Goal: Task Accomplishment & Management: Use online tool/utility

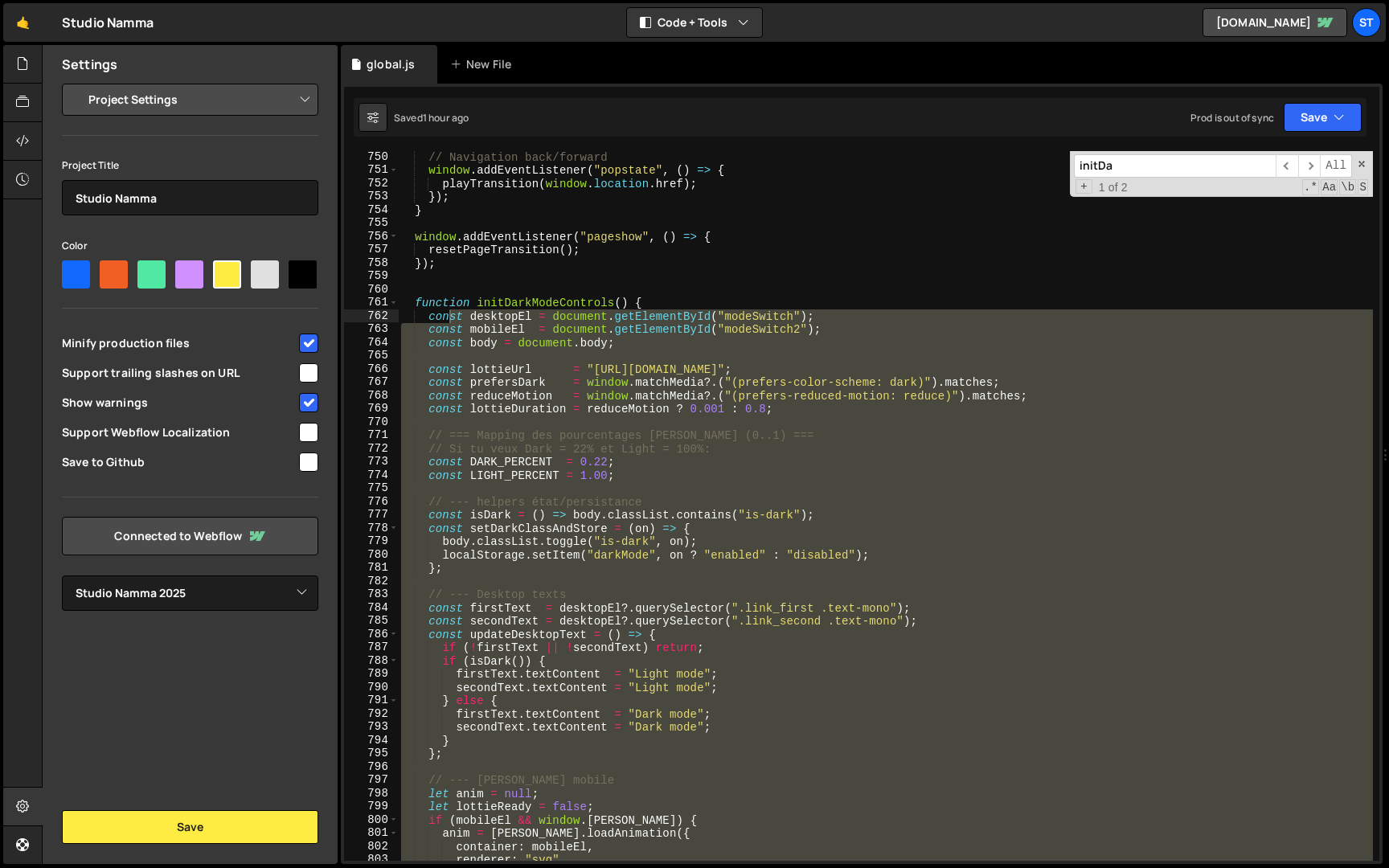
select select "679cb9cacf00799ba4b4c985"
click at [1137, 164] on input "initDa" at bounding box center [1174, 165] width 202 height 23
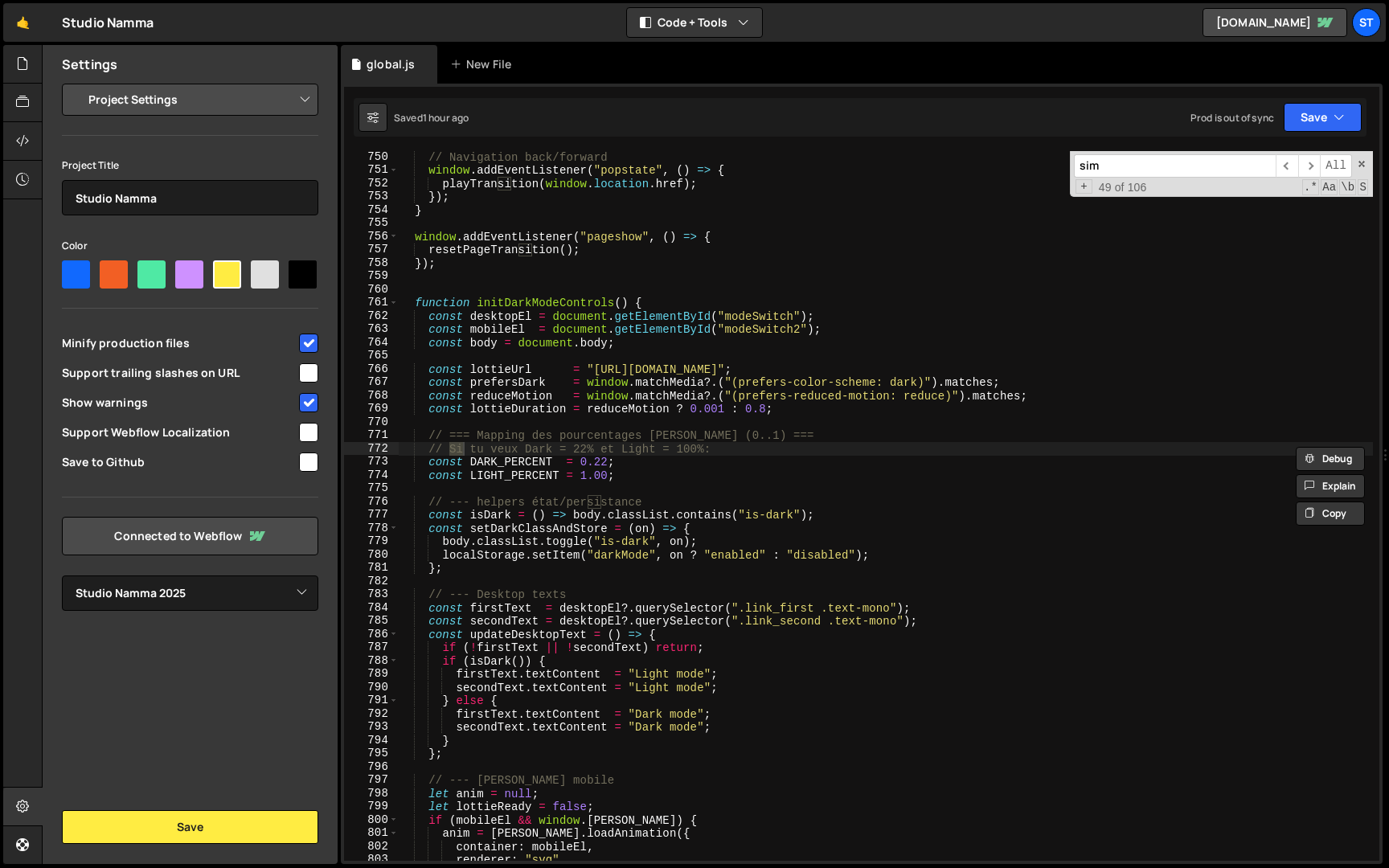
scroll to position [12891, 0]
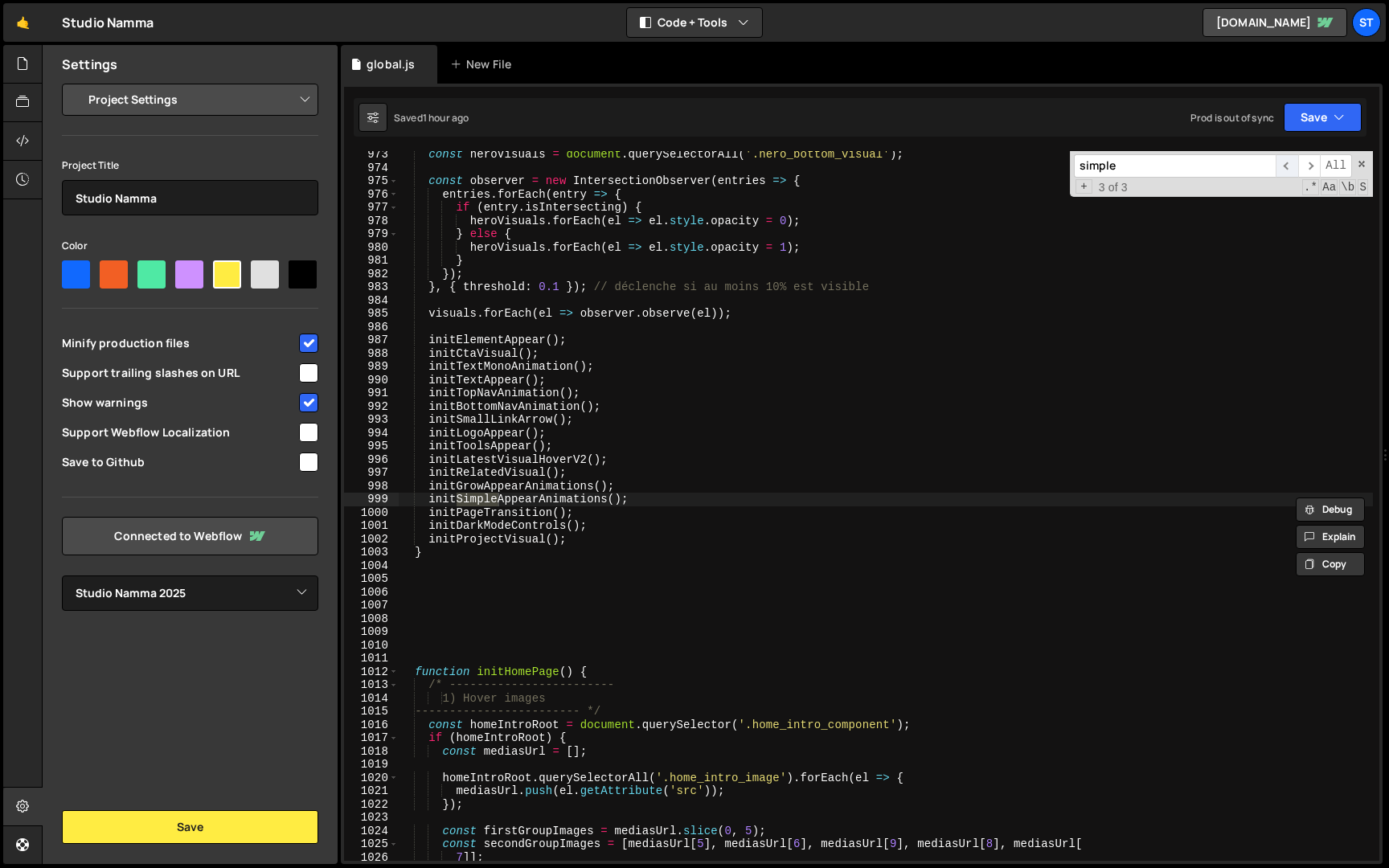
type input "simple"
click at [1288, 167] on span "​" at bounding box center [1287, 165] width 23 height 23
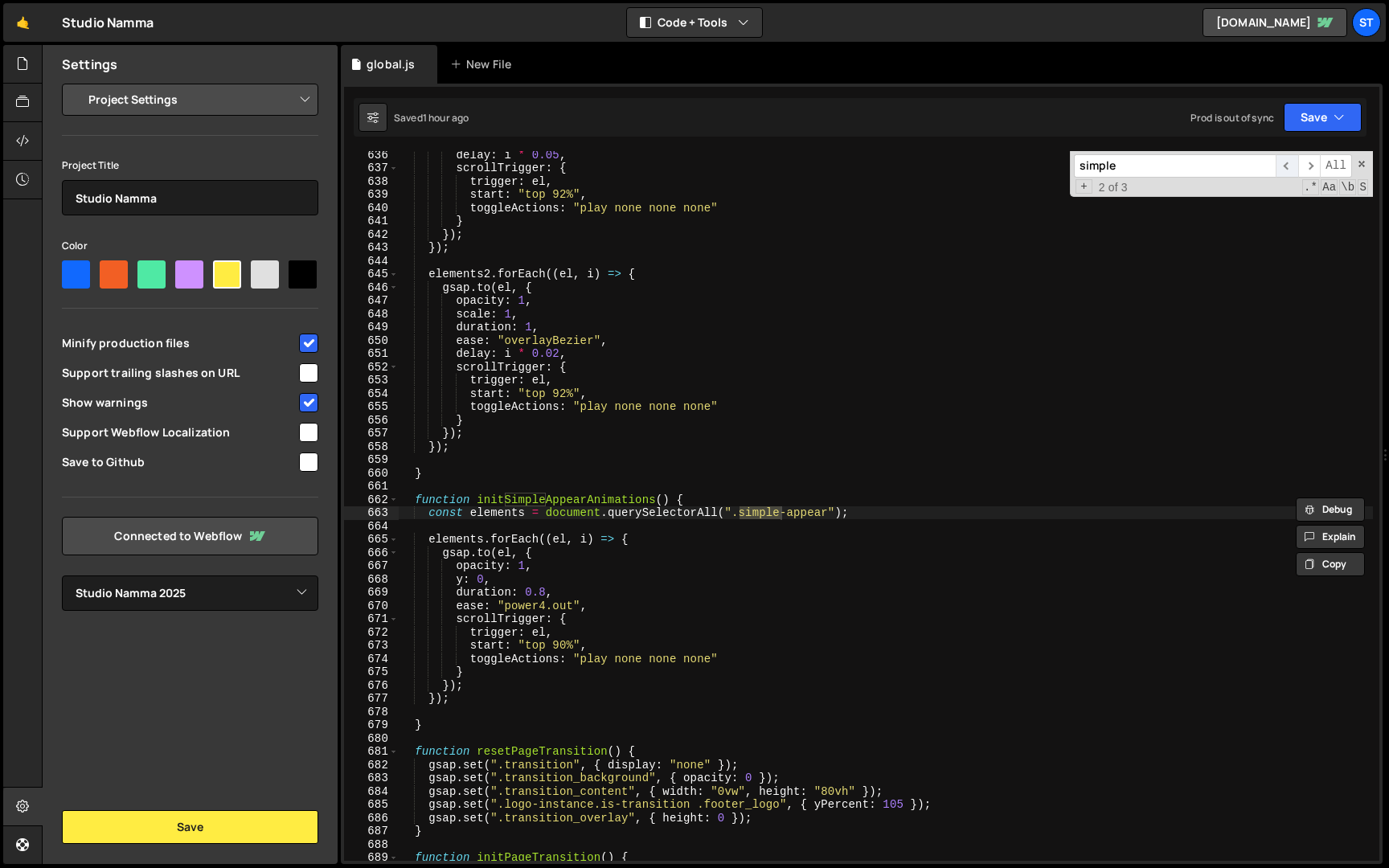
scroll to position [8422, 0]
click at [545, 593] on div "delay : i * 0.05 , scrollTrigger : { trigger : el , start : "top 92%" , toggleA…" at bounding box center [885, 516] width 975 height 736
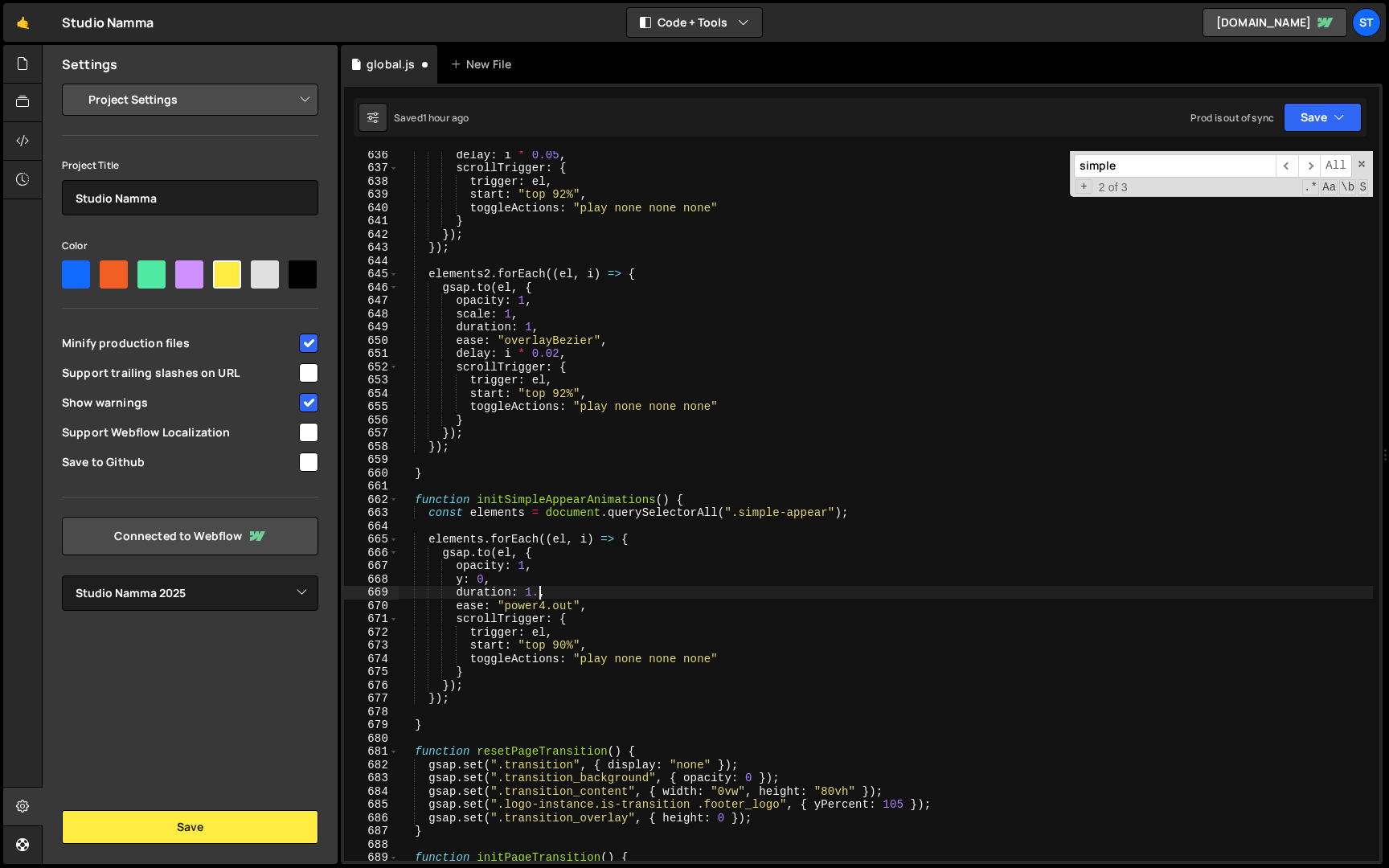
scroll to position [0, 10]
click at [1323, 116] on button "Save" at bounding box center [1322, 118] width 78 height 29
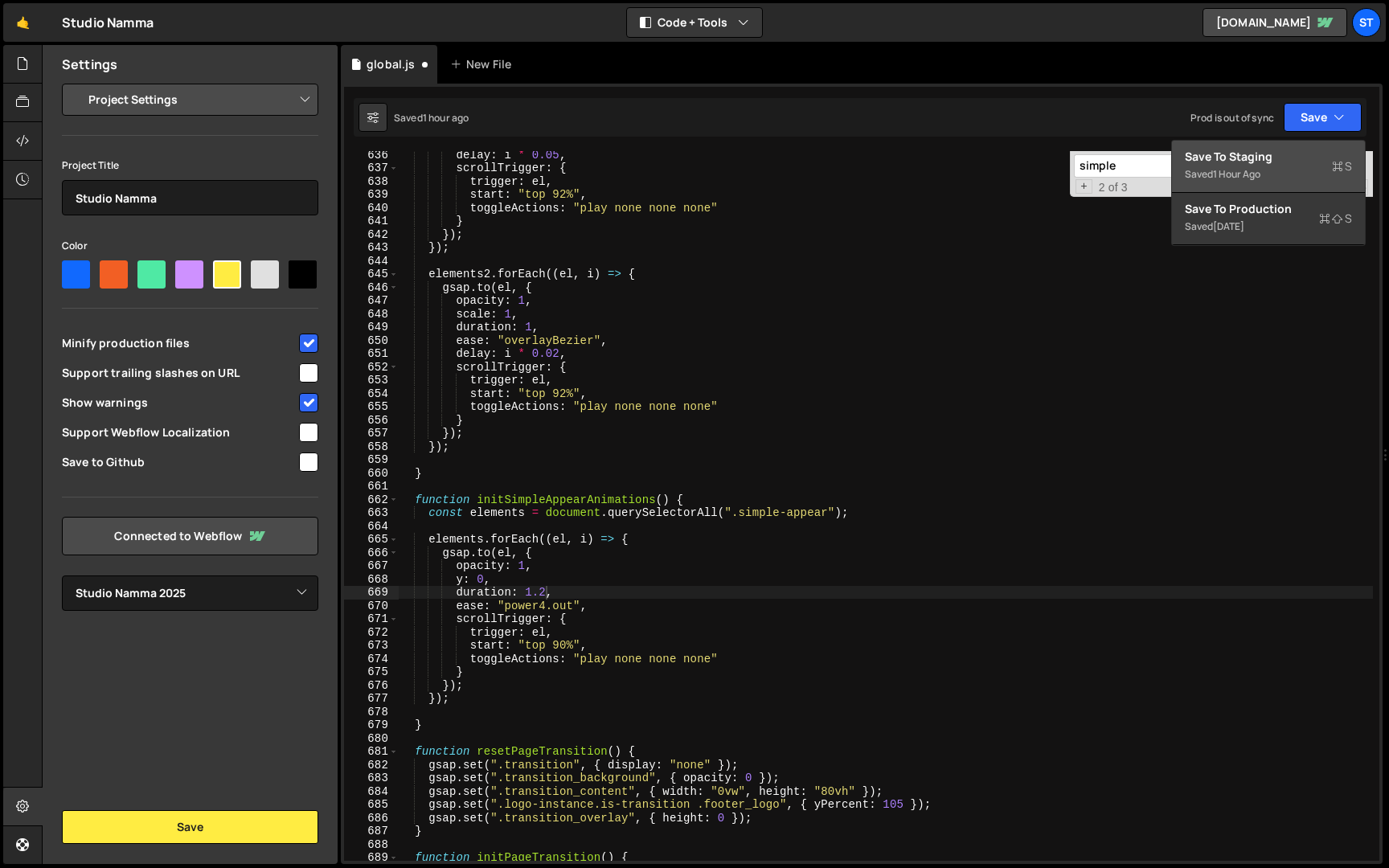
click at [1288, 166] on div "Saved 1 hour ago" at bounding box center [1268, 174] width 167 height 19
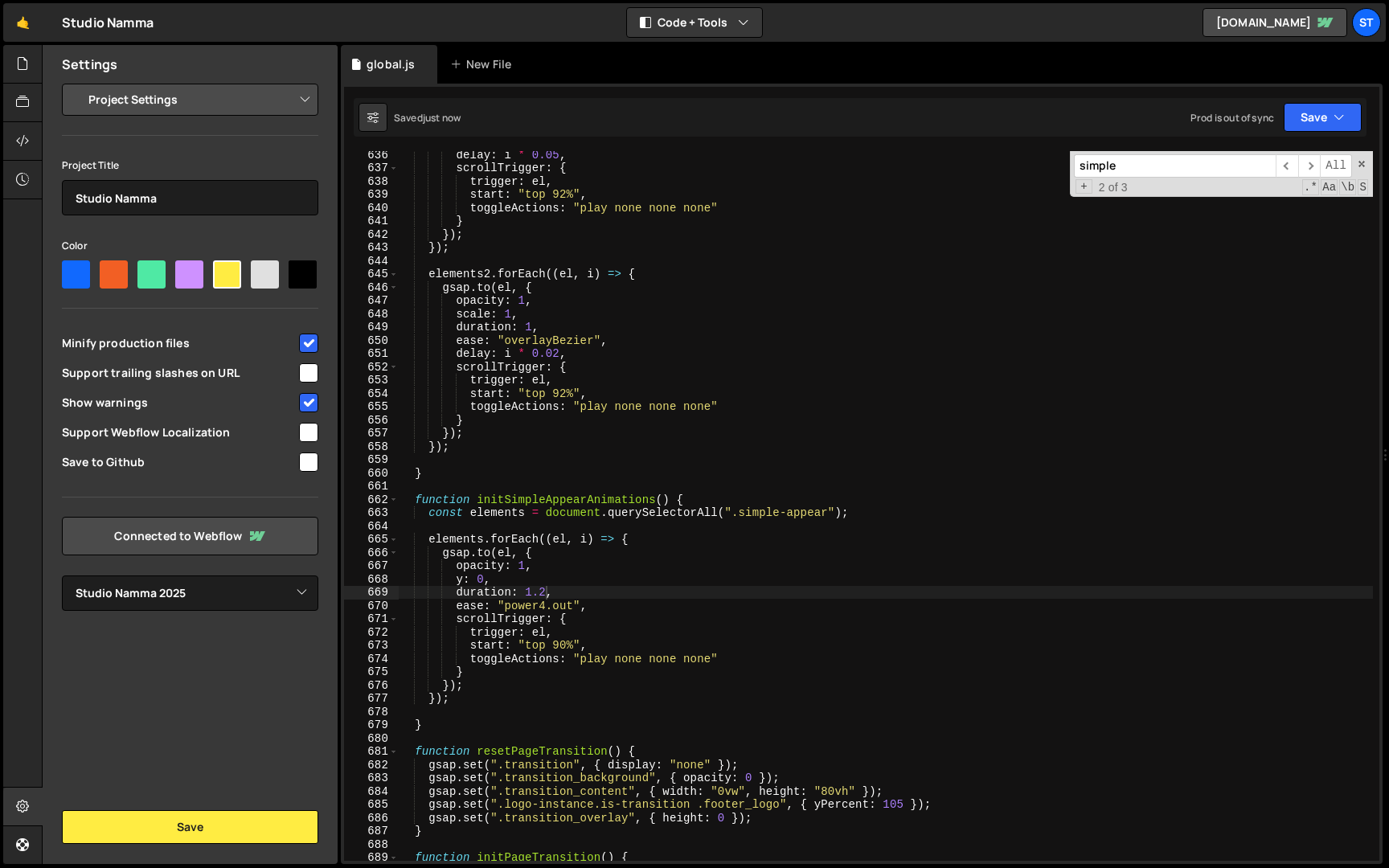
click at [546, 594] on div "delay : i * 0.05 , scrollTrigger : { trigger : el , start : "top 92%" , toggleA…" at bounding box center [885, 516] width 975 height 736
type textarea "duration: 1.5,"
click at [1326, 115] on button "Save" at bounding box center [1322, 118] width 78 height 29
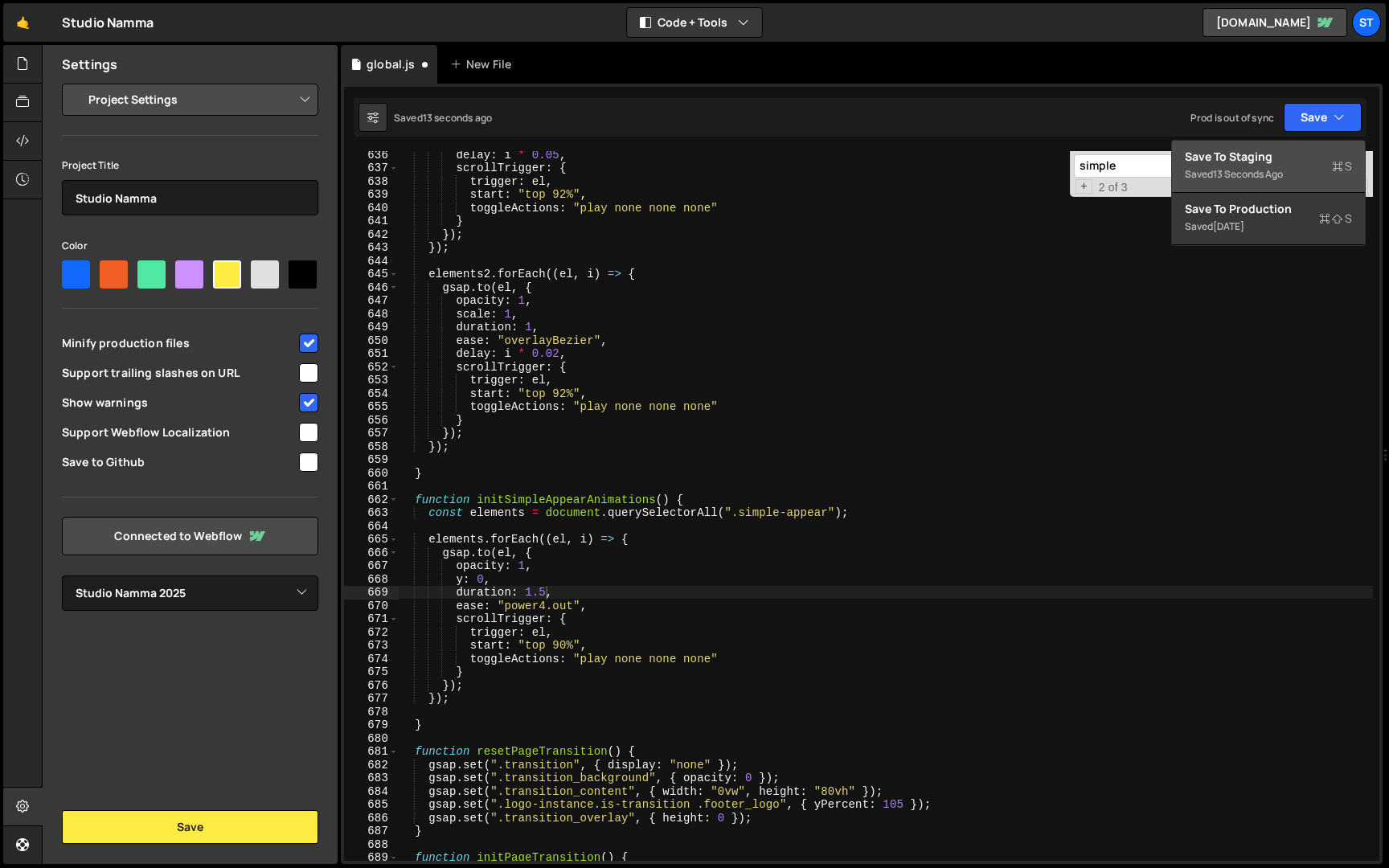
click at [1294, 157] on div "Save to Staging S" at bounding box center [1268, 157] width 167 height 16
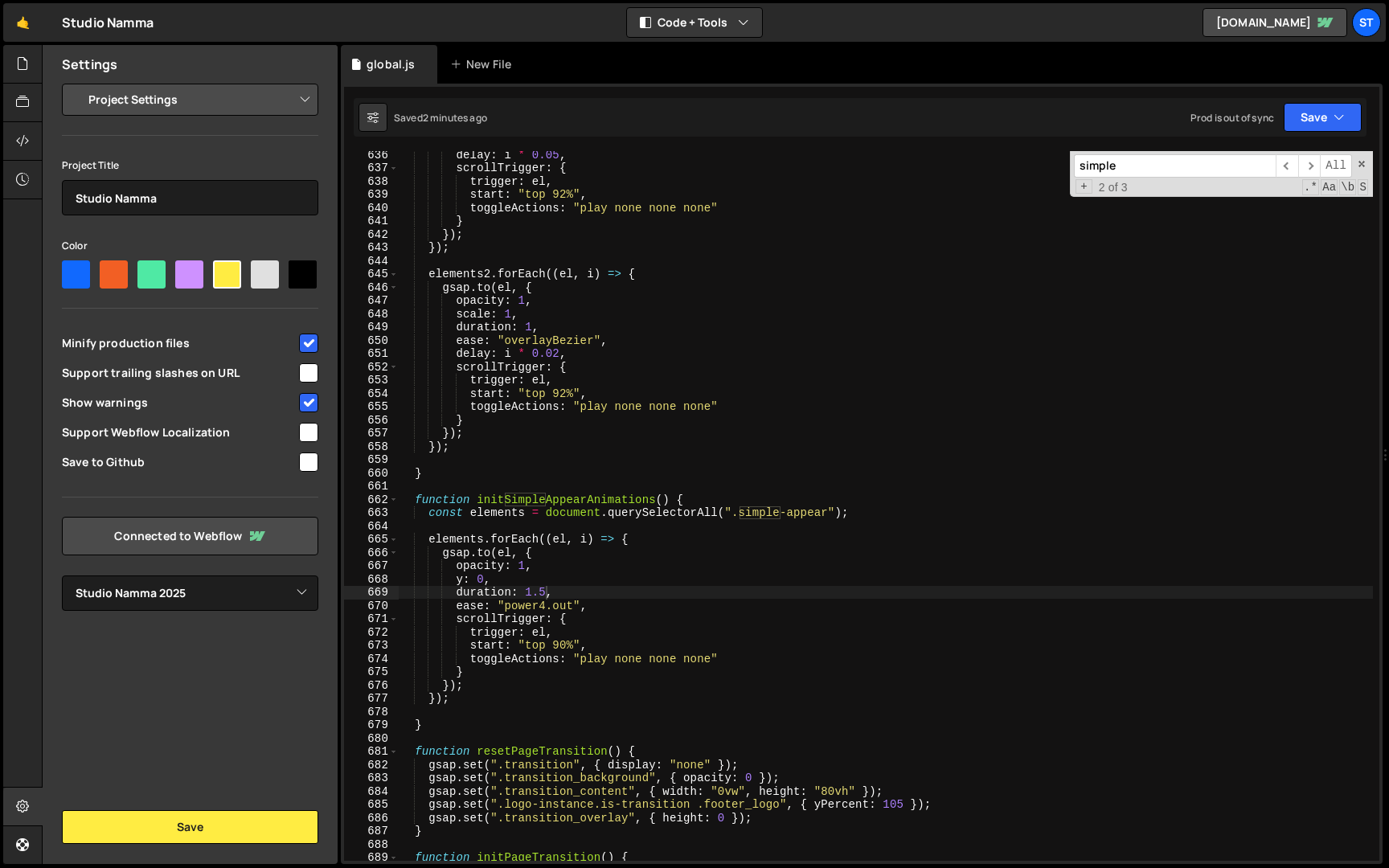
click at [1127, 168] on input "simple" at bounding box center [1174, 165] width 202 height 23
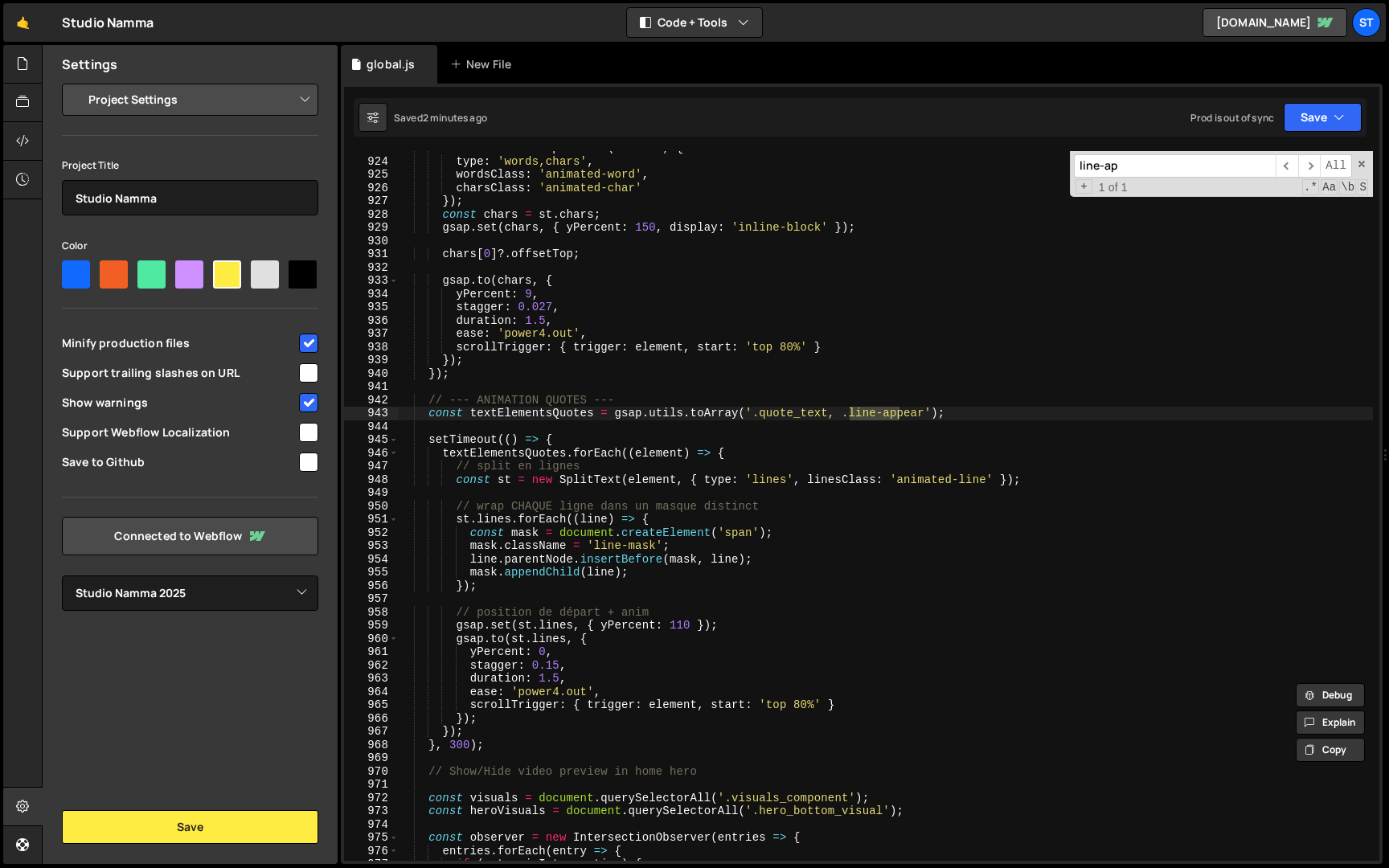
scroll to position [12254, 0]
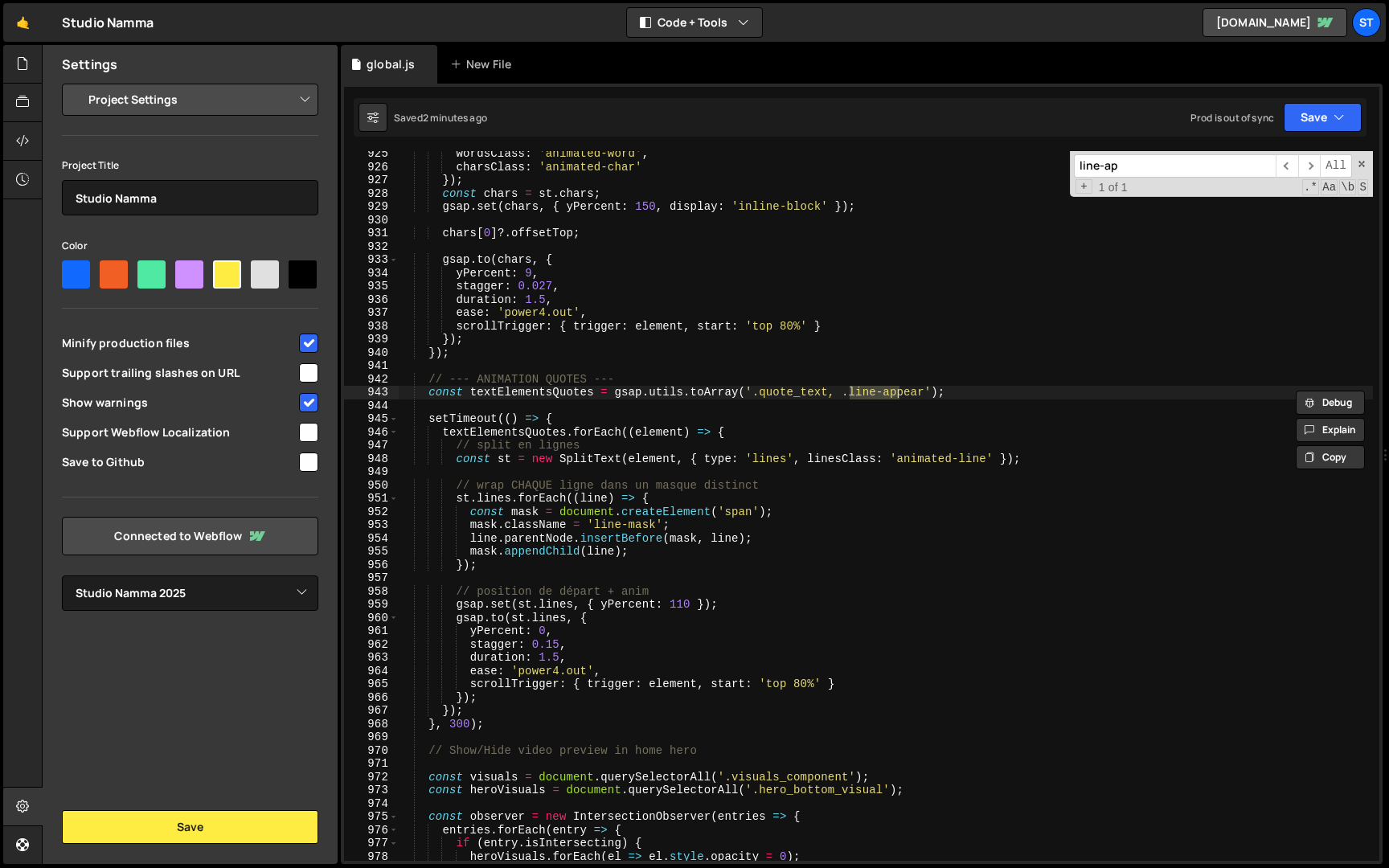
drag, startPoint x: 1097, startPoint y: 165, endPoint x: 1025, endPoint y: 165, distance: 72.0
click at [1026, 165] on div "wordsClass : 'animated-word' , charsClass : 'animated-char' }) ; const chars = …" at bounding box center [885, 506] width 975 height 709
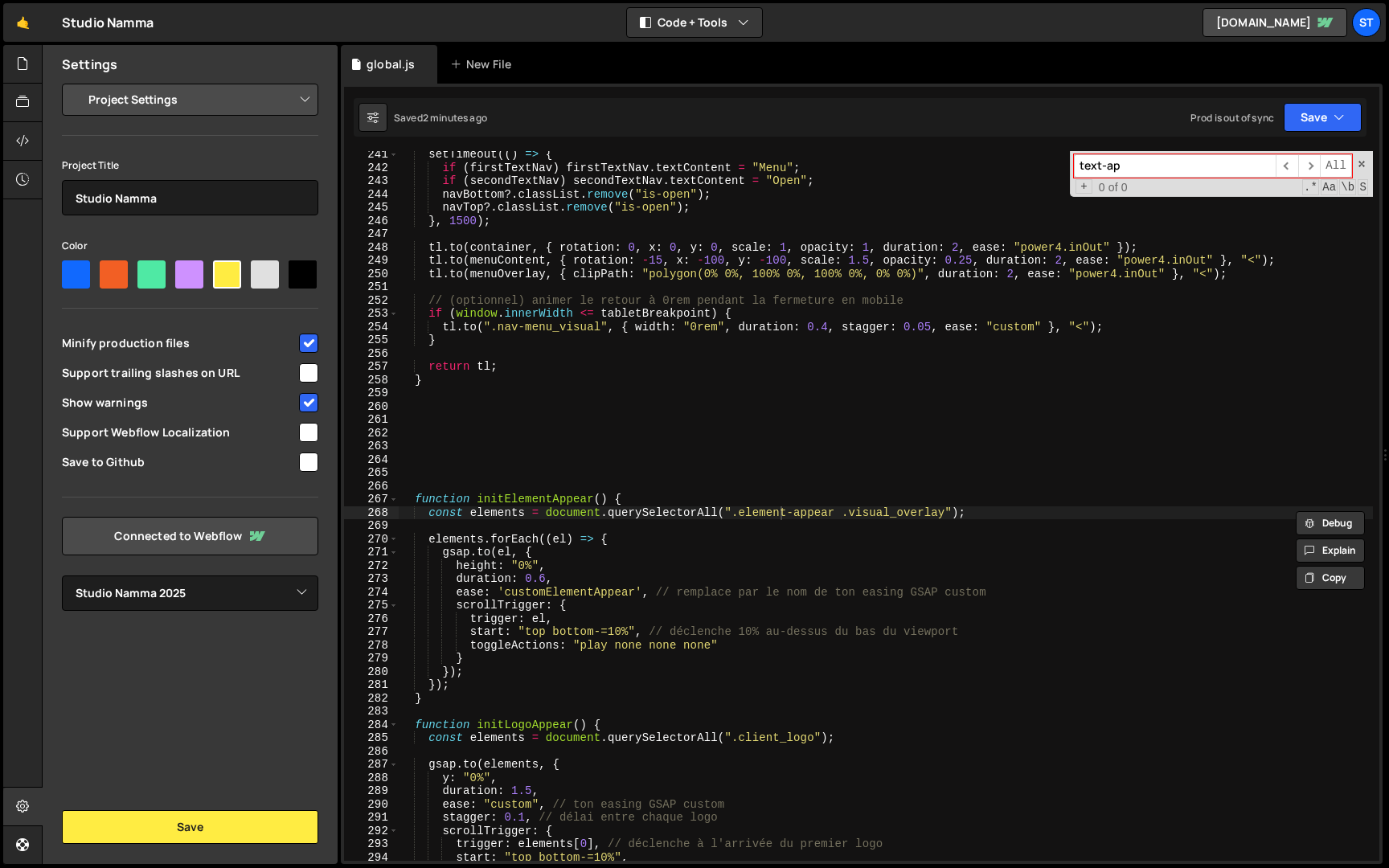
scroll to position [4948, 0]
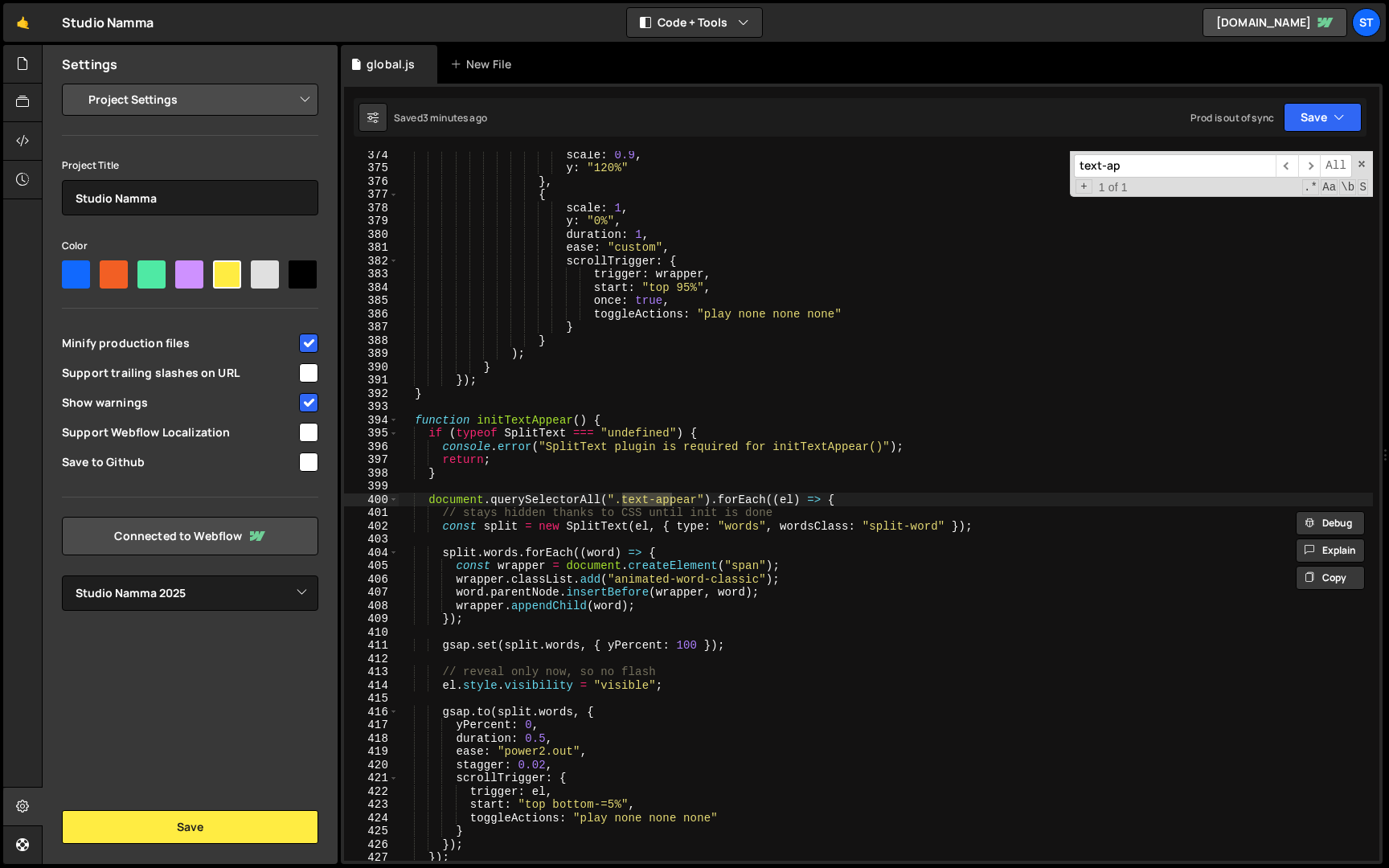
click at [1081, 169] on input "text-ap" at bounding box center [1174, 165] width 202 height 23
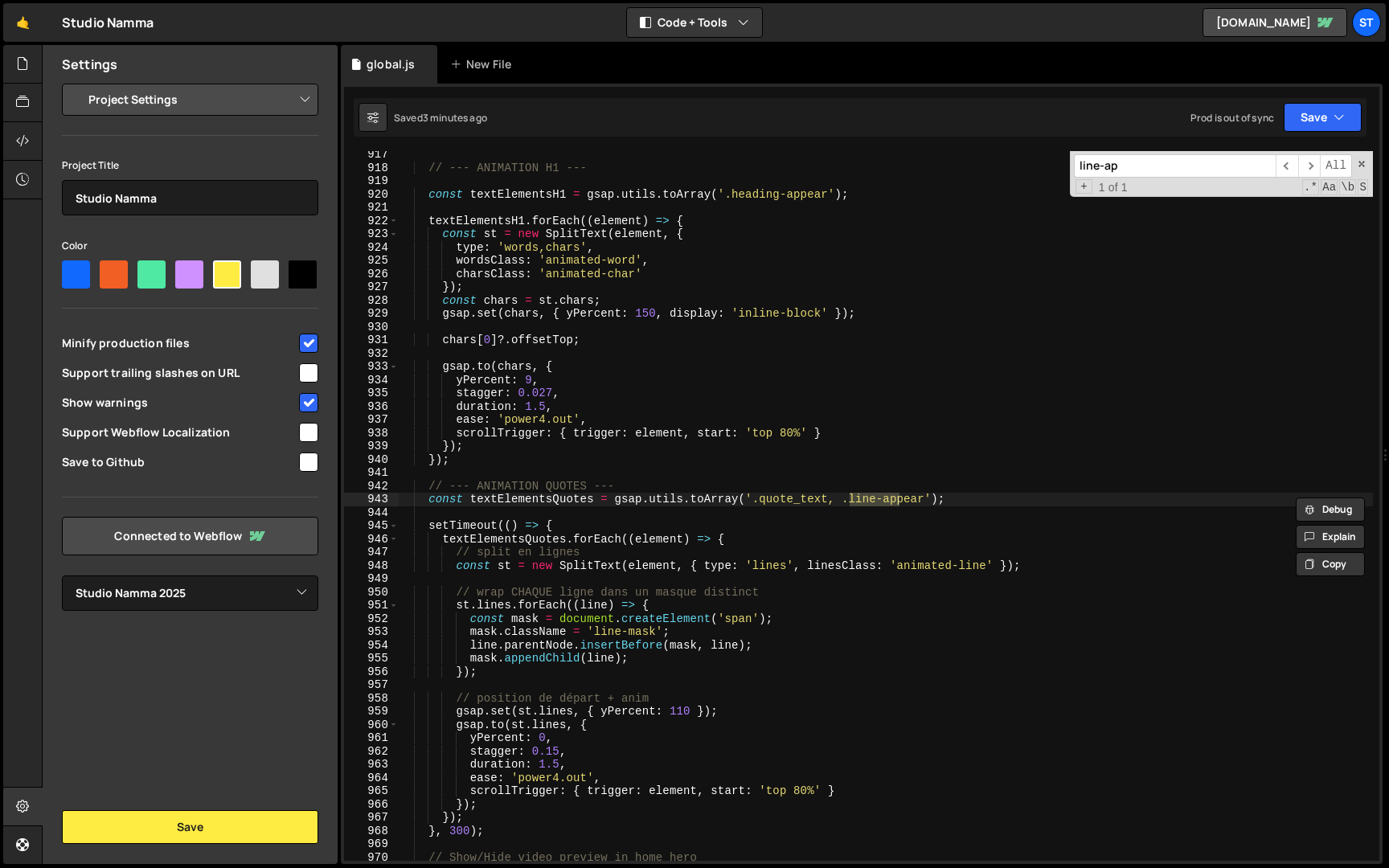
type input "line-ap"
click at [810, 791] on div "// --- ANIMATION H1 --- const textElementsH1 = gsap . utils . toArray ( '.headi…" at bounding box center [885, 516] width 975 height 736
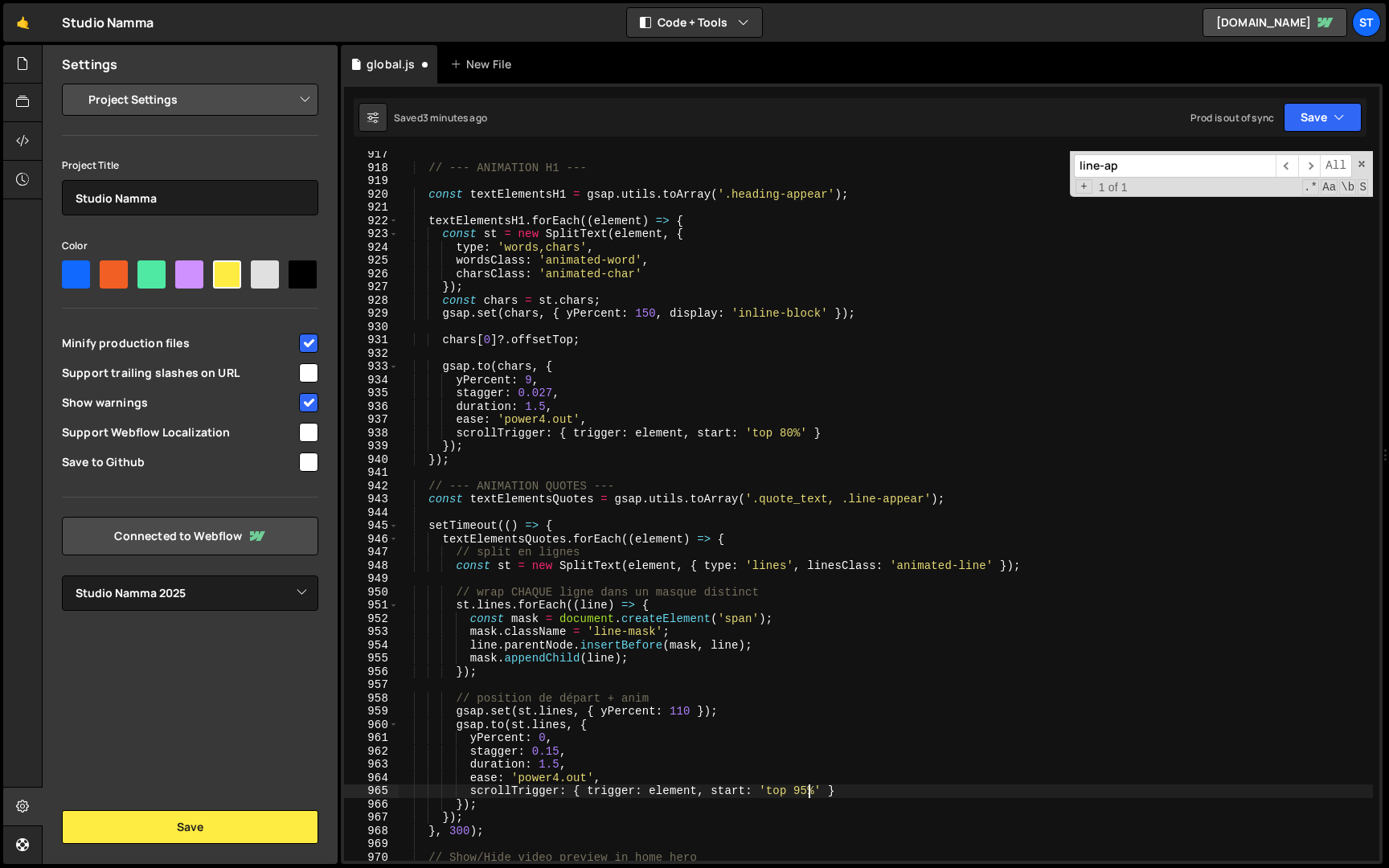
scroll to position [0, 28]
type textarea "scrollTrigger: { trigger: element, start: 'top 95%' }"
click at [1314, 109] on button "Save" at bounding box center [1322, 118] width 78 height 29
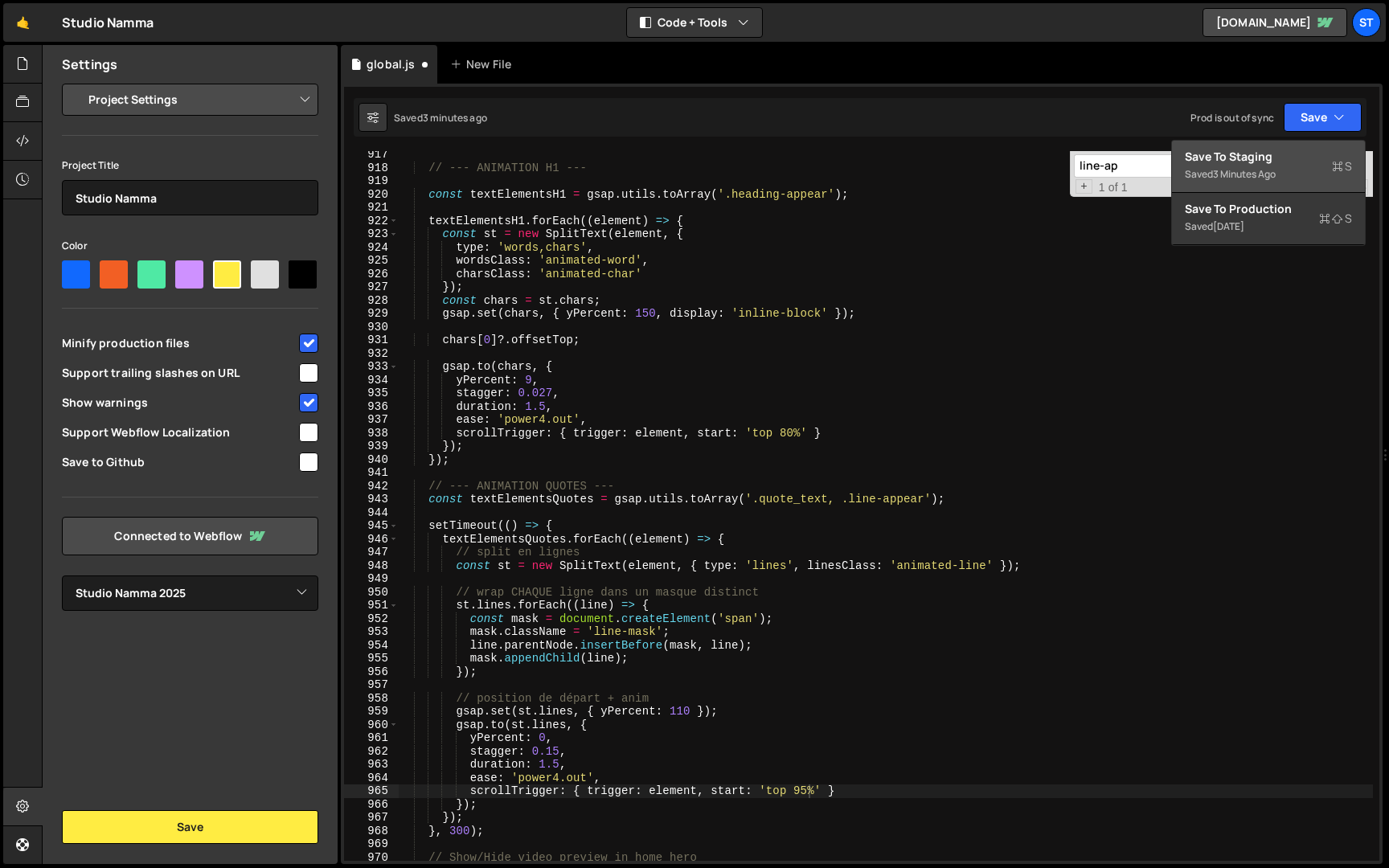
click at [1271, 159] on div "Save to Staging S" at bounding box center [1268, 157] width 167 height 16
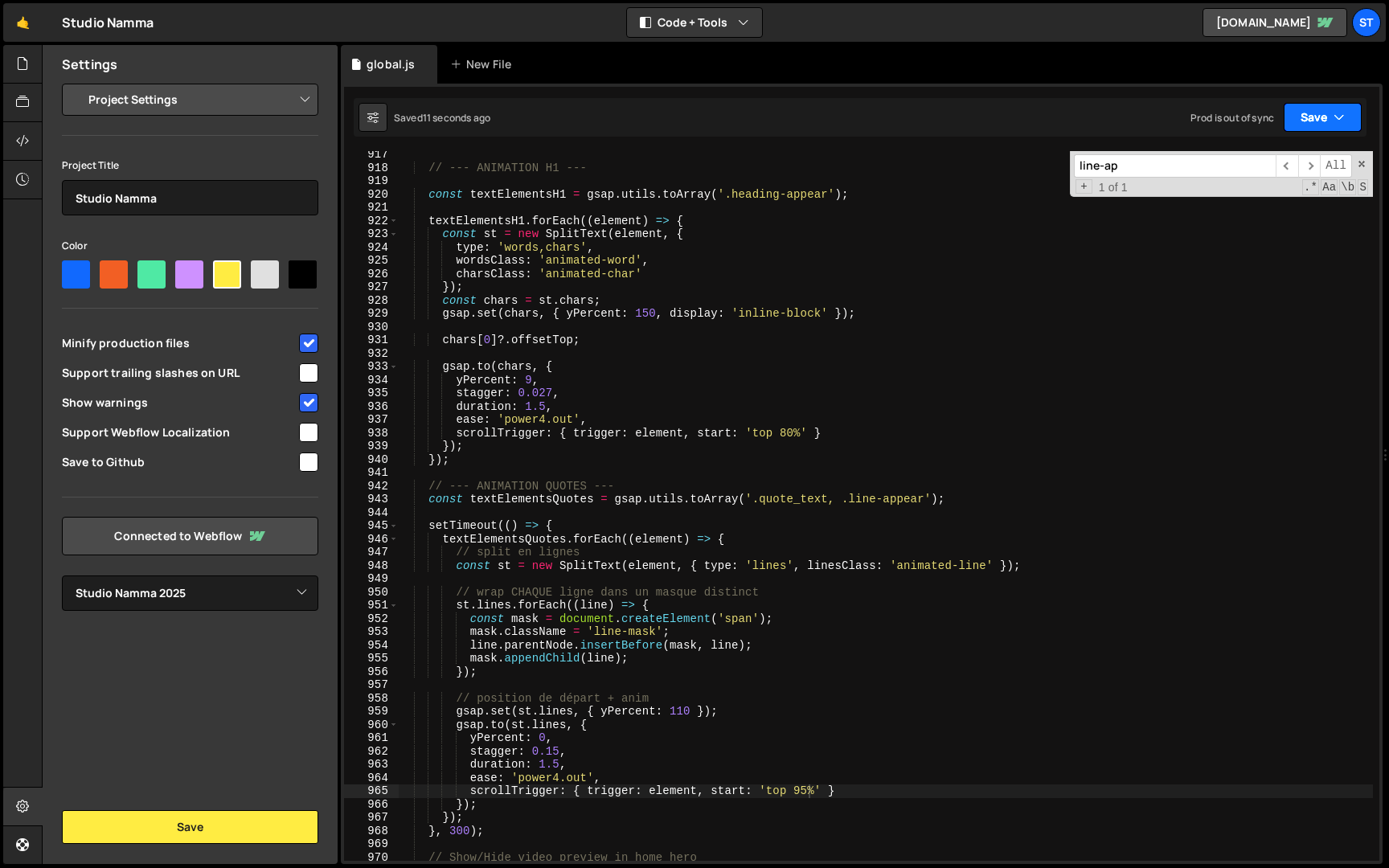
click at [1309, 121] on button "Save" at bounding box center [1322, 118] width 78 height 29
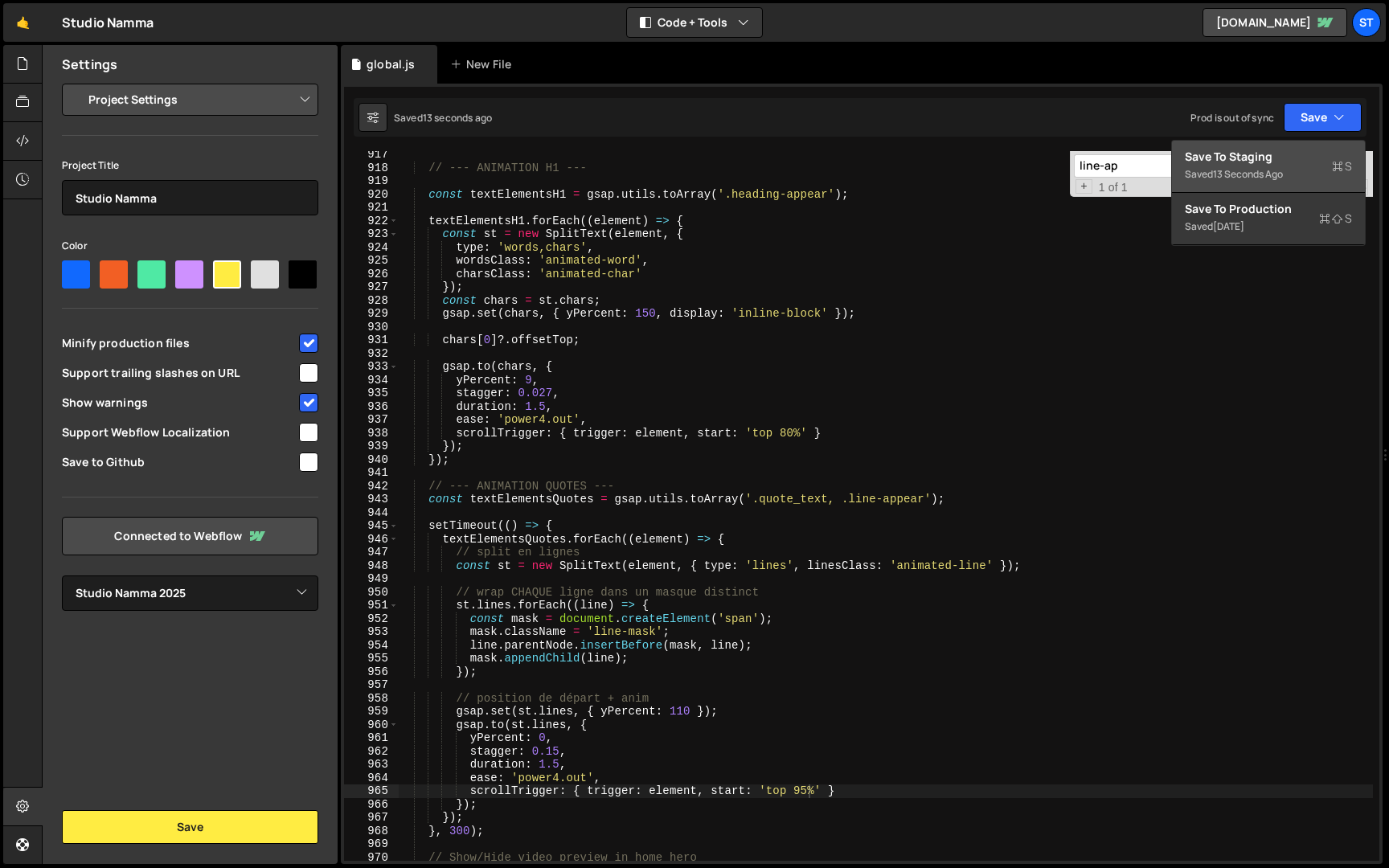
click at [1280, 164] on div "Saved 13 seconds ago" at bounding box center [1268, 174] width 167 height 19
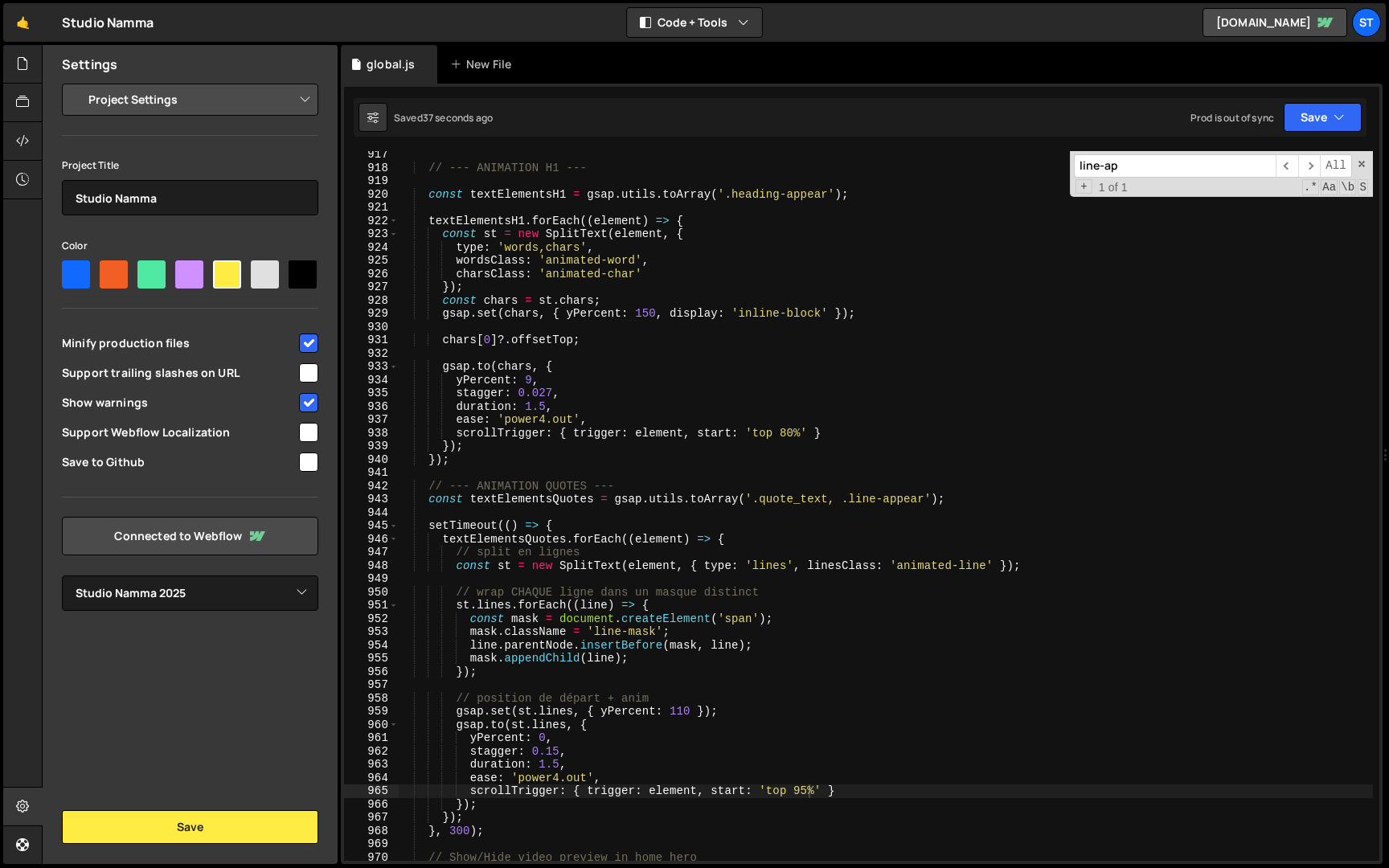
drag, startPoint x: 1101, startPoint y: 169, endPoint x: 1061, endPoint y: 169, distance: 40.0
click at [1061, 169] on div "// --- ANIMATION H1 --- const textElementsH1 = gsap . utils . toArray ( '.headi…" at bounding box center [885, 506] width 975 height 709
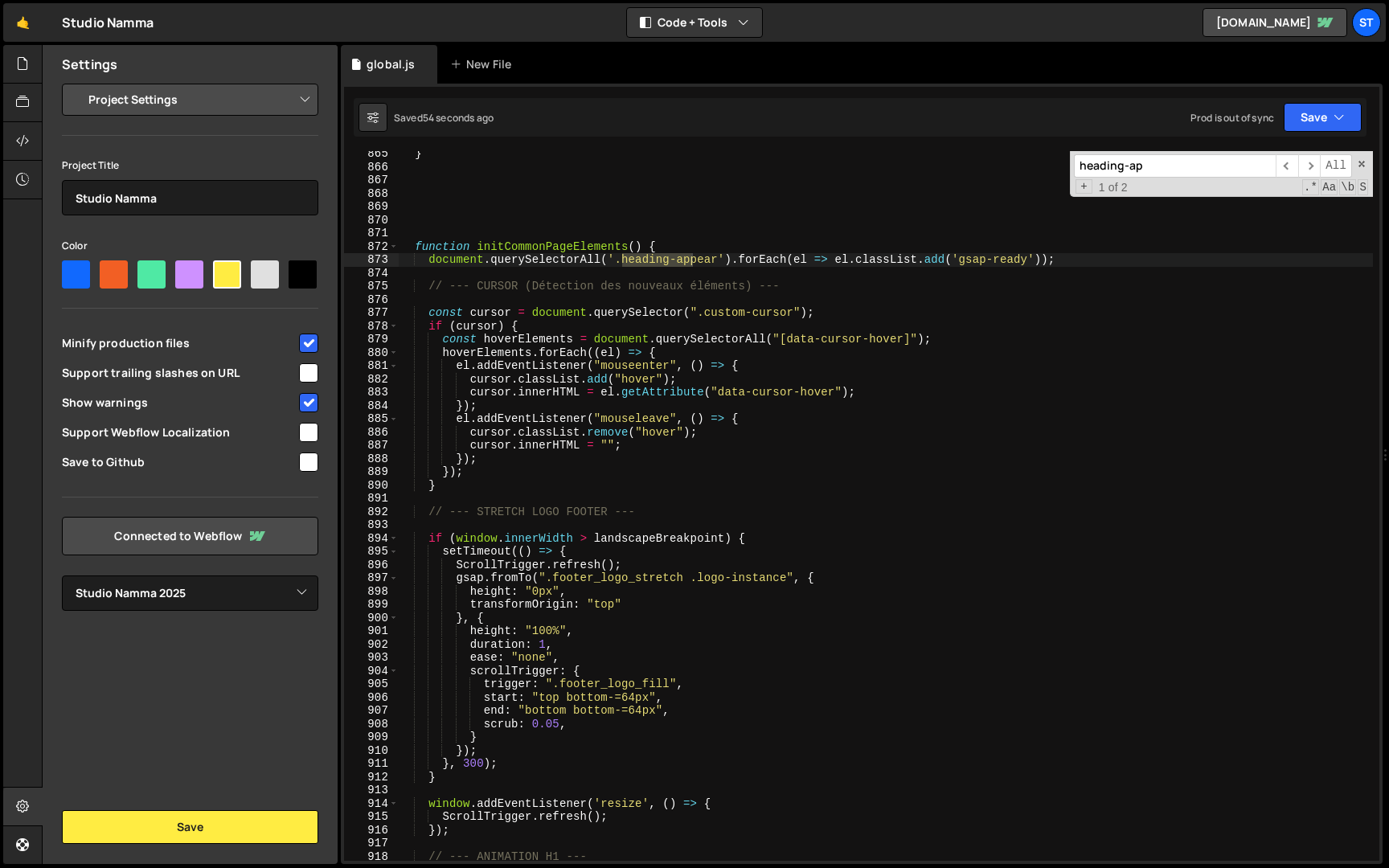
scroll to position [11460, 0]
type input "heading-ap"
click at [636, 698] on div "} function initCommonPageElements ( ) { document . querySelectorAll ( '.heading…" at bounding box center [885, 515] width 975 height 736
drag, startPoint x: 649, startPoint y: 698, endPoint x: 569, endPoint y: 697, distance: 80.0
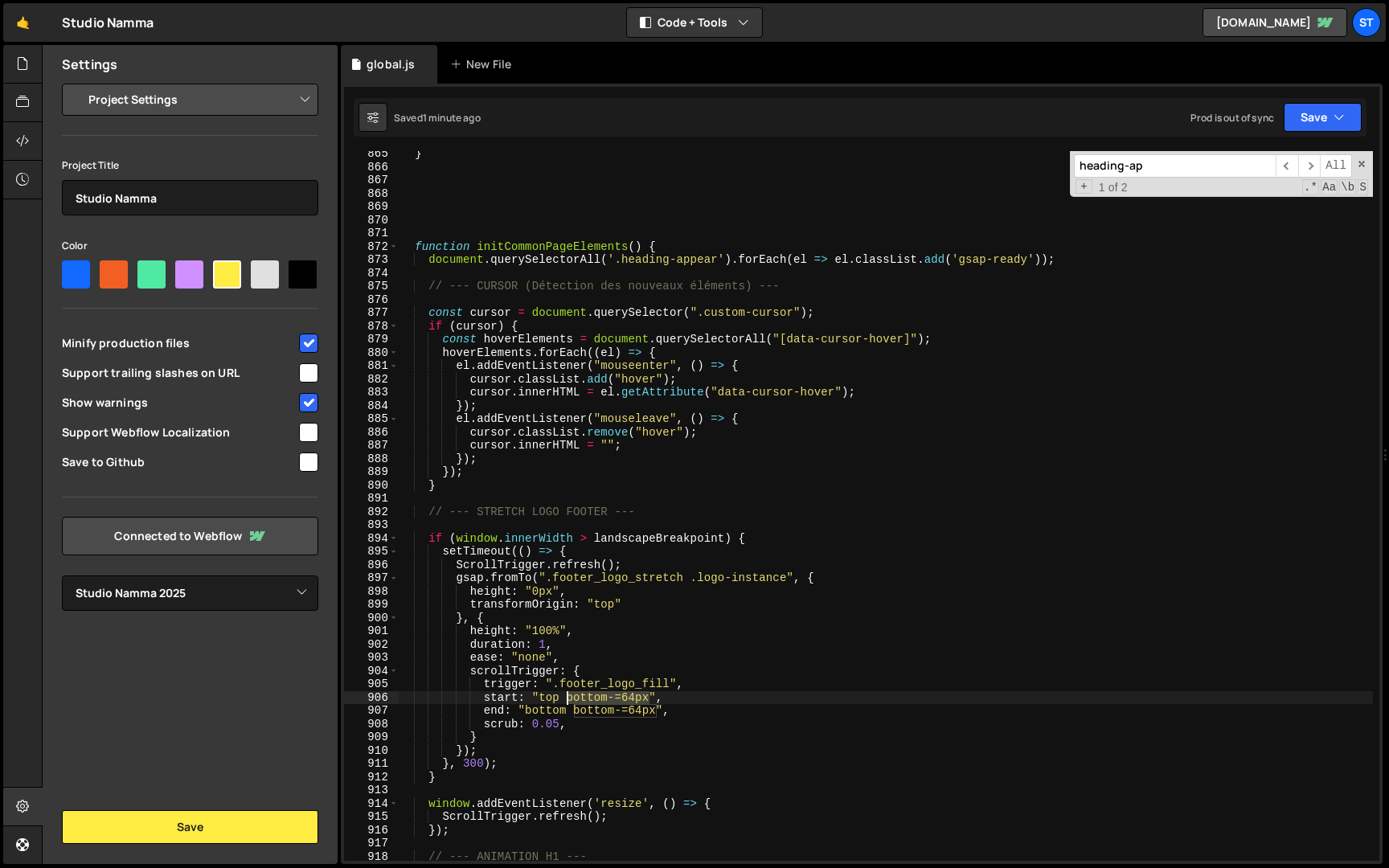
click at [569, 697] on div "} function initCommonPageElements ( ) { document . querySelectorAll ( '.heading…" at bounding box center [885, 515] width 975 height 736
click at [628, 712] on div "} function initCommonPageElements ( ) { document . querySelectorAll ( '.heading…" at bounding box center [885, 515] width 975 height 736
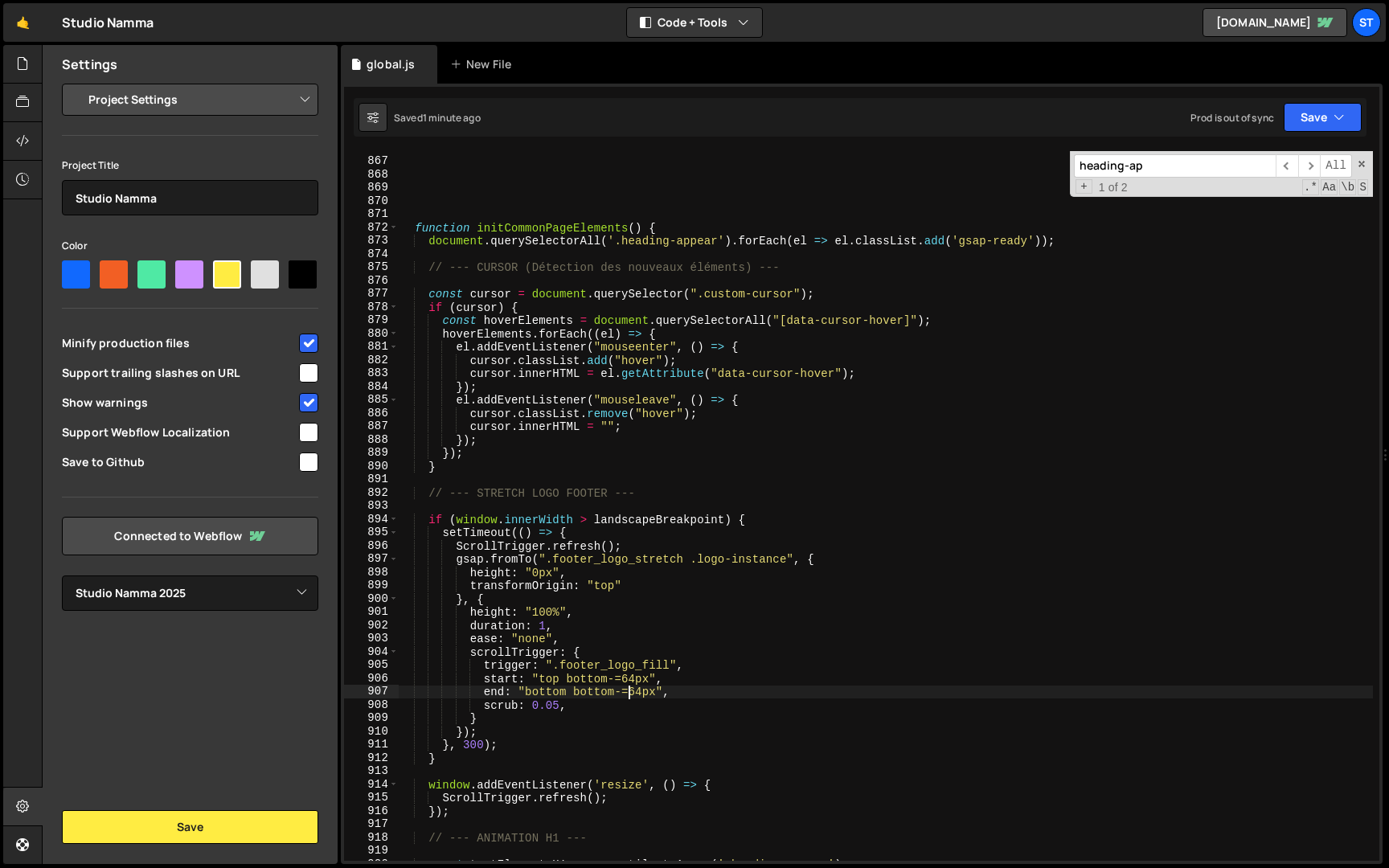
scroll to position [11479, 0]
click at [1162, 165] on input "heading-ap" at bounding box center [1174, 165] width 202 height 23
click at [1305, 163] on span "​" at bounding box center [1310, 165] width 23 height 23
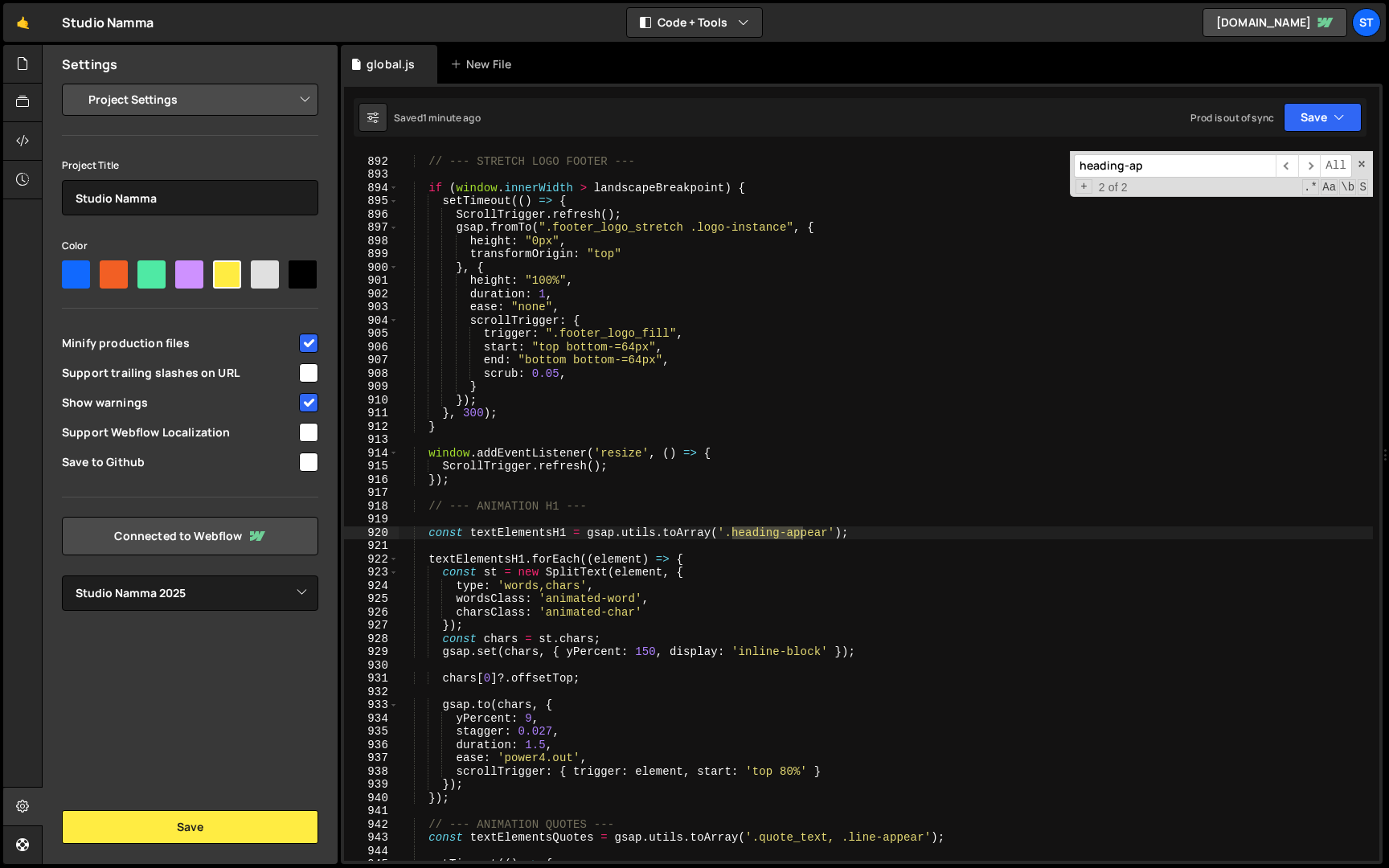
scroll to position [11814, 0]
click at [794, 763] on div "// --- STRETCH LOGO FOOTER --- if ( window . innerWidth > landscapeBreakpoint )…" at bounding box center [885, 518] width 975 height 736
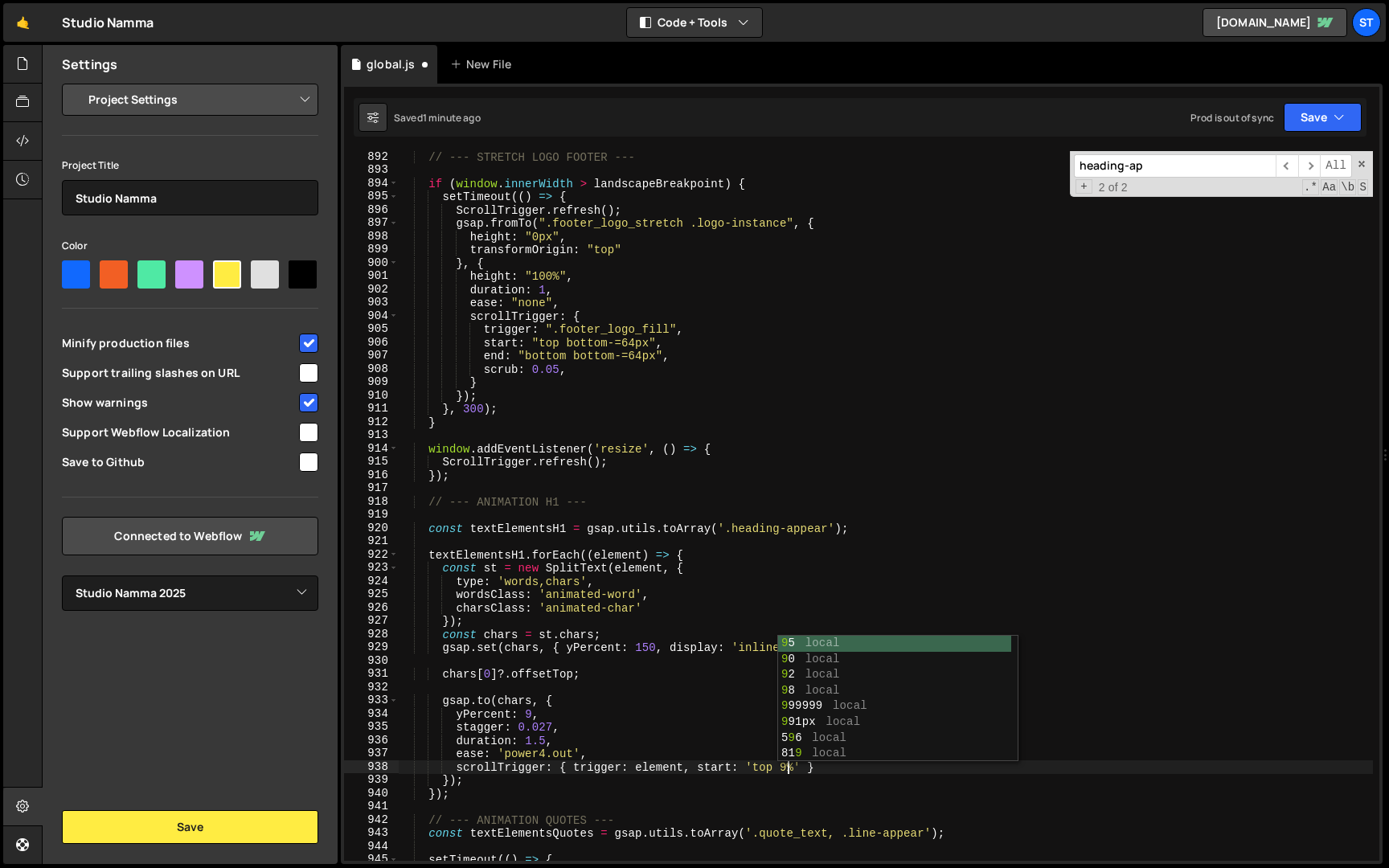
scroll to position [0, 28]
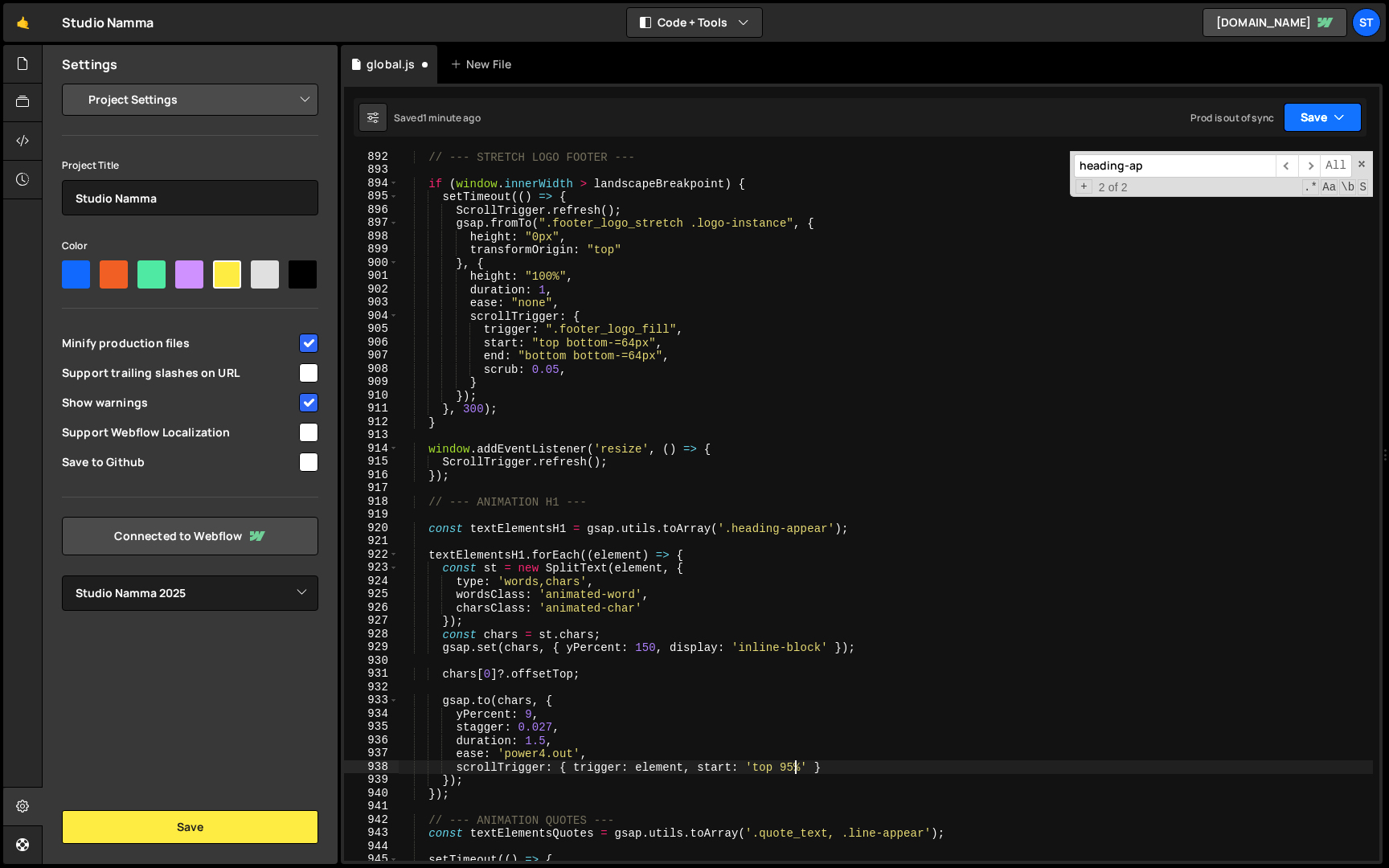
type textarea "scrollTrigger: { trigger: element, start: 'top 95%' }"
click at [1352, 119] on button "Save" at bounding box center [1322, 118] width 78 height 29
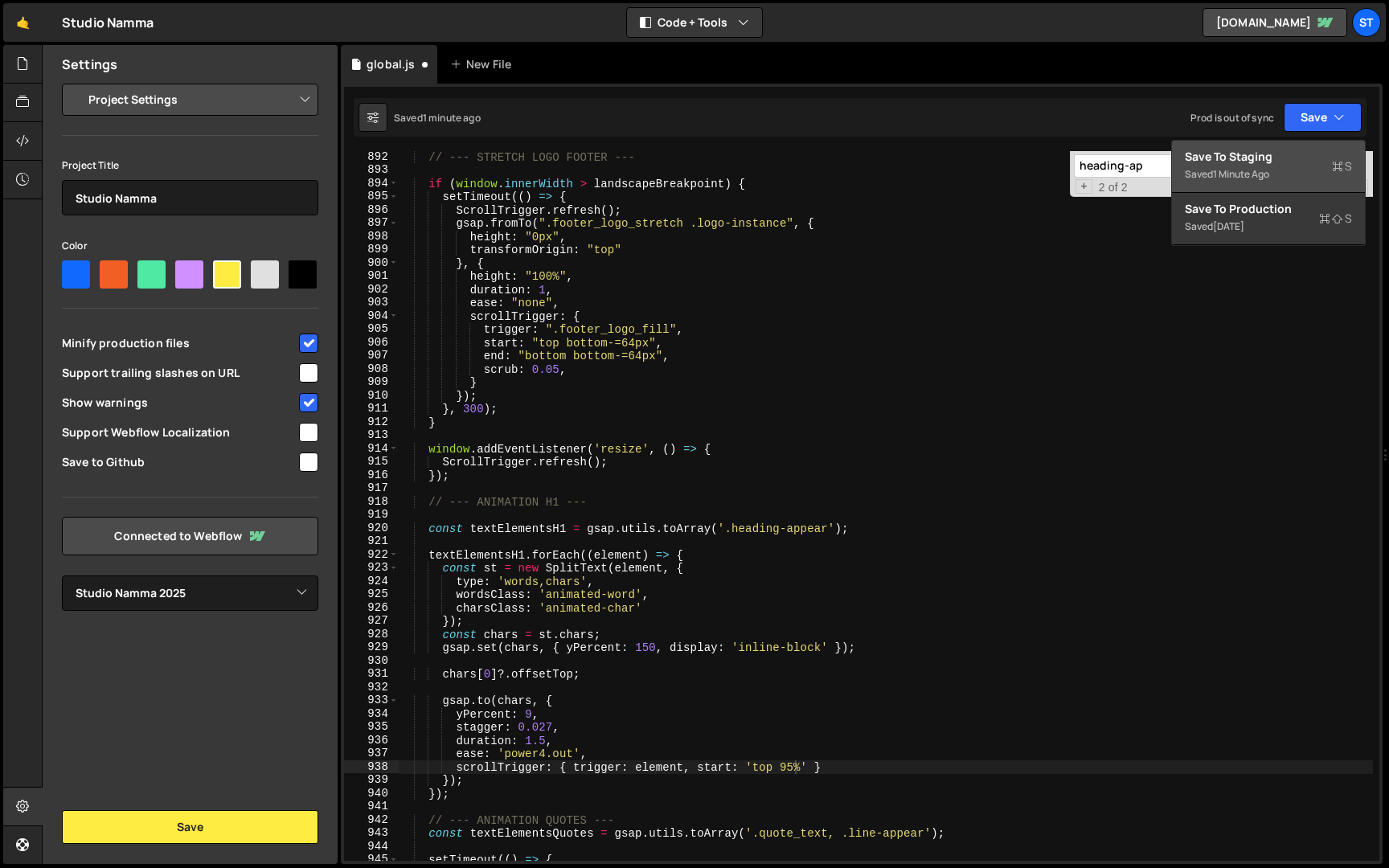
click at [1307, 163] on div "Save to Staging S" at bounding box center [1268, 157] width 167 height 16
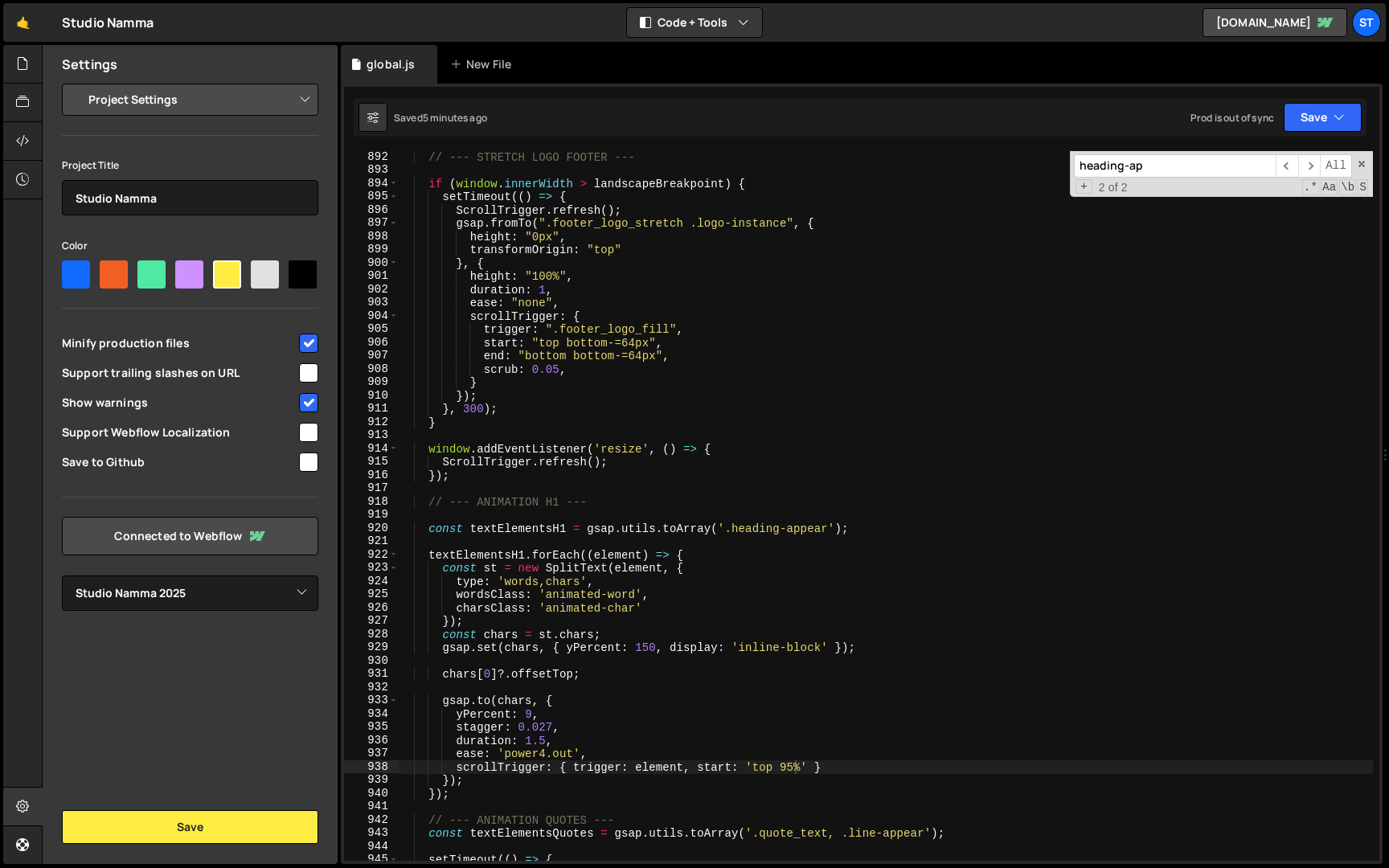
click at [1163, 168] on input "heading-ap" at bounding box center [1174, 165] width 202 height 23
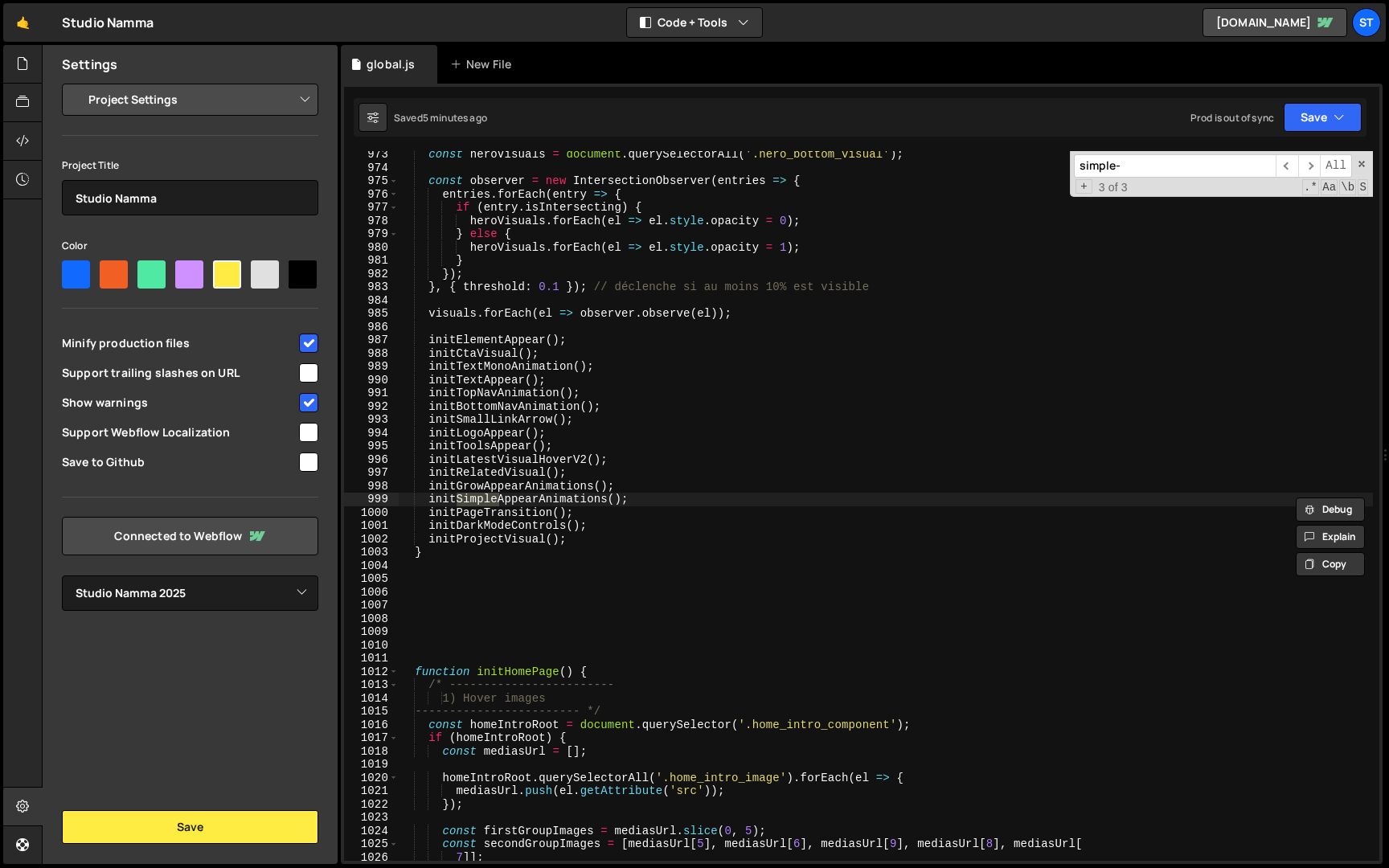
scroll to position [8422, 0]
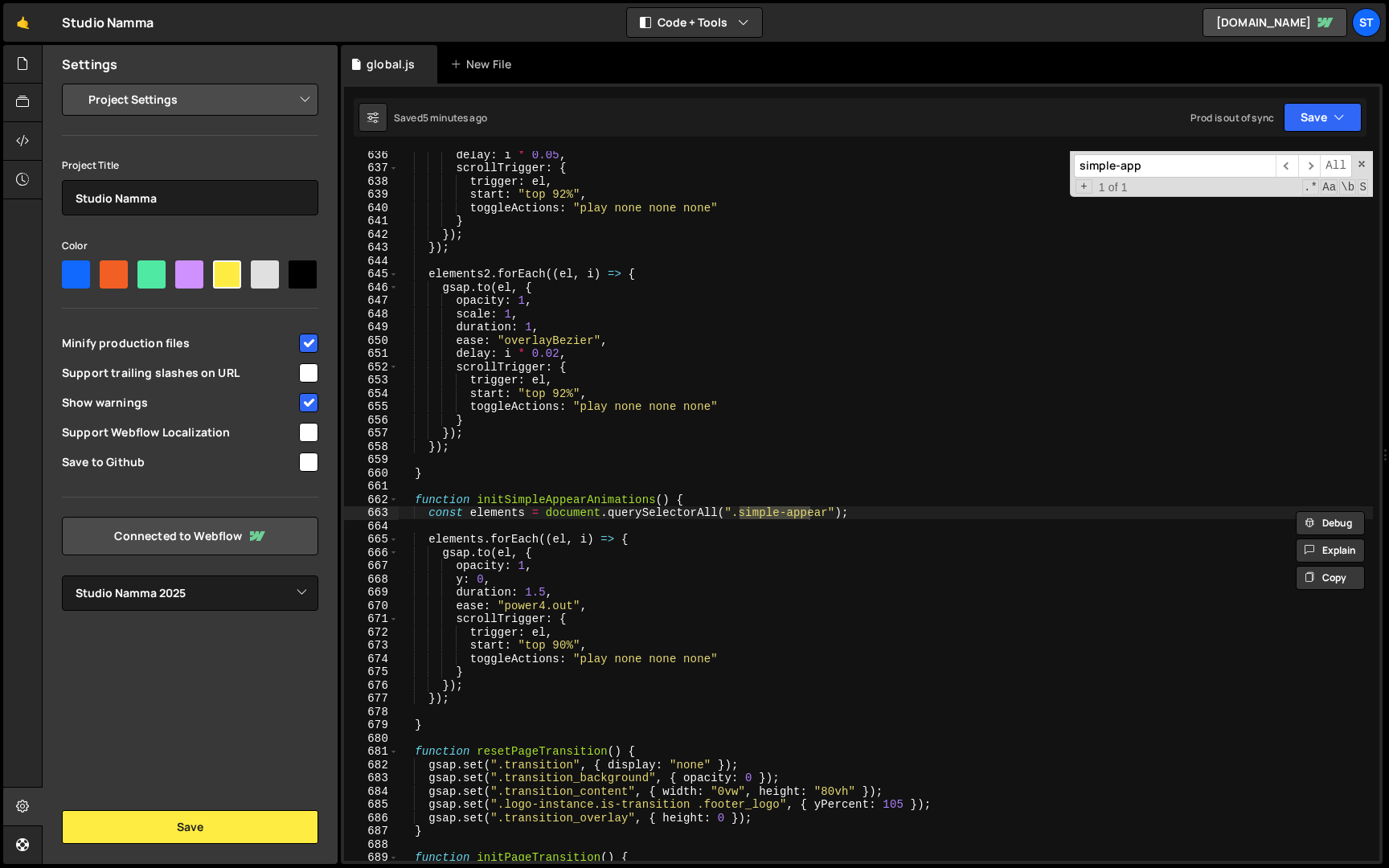
type input "simple-app"
click at [569, 646] on div "delay : i * 0.05 , scrollTrigger : { trigger : el , start : "top 92%" , toggleA…" at bounding box center [885, 516] width 975 height 736
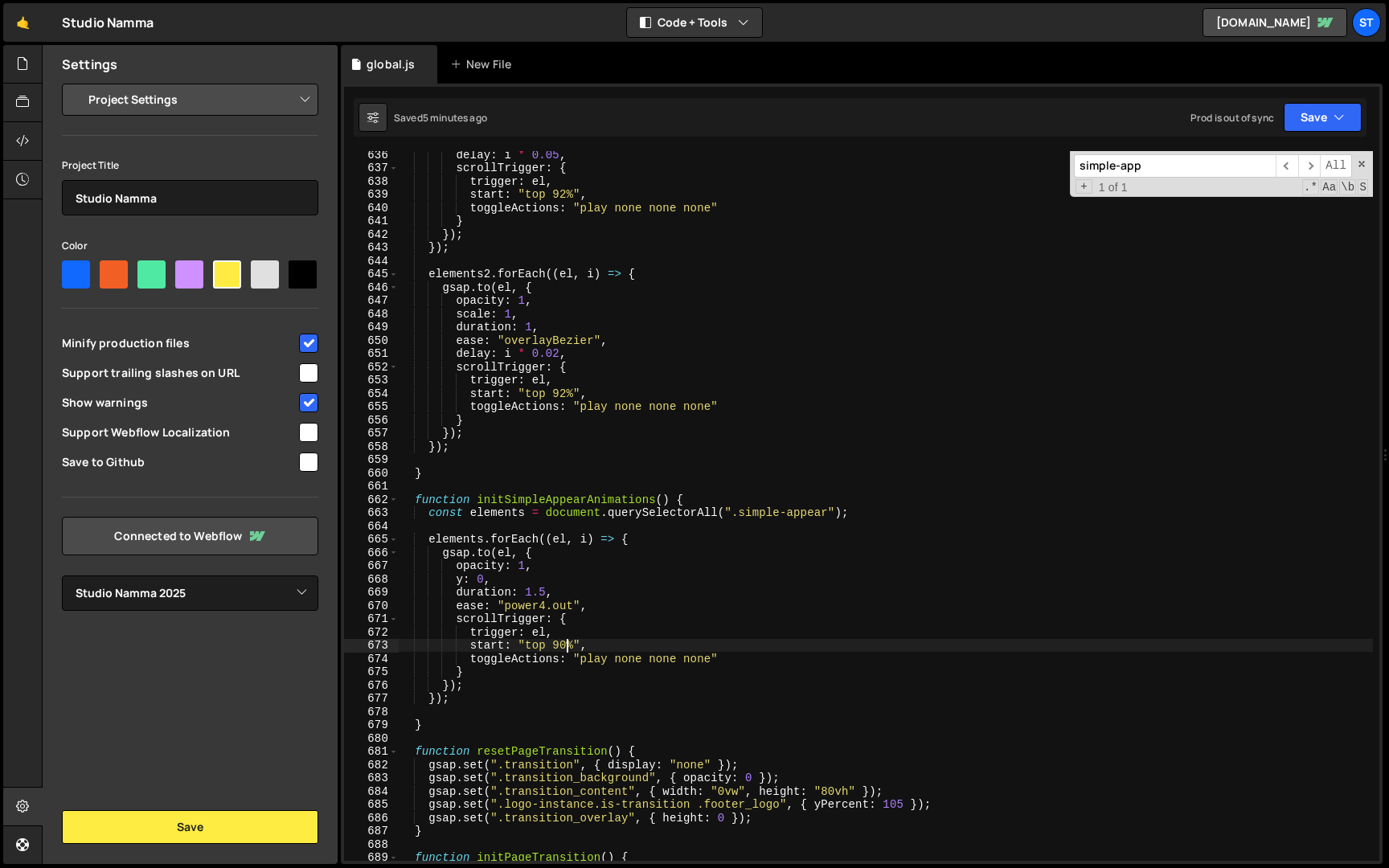
scroll to position [0, 11]
type textarea "start: "top 95%","
click at [601, 645] on div "delay : i * 0.05 , scrollTrigger : { trigger : el , start : "top 92%" , toggleA…" at bounding box center [885, 516] width 975 height 736
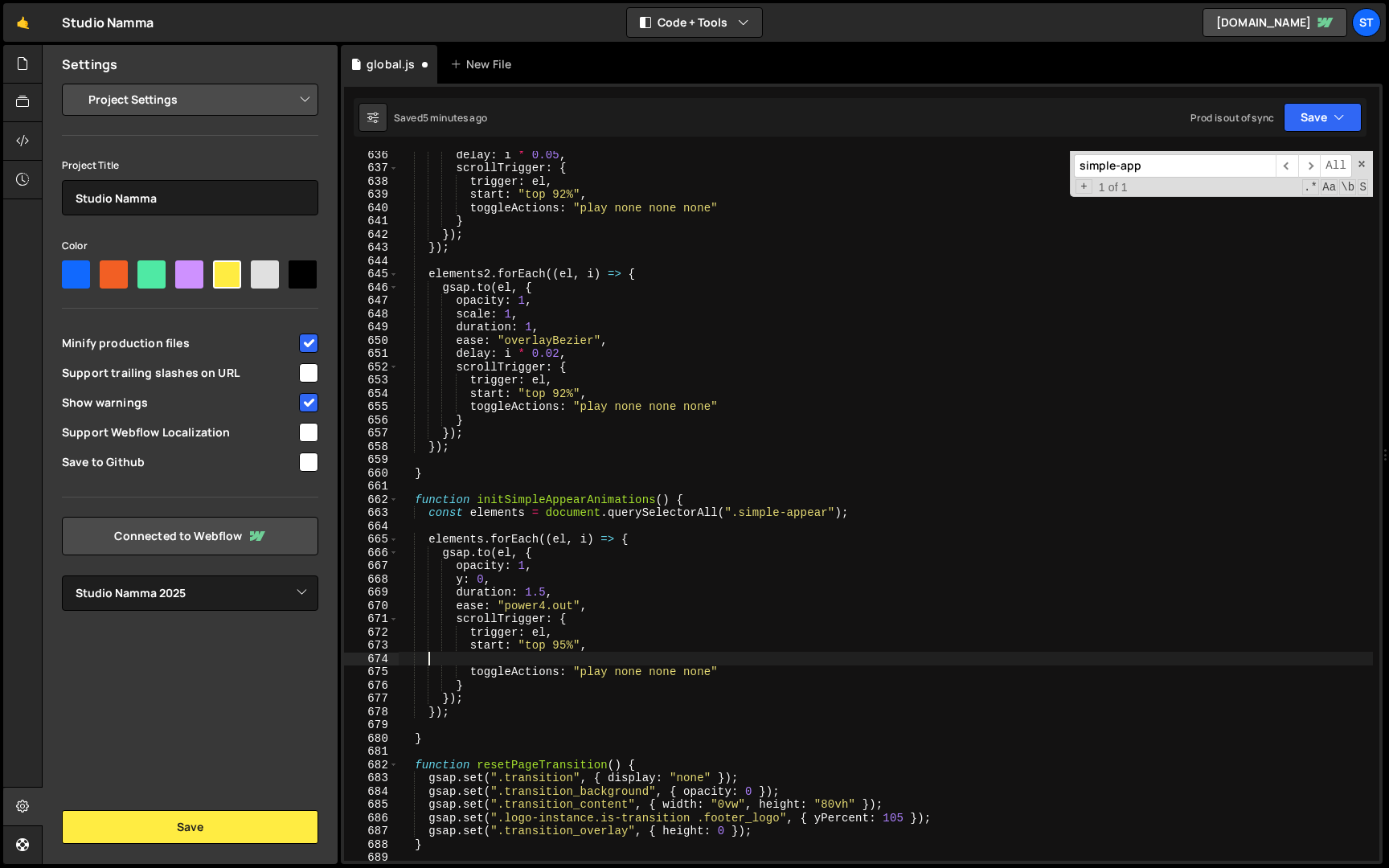
scroll to position [0, 0]
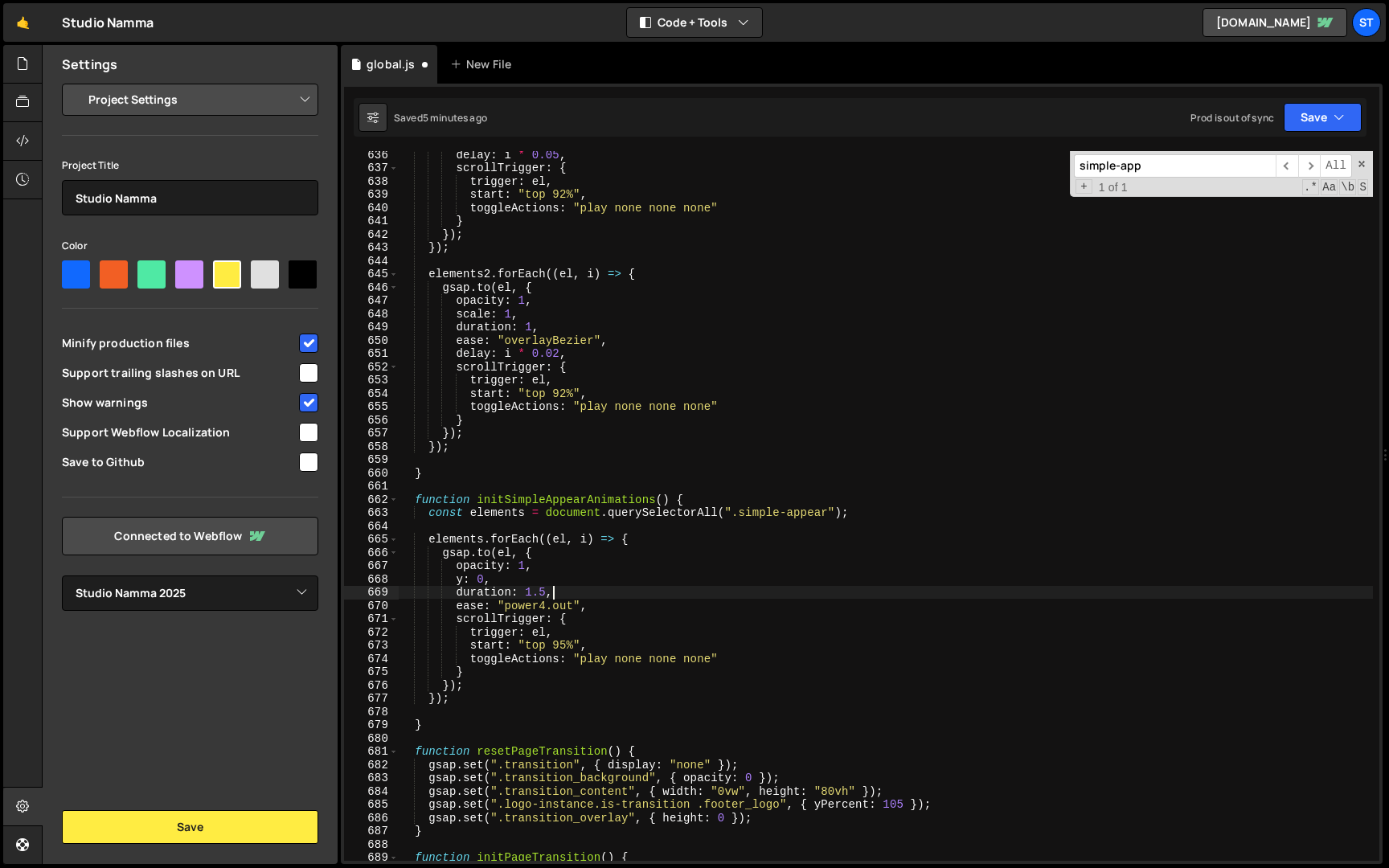
click at [571, 594] on div "delay : i * 0.05 , scrollTrigger : { trigger : el , start : "top 92%" , toggleA…" at bounding box center [885, 516] width 975 height 736
type textarea "duration: 1.5,"
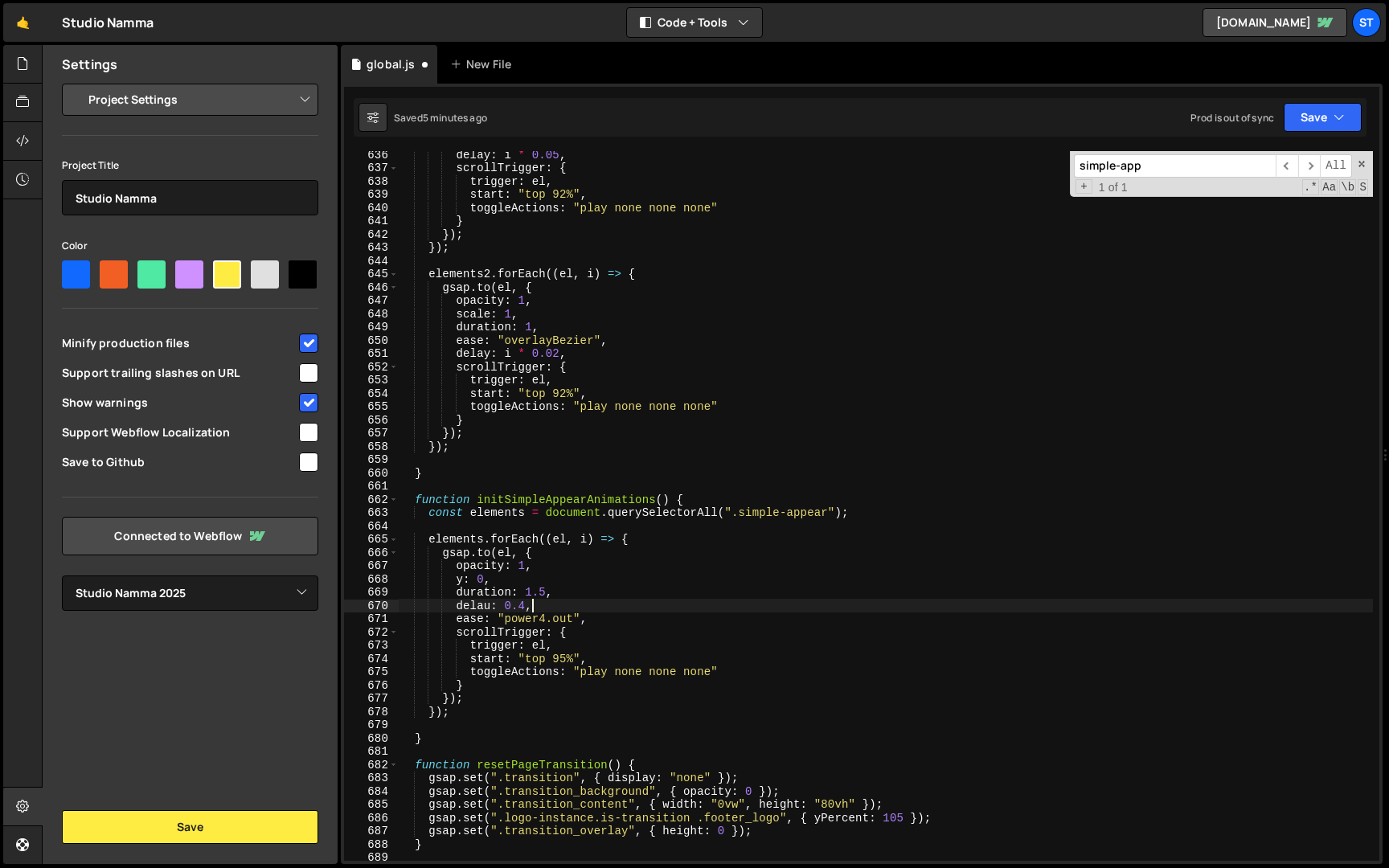
scroll to position [0, 8]
click at [1356, 107] on button "Save" at bounding box center [1322, 118] width 78 height 29
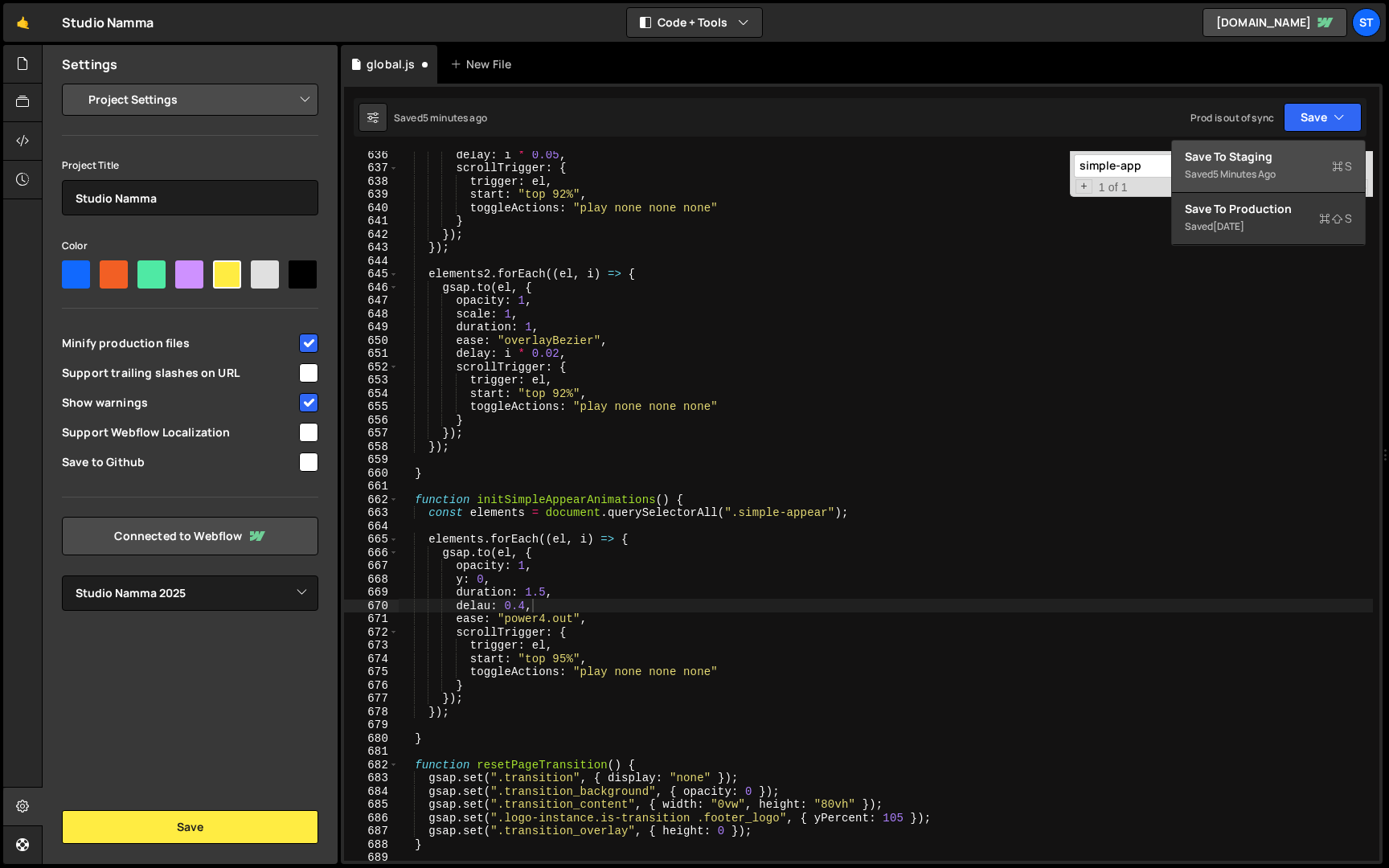
click at [1294, 168] on div "Saved 5 minutes ago" at bounding box center [1268, 174] width 167 height 19
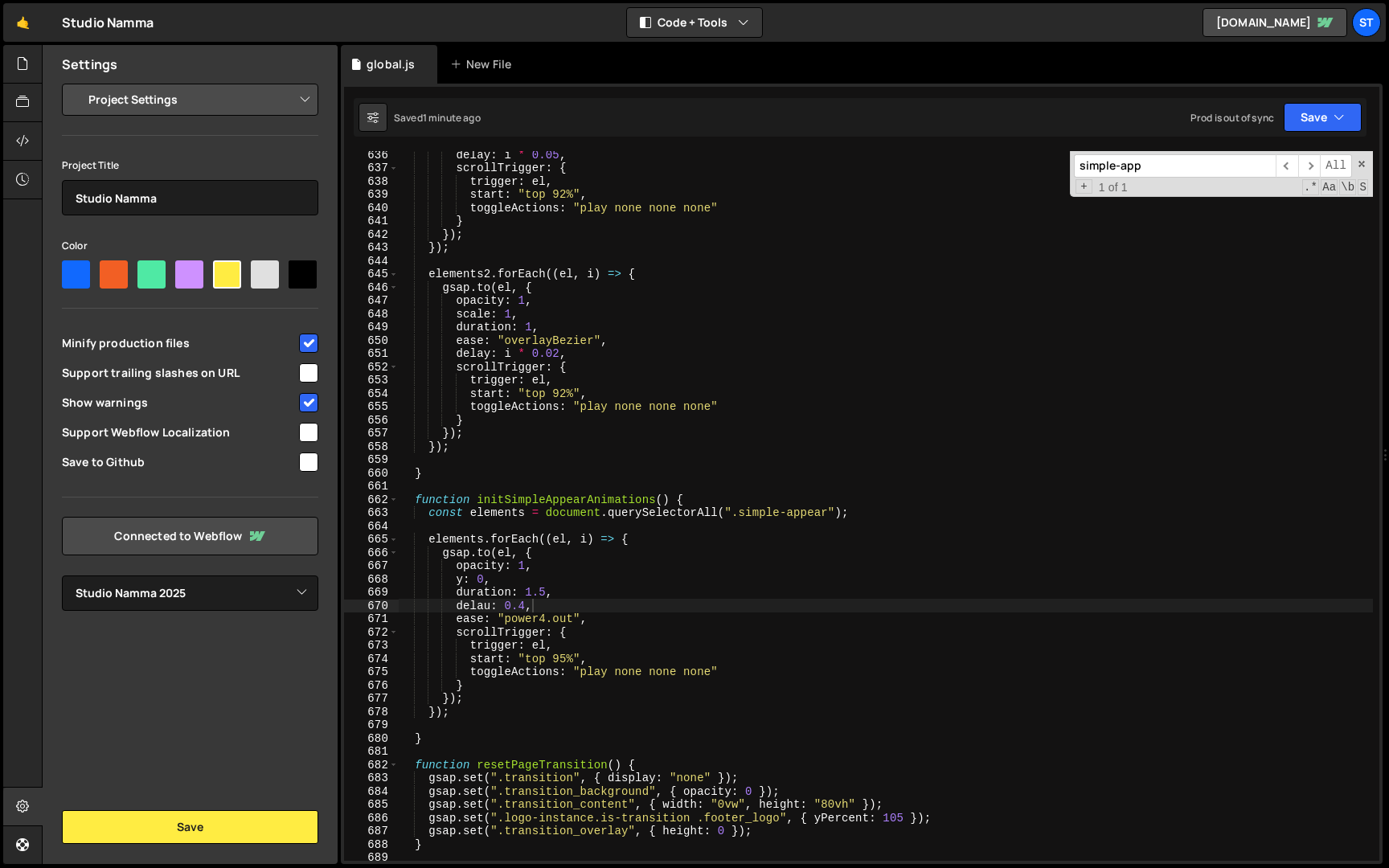
click at [491, 606] on div "delay : i * 0.05 , scrollTrigger : { trigger : el , start : "top 92%" , toggleA…" at bounding box center [885, 516] width 975 height 736
click at [621, 583] on div "delay : i * 0.05 , scrollTrigger : { trigger : el , start : "top 92%" , toggleA…" at bounding box center [885, 516] width 975 height 736
click at [1313, 114] on button "Save" at bounding box center [1322, 118] width 78 height 29
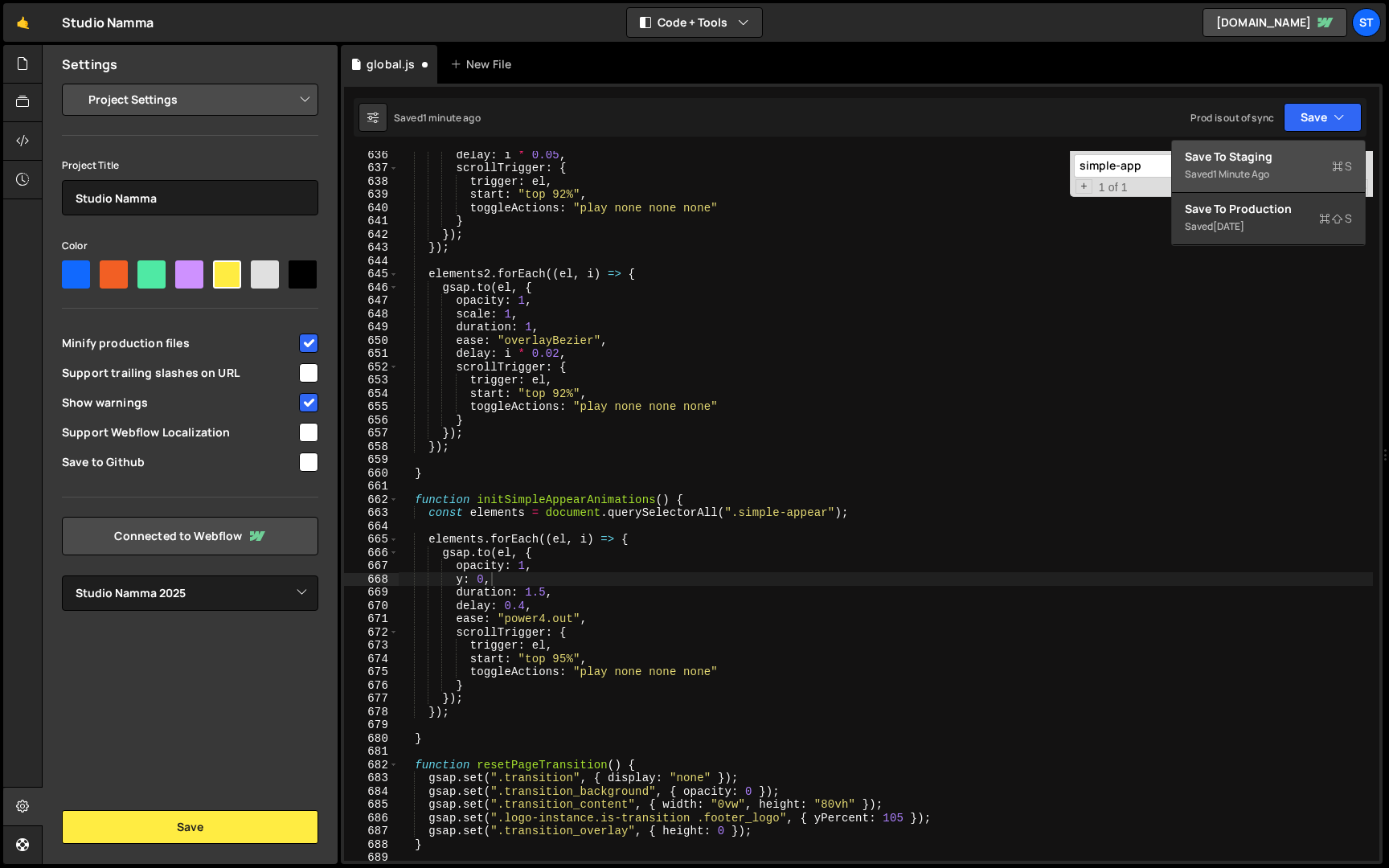
click at [1294, 159] on div "Save to Staging S" at bounding box center [1268, 157] width 167 height 16
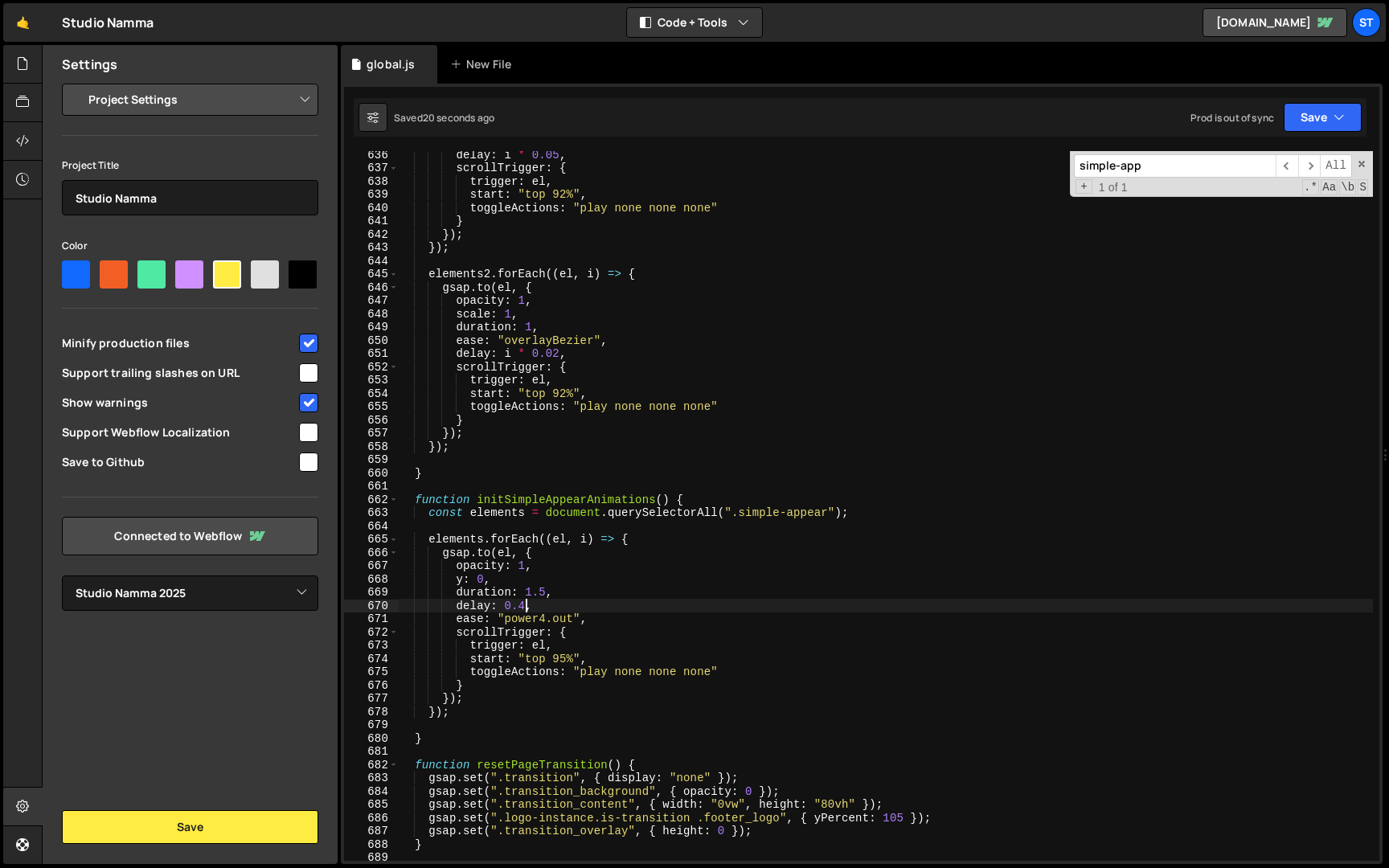
click at [523, 602] on div "delay : i * 0.05 , scrollTrigger : { trigger : el , start : "top 92%" , toggleA…" at bounding box center [885, 516] width 975 height 736
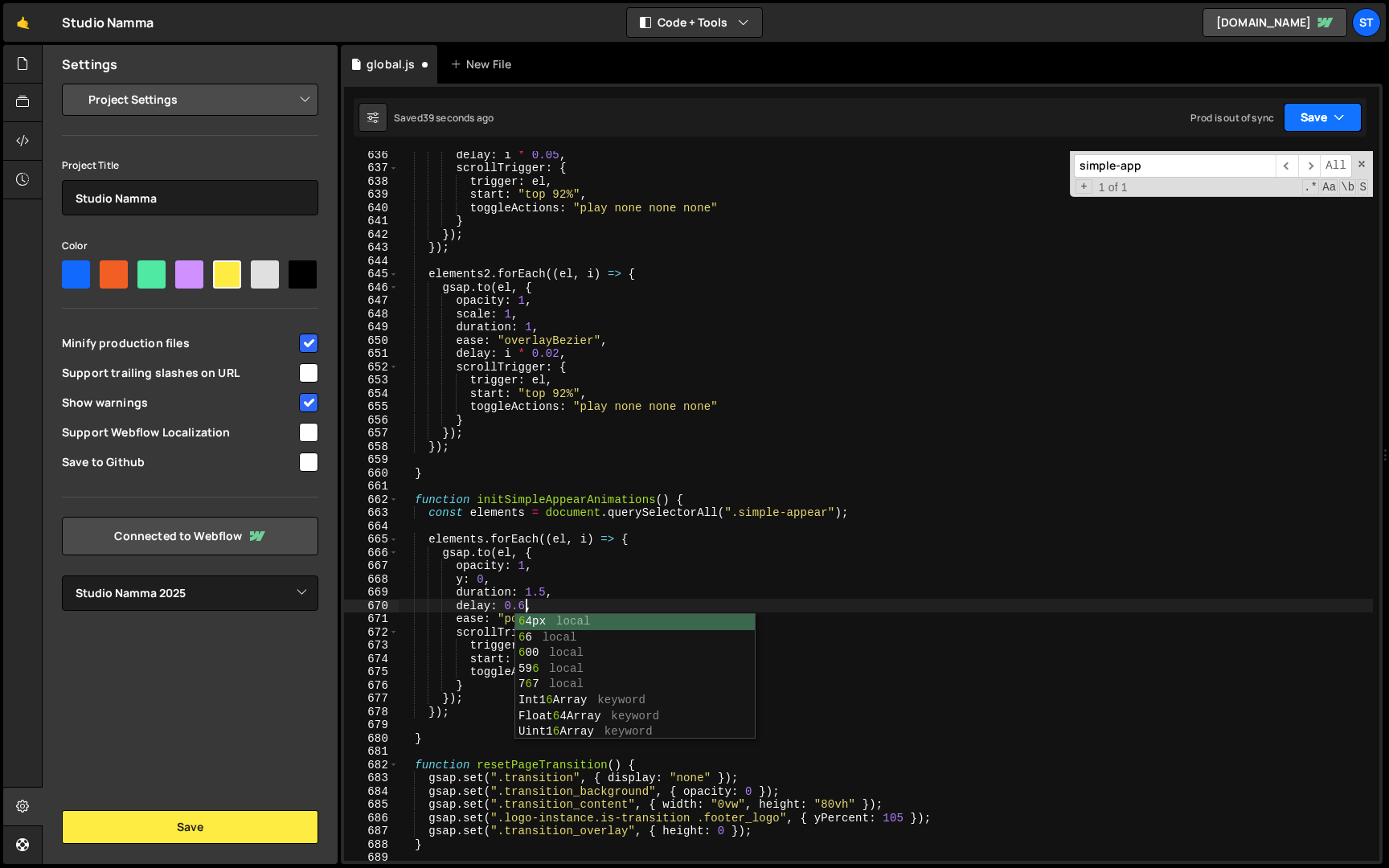
type textarea "delay: 0.6,"
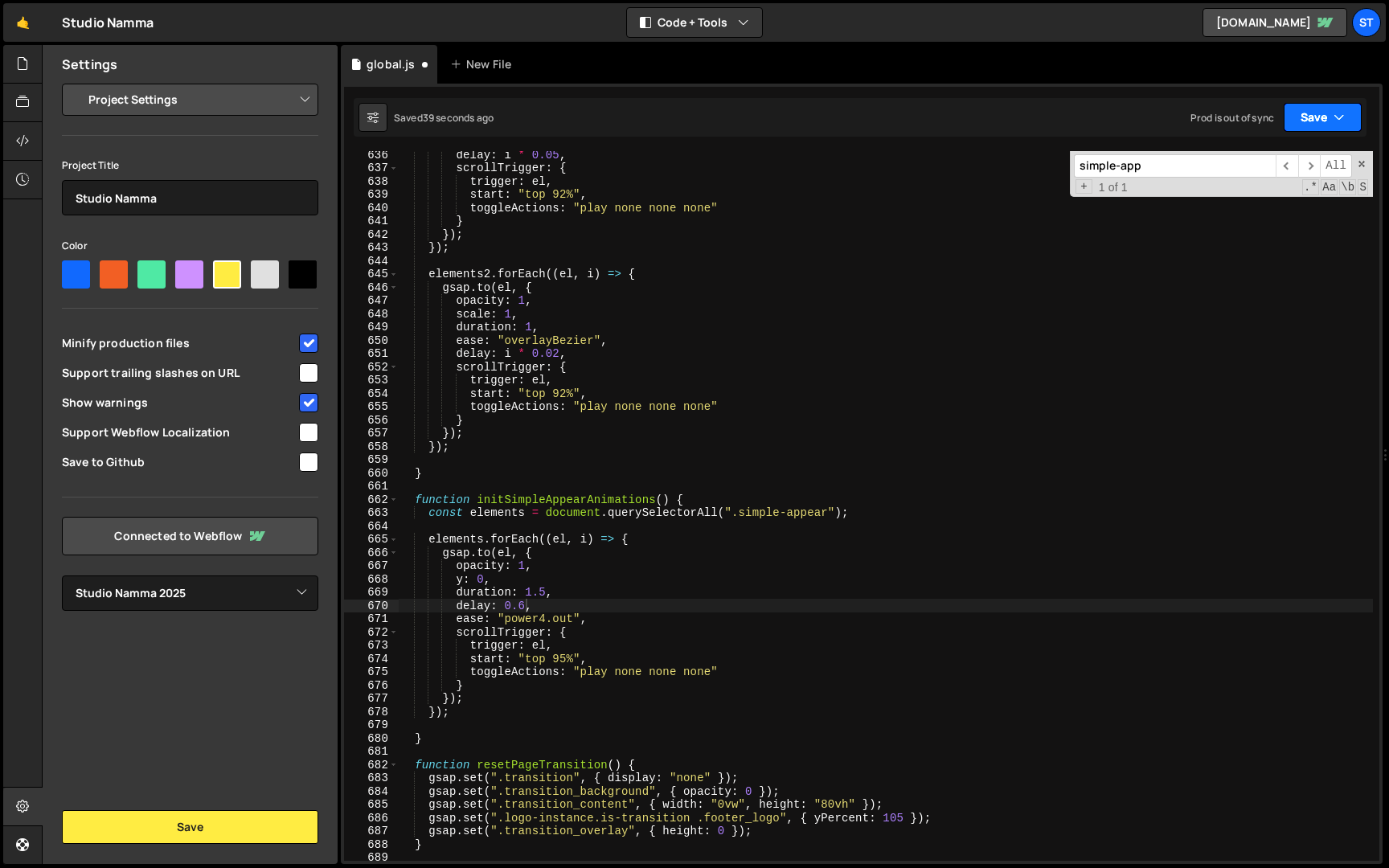
click at [1329, 115] on button "Save" at bounding box center [1322, 118] width 78 height 29
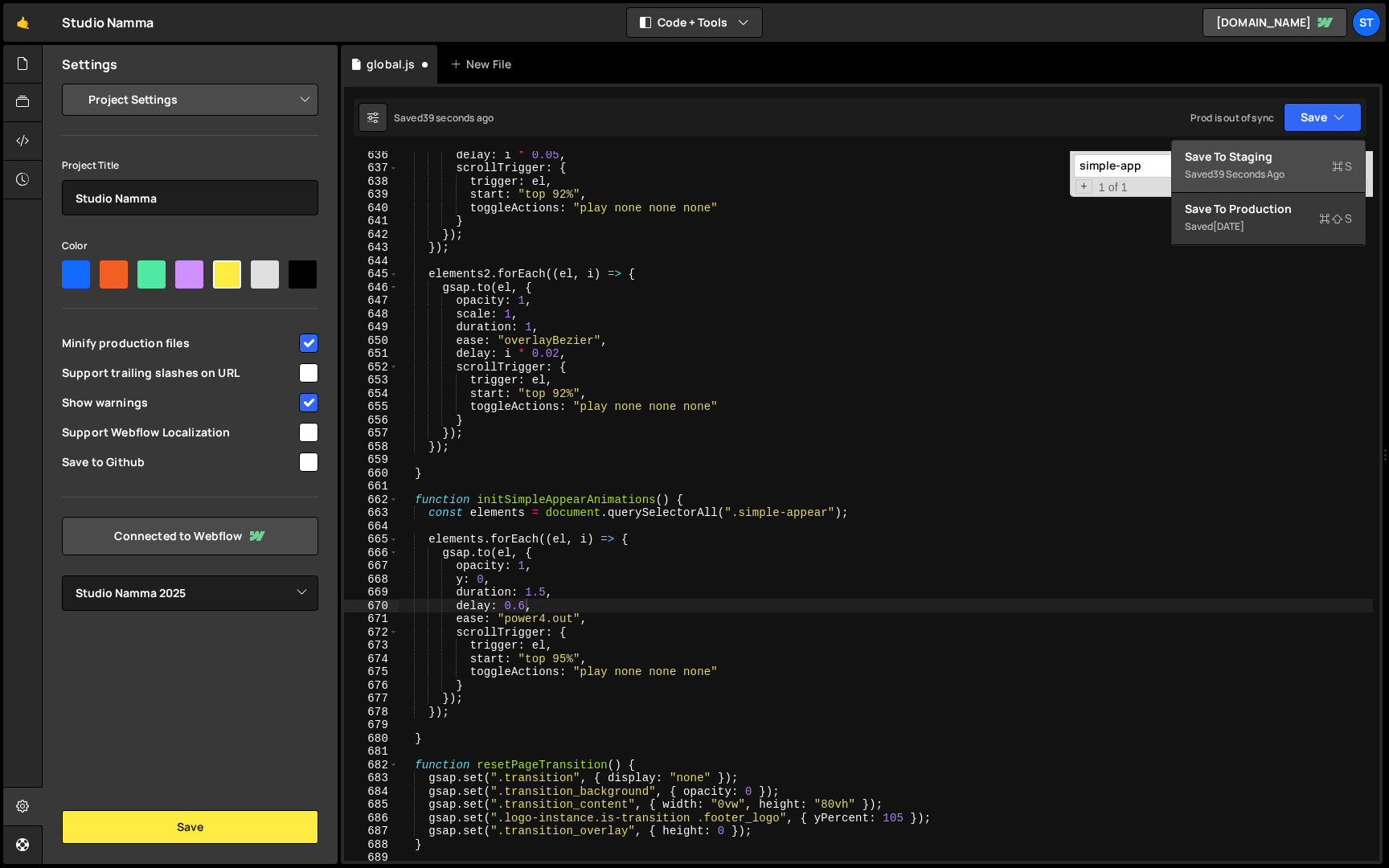
click at [1282, 160] on div "Save to Staging S" at bounding box center [1268, 157] width 167 height 16
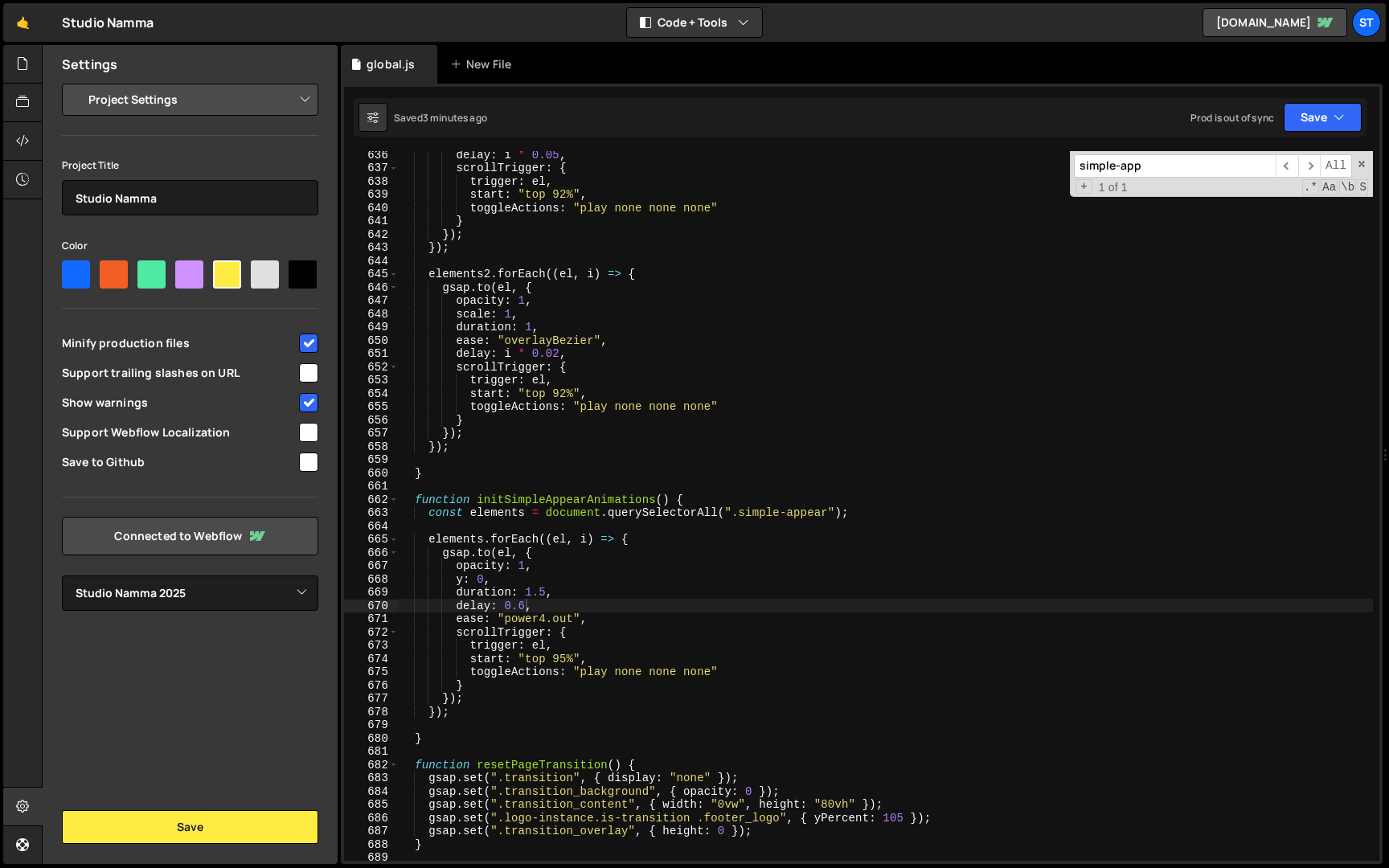
click at [1139, 174] on input "simple-app" at bounding box center [1174, 165] width 202 height 23
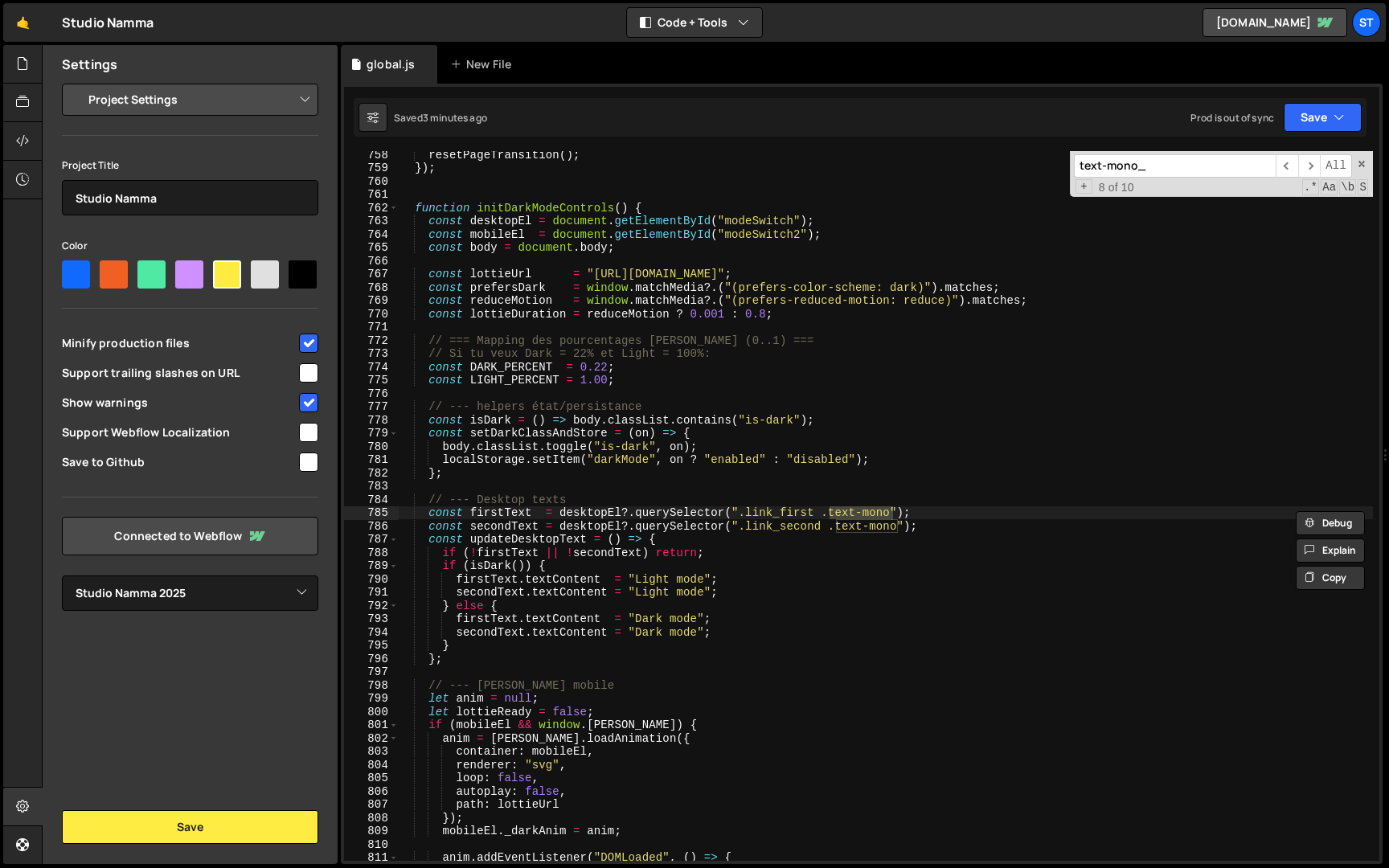
scroll to position [4524, 0]
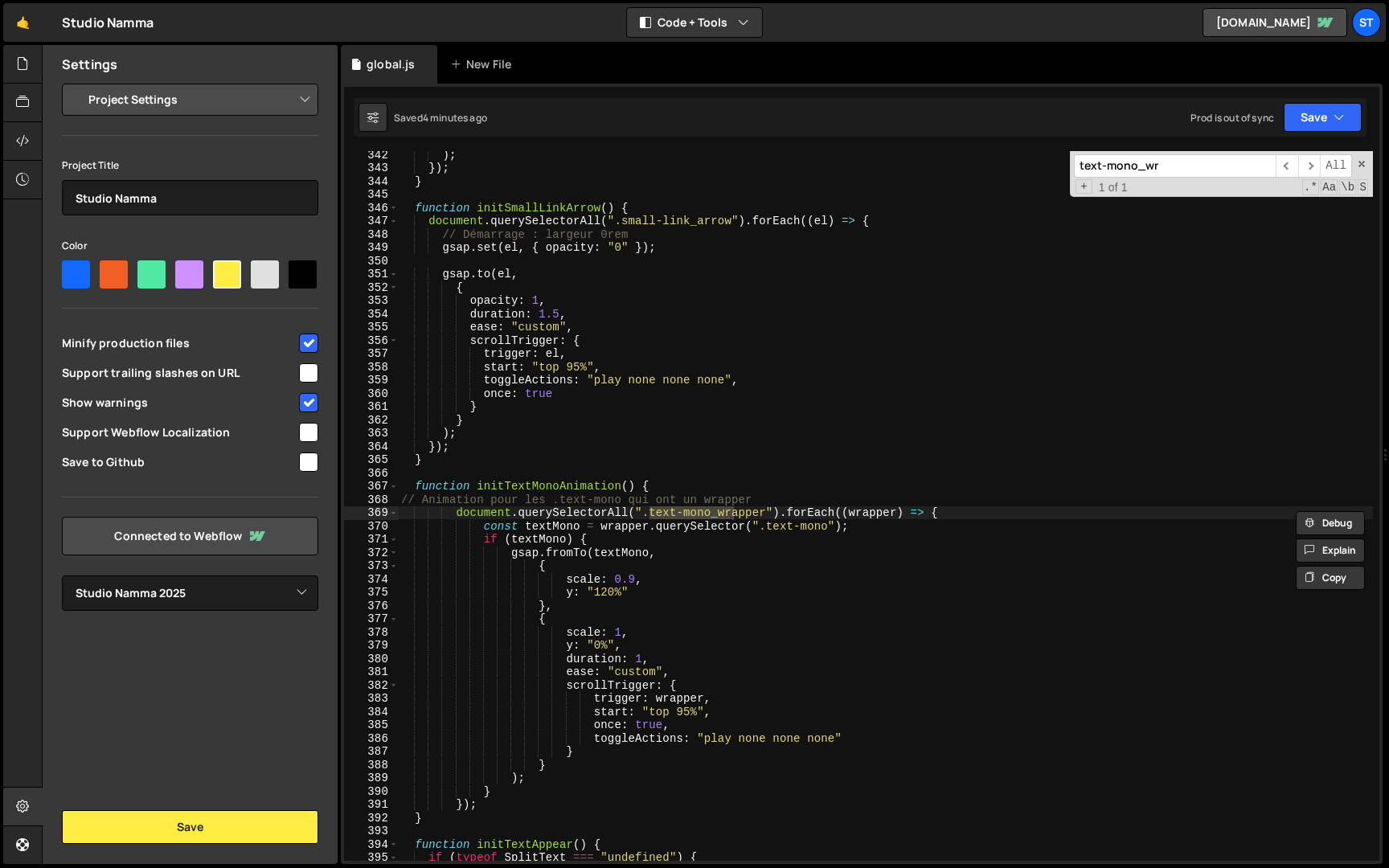
type input "text-mono_wr"
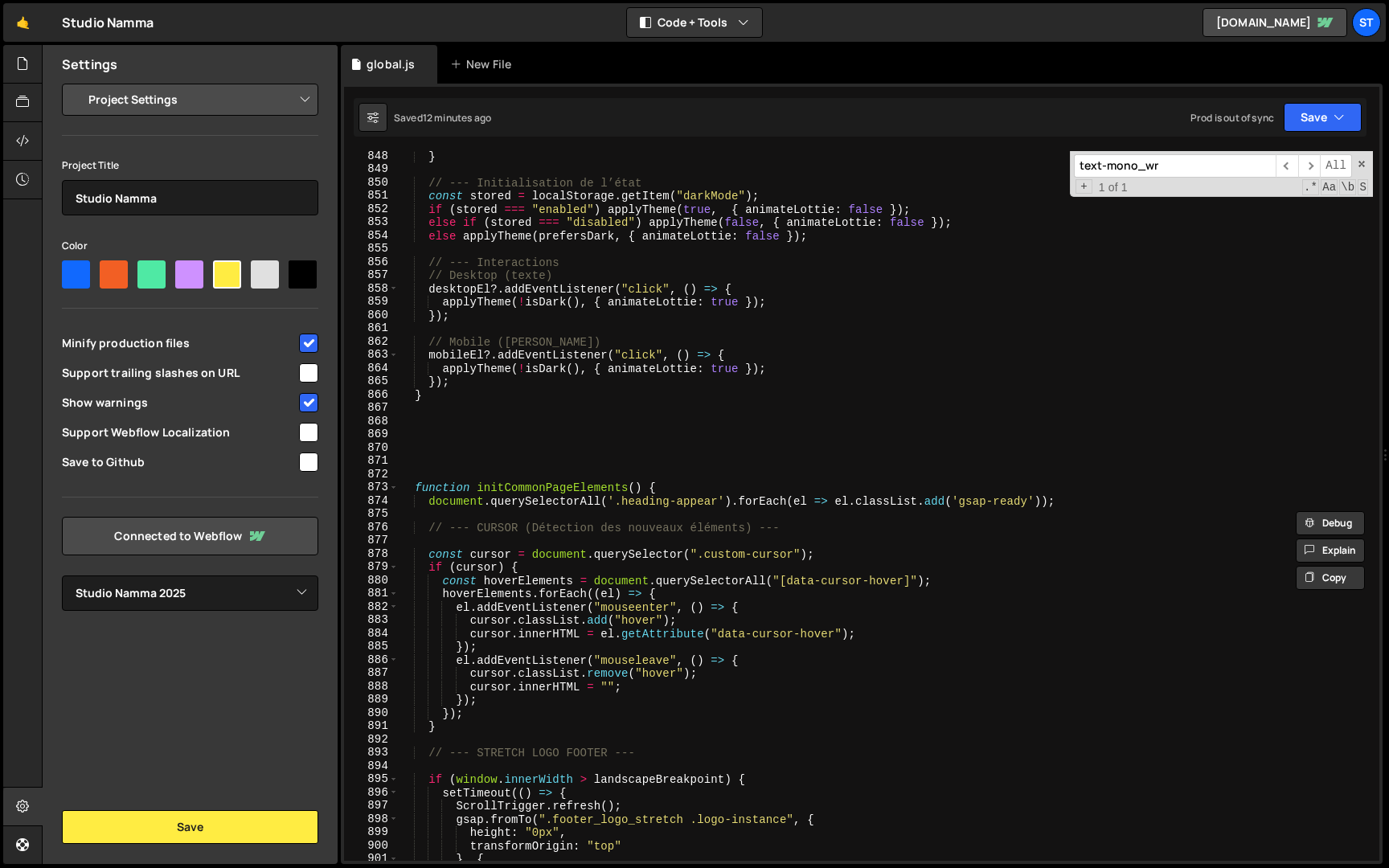
scroll to position [11217, 0]
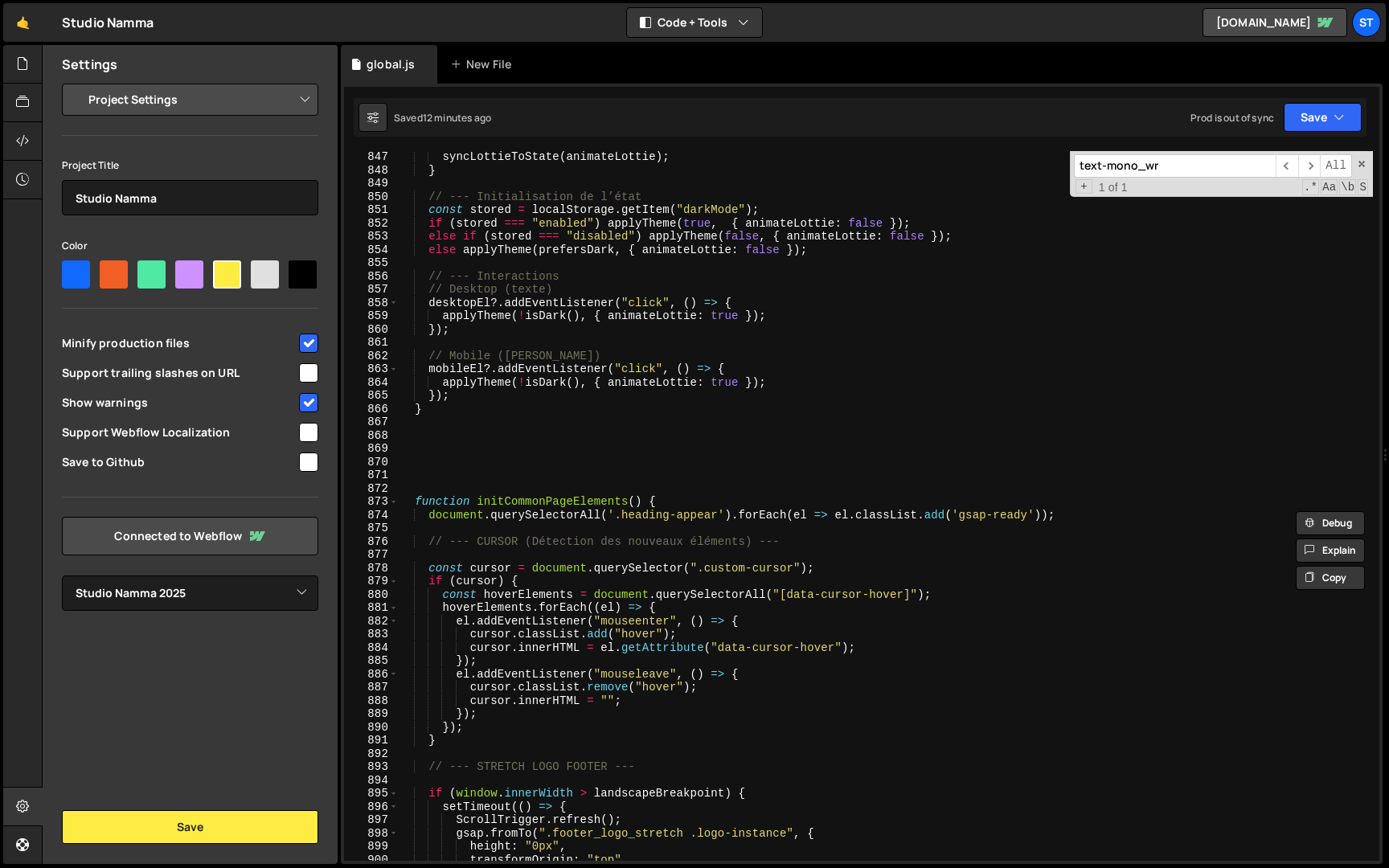
type textarea "}"
click at [456, 406] on div "syncLottieToState ( animateLottie ) ; } // --- Initialisation de l’état const s…" at bounding box center [885, 518] width 975 height 736
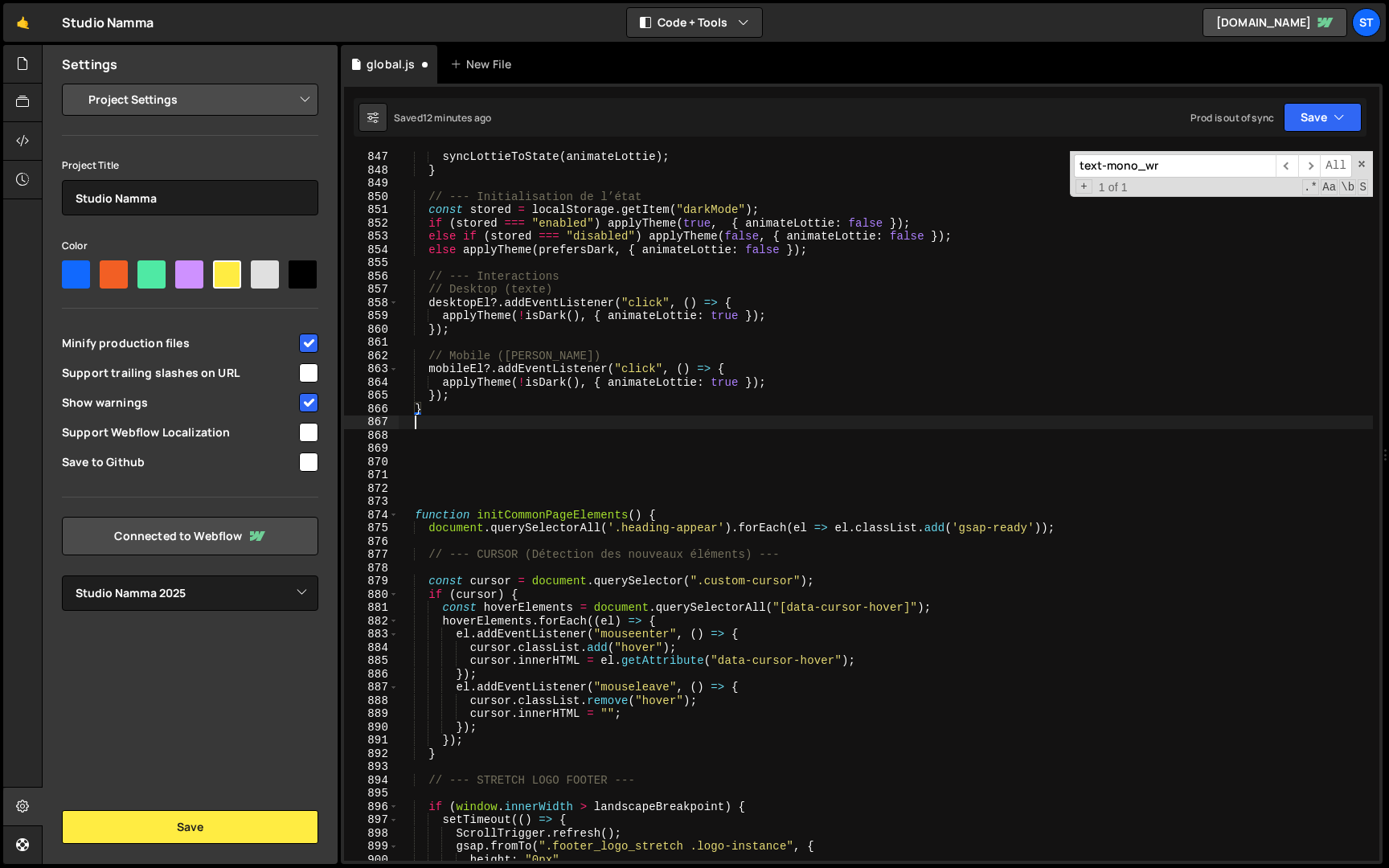
scroll to position [0, 0]
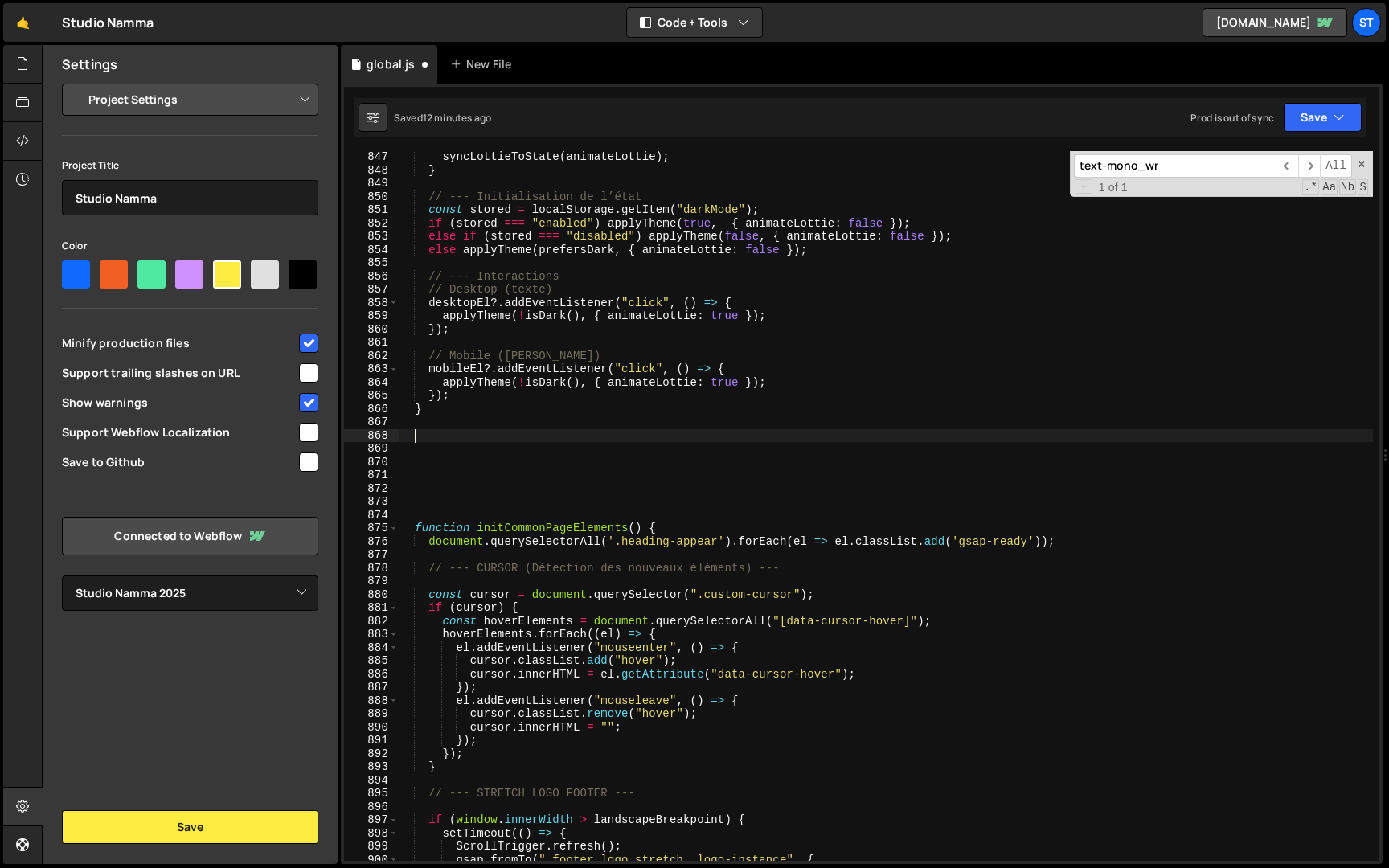
paste textarea "}"
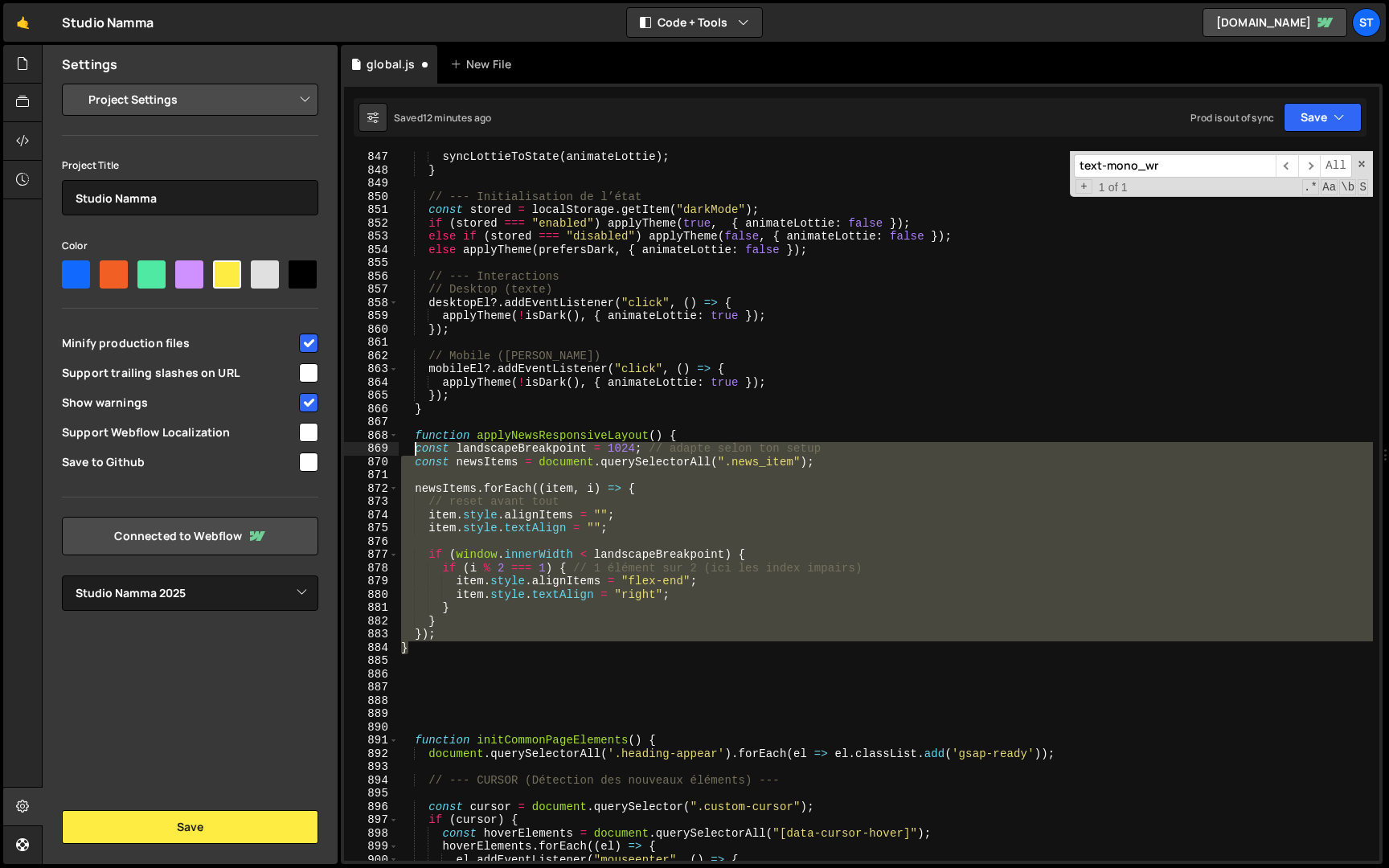
click at [414, 445] on div "syncLottieToState ( animateLottie ) ; } // --- Initialisation de l’état const s…" at bounding box center [885, 518] width 975 height 736
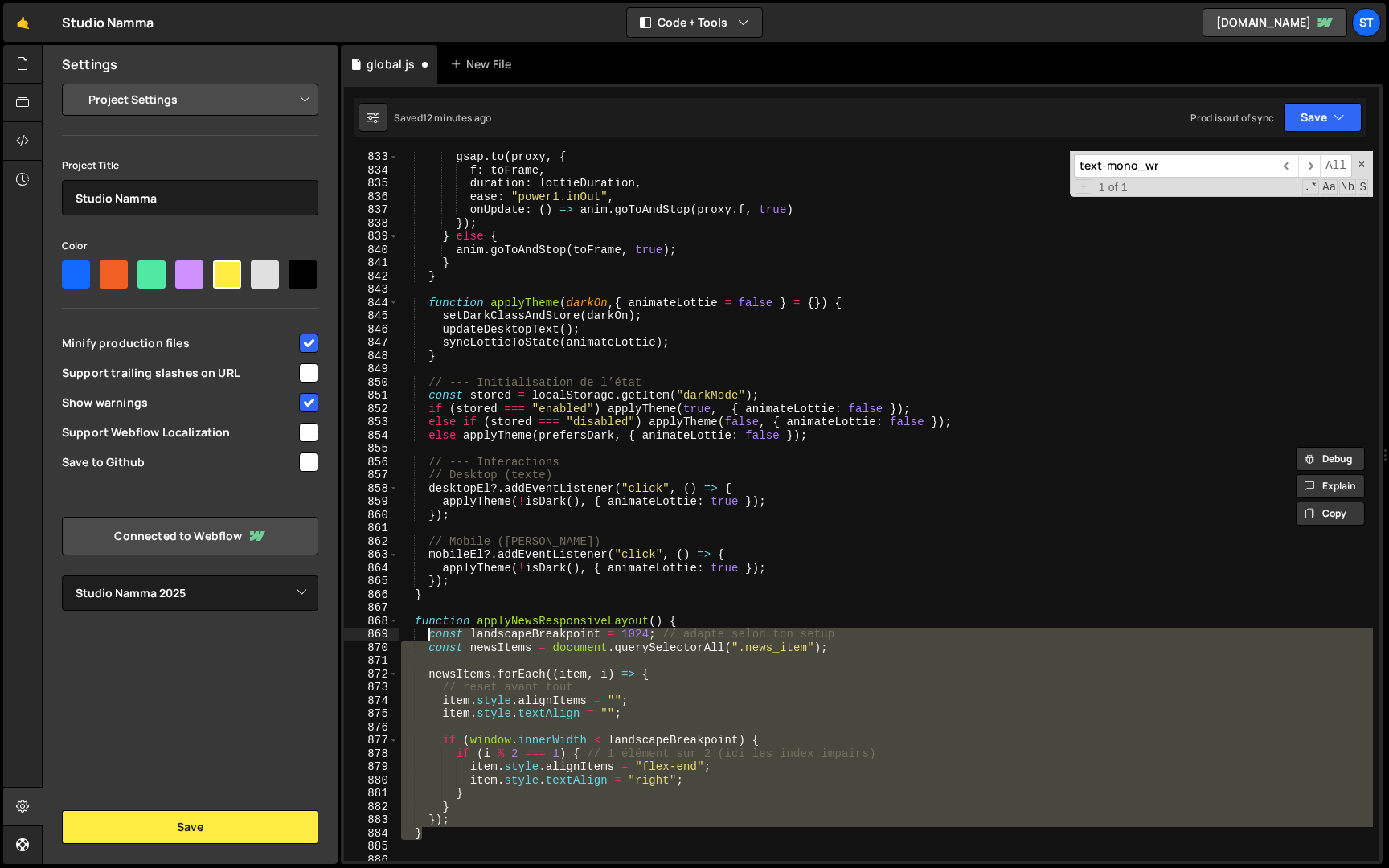
scroll to position [11202, 0]
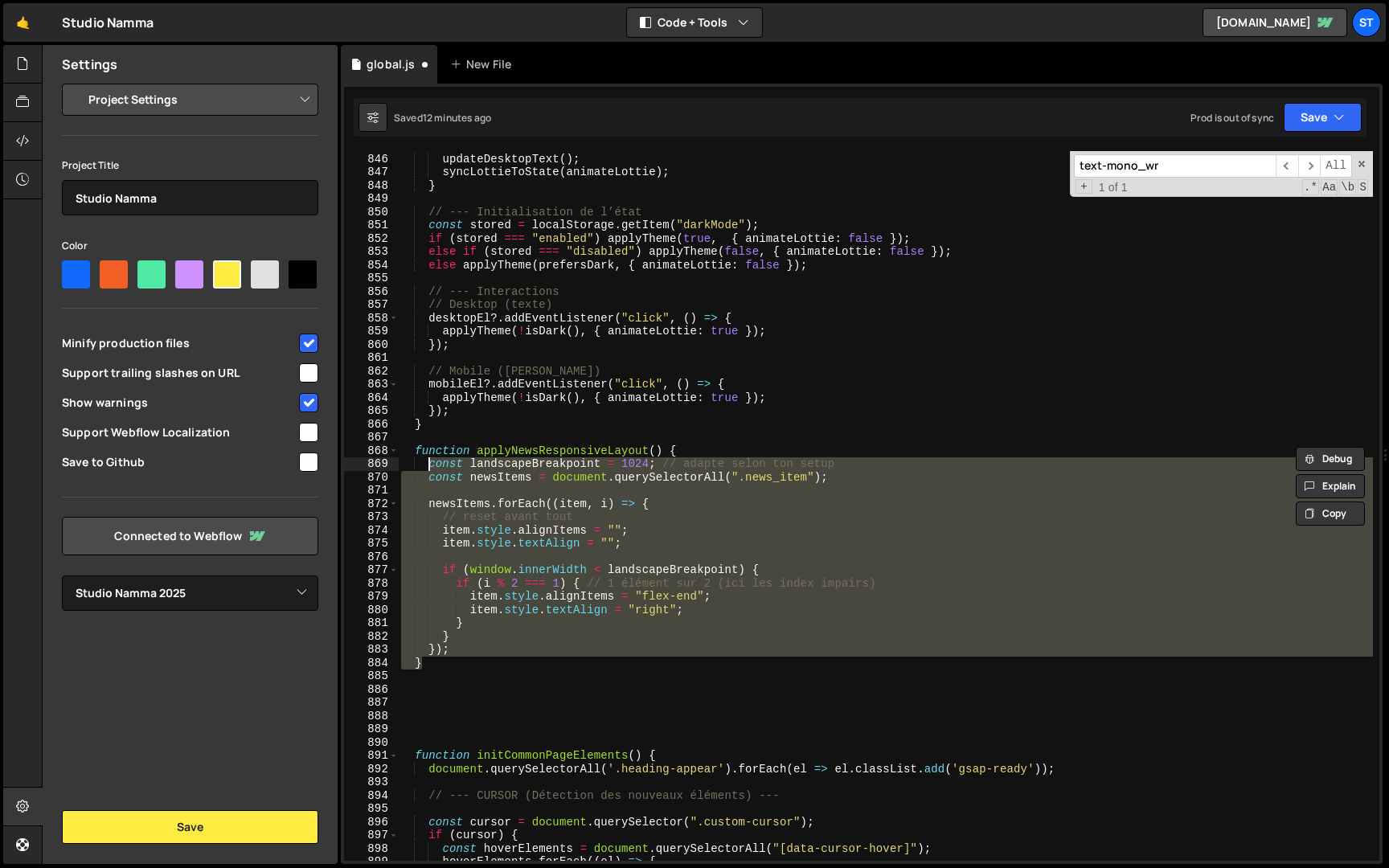
click at [458, 426] on div "setDarkClassAndStore ( darkOn ) ; updateDesktopText ( ) ; syncLottieToState ( a…" at bounding box center [885, 507] width 975 height 736
type textarea "}"
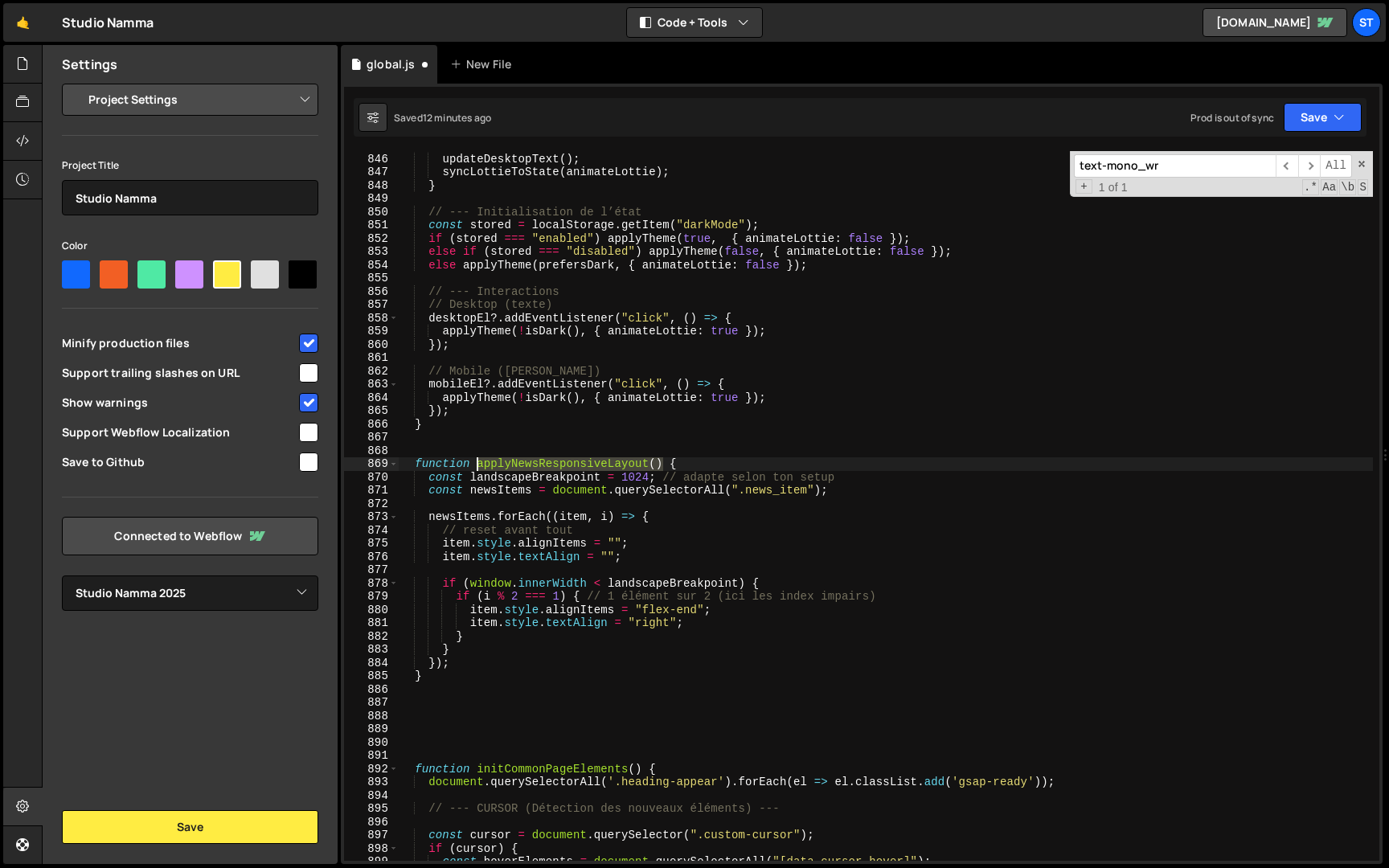
drag, startPoint x: 666, startPoint y: 463, endPoint x: 478, endPoint y: 463, distance: 188.0
click at [478, 463] on div "setDarkClassAndStore ( darkOn ) ; updateDesktopText ( ) ; syncLottieToState ( a…" at bounding box center [885, 507] width 975 height 736
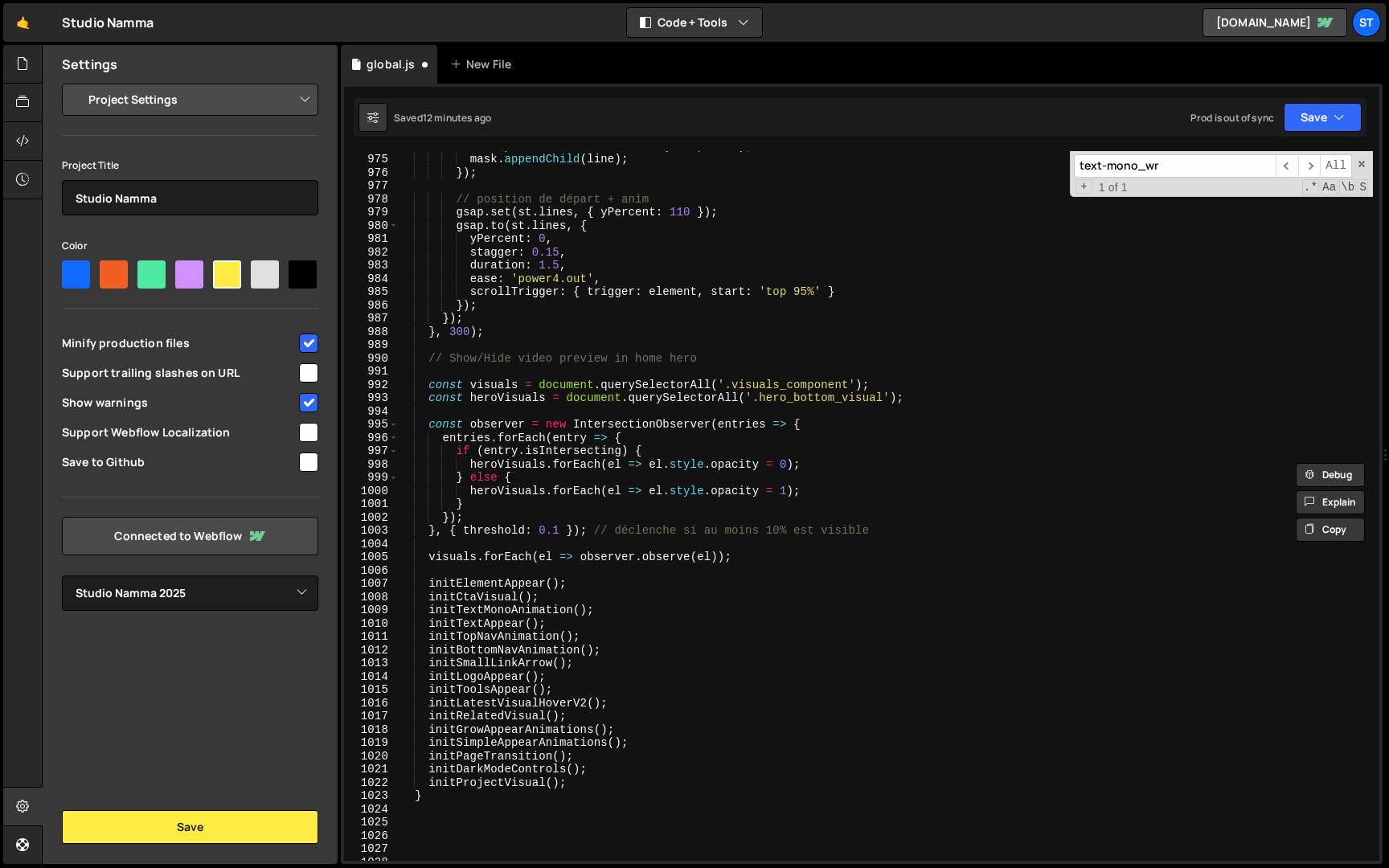
scroll to position [13024, 0]
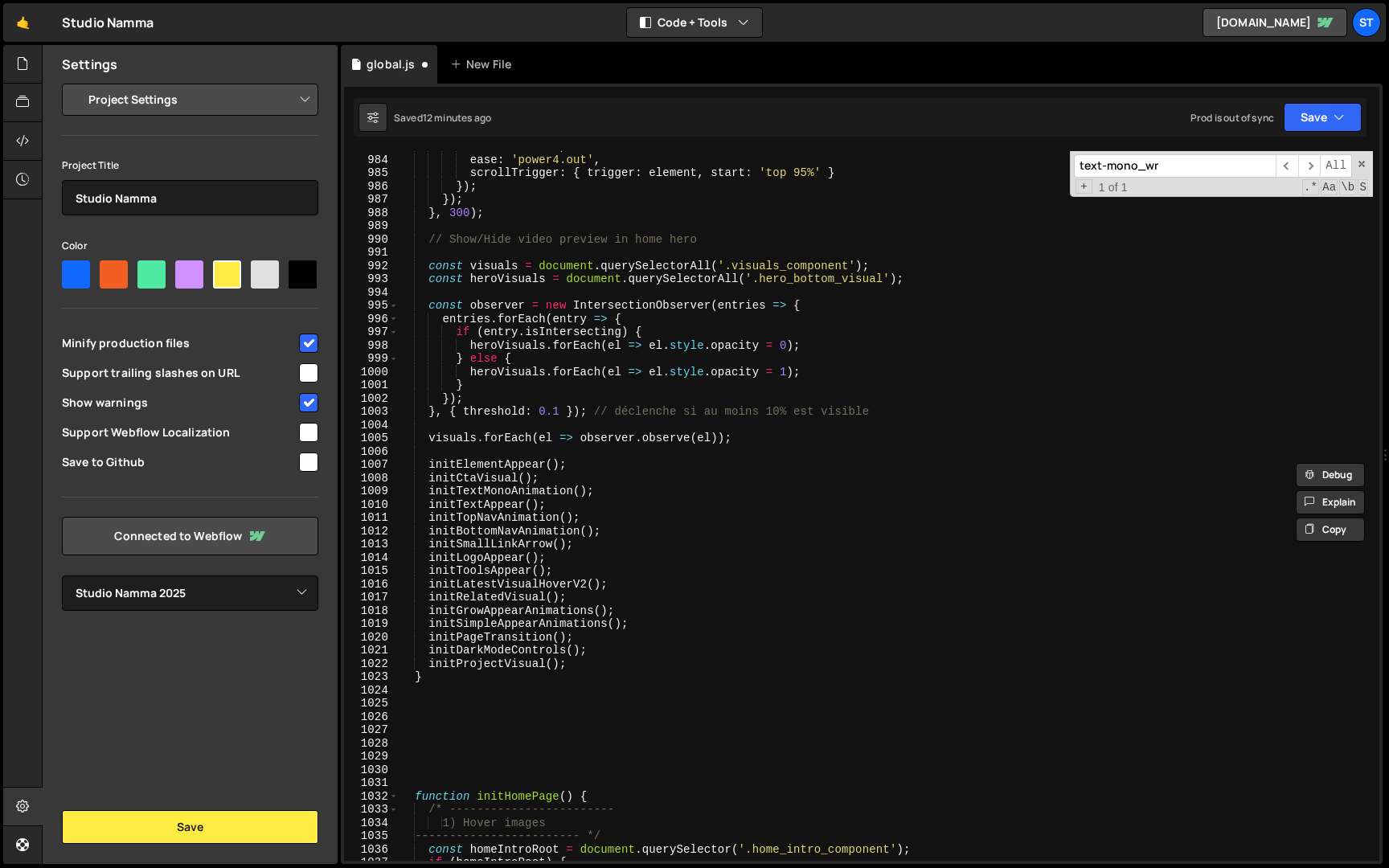
click at [577, 664] on div "duration : 1.5 , ease : 'power4.out' , scrollTrigger : { trigger : element , st…" at bounding box center [885, 508] width 975 height 736
type textarea "initProjectVisual();"
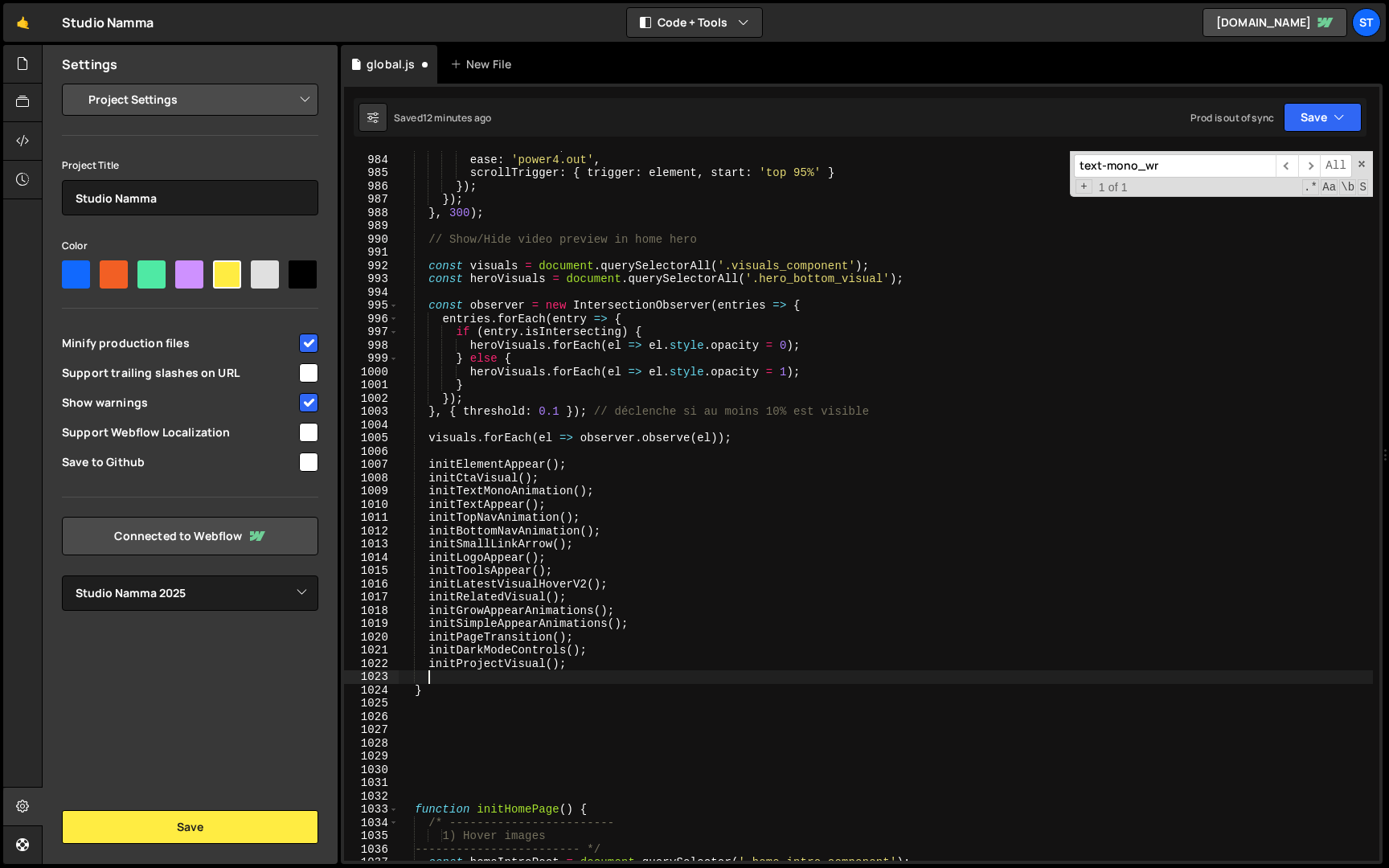
scroll to position [0, 1]
paste textarea "applyNewsResponsiveLayout()"
type textarea "applyNewsResponsiveLayout();"
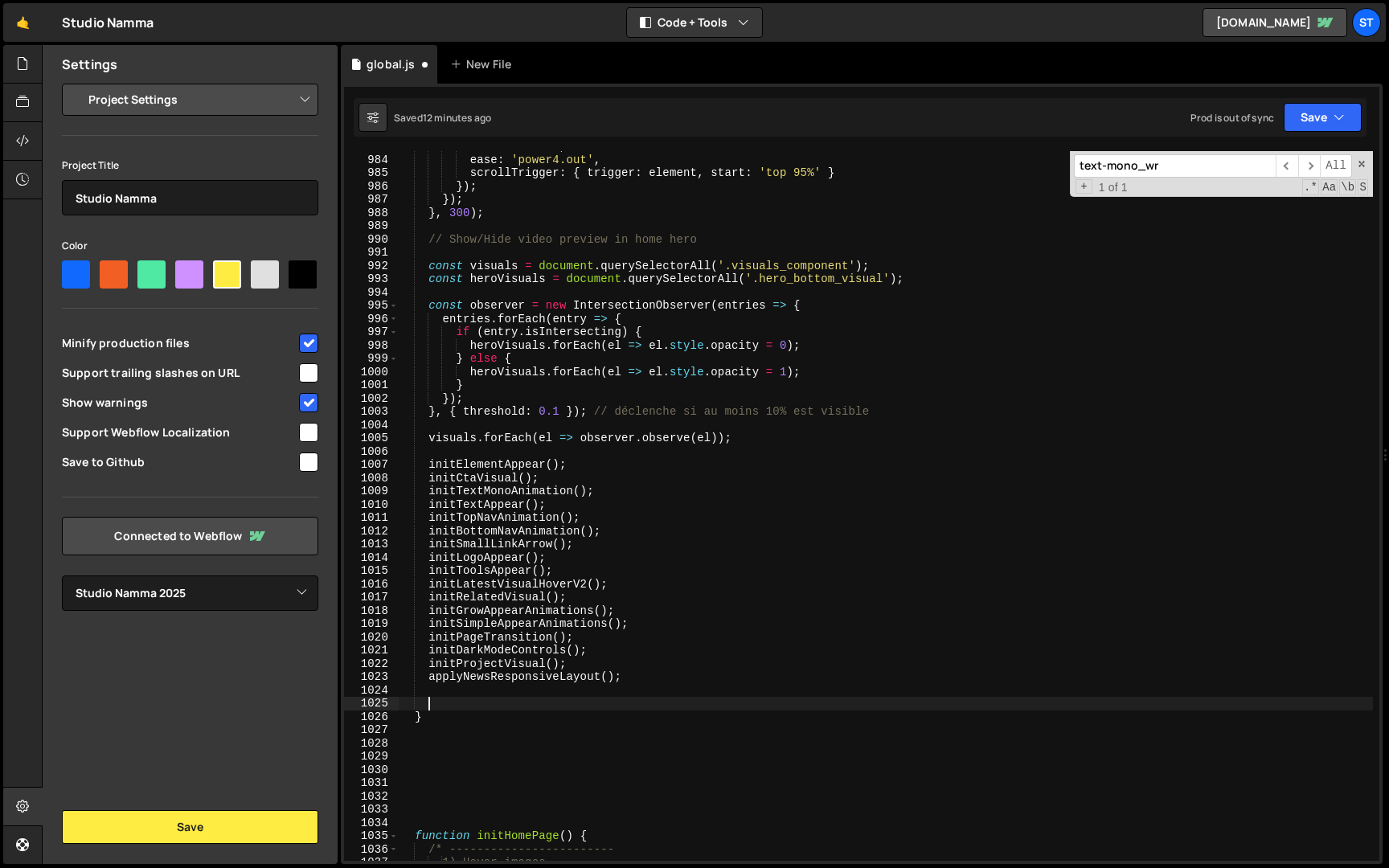
paste textarea "window.addEventListener("resize", applyNewsResponsiveLayout);"
click at [1363, 163] on span at bounding box center [1361, 164] width 11 height 11
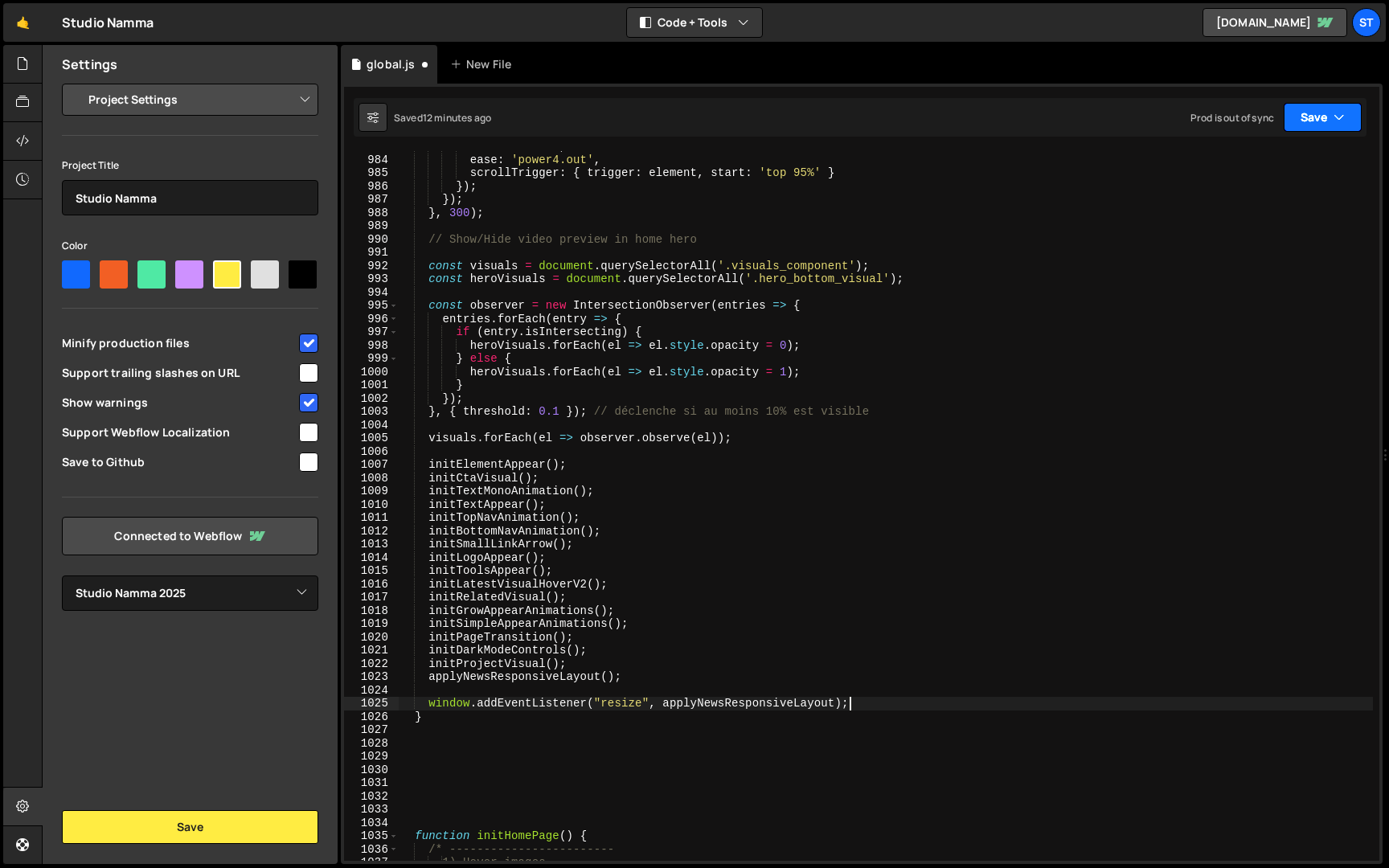
click at [1344, 128] on button "Save" at bounding box center [1322, 118] width 78 height 29
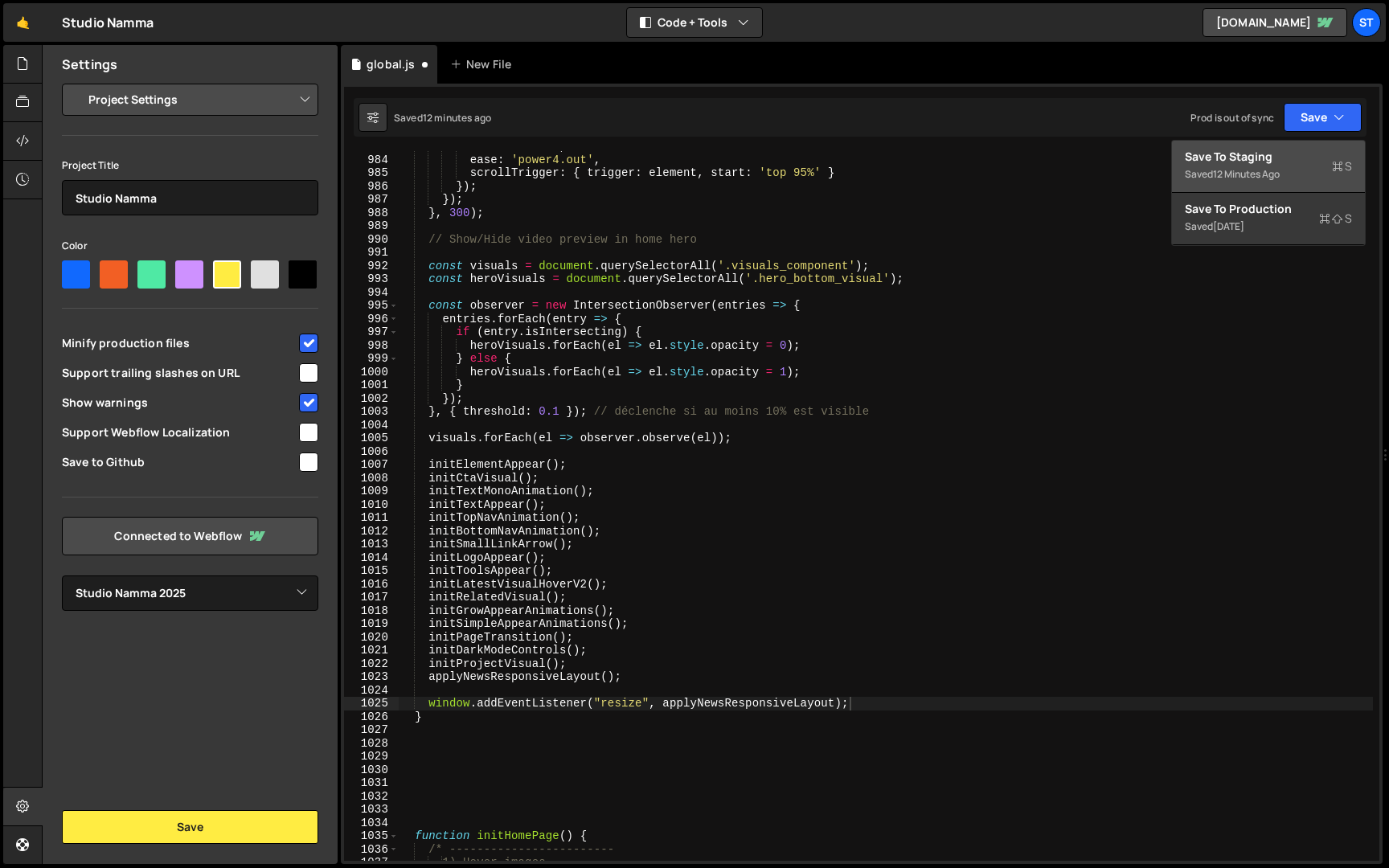
click at [1323, 159] on div "Save to Staging S" at bounding box center [1268, 157] width 167 height 16
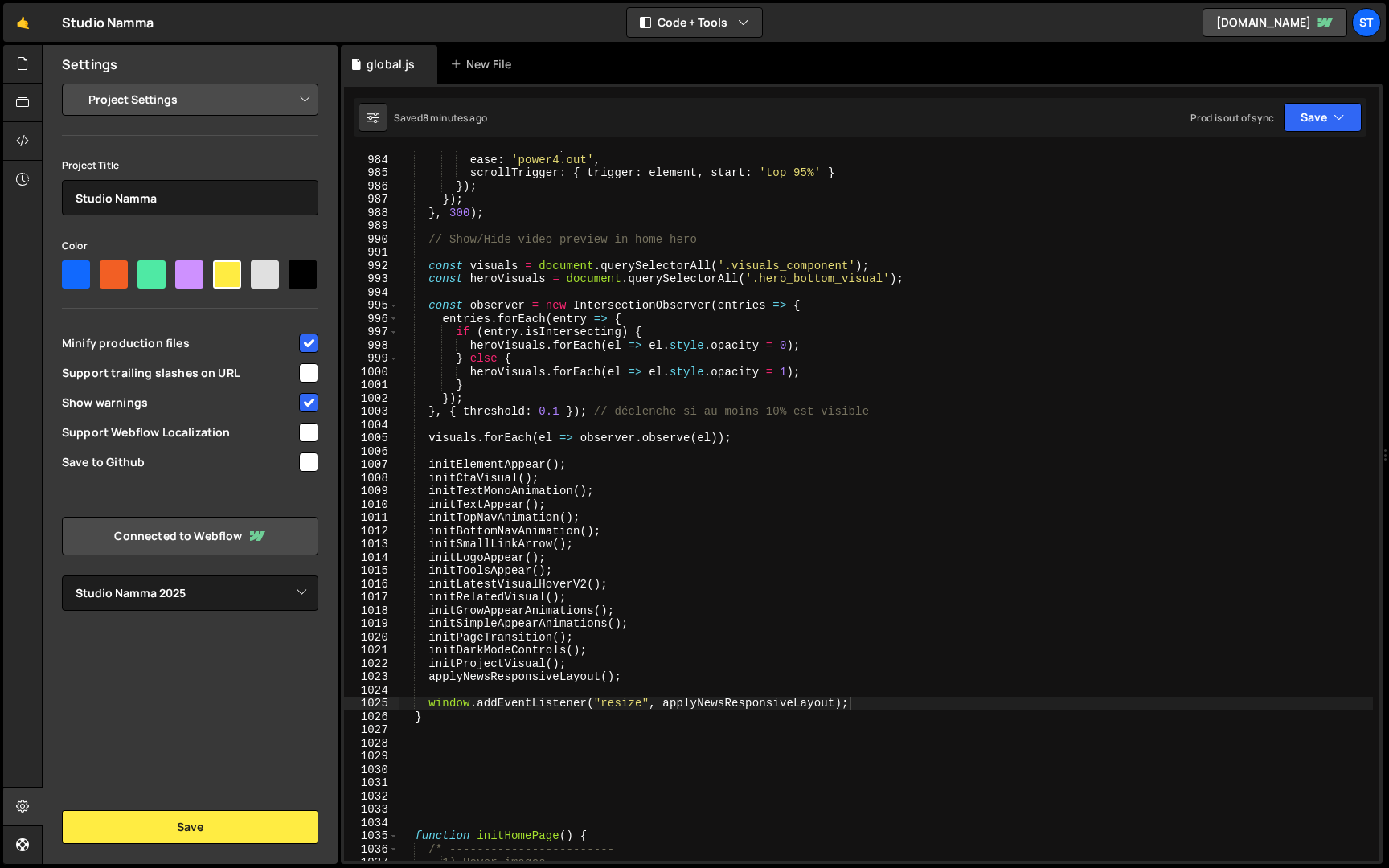
type textarea "// Show/Hide video preview in home hero"
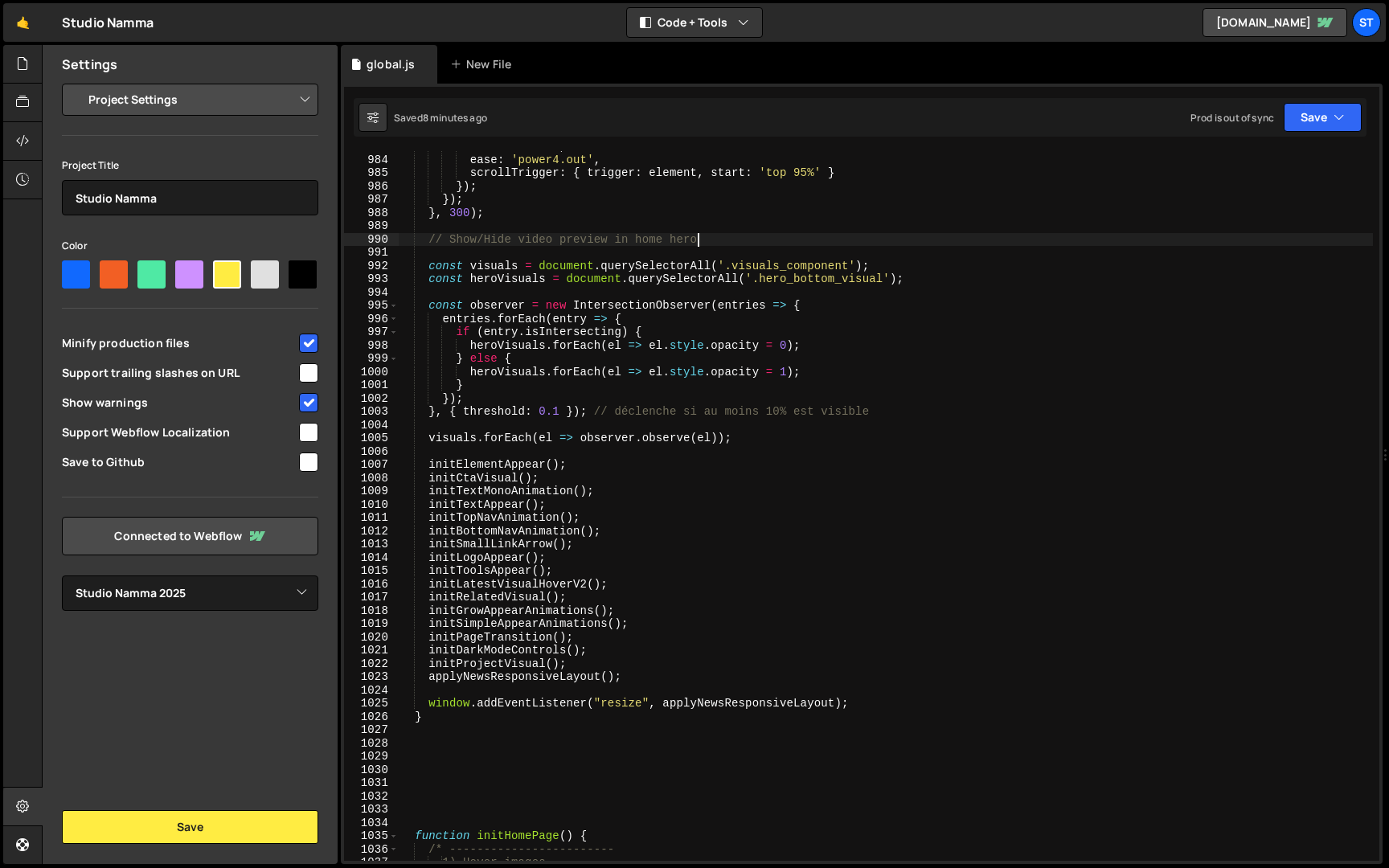
click at [1096, 233] on div "duration : 1.5 , ease : 'power4.out' , scrollTrigger : { trigger : element , st…" at bounding box center [885, 508] width 975 height 736
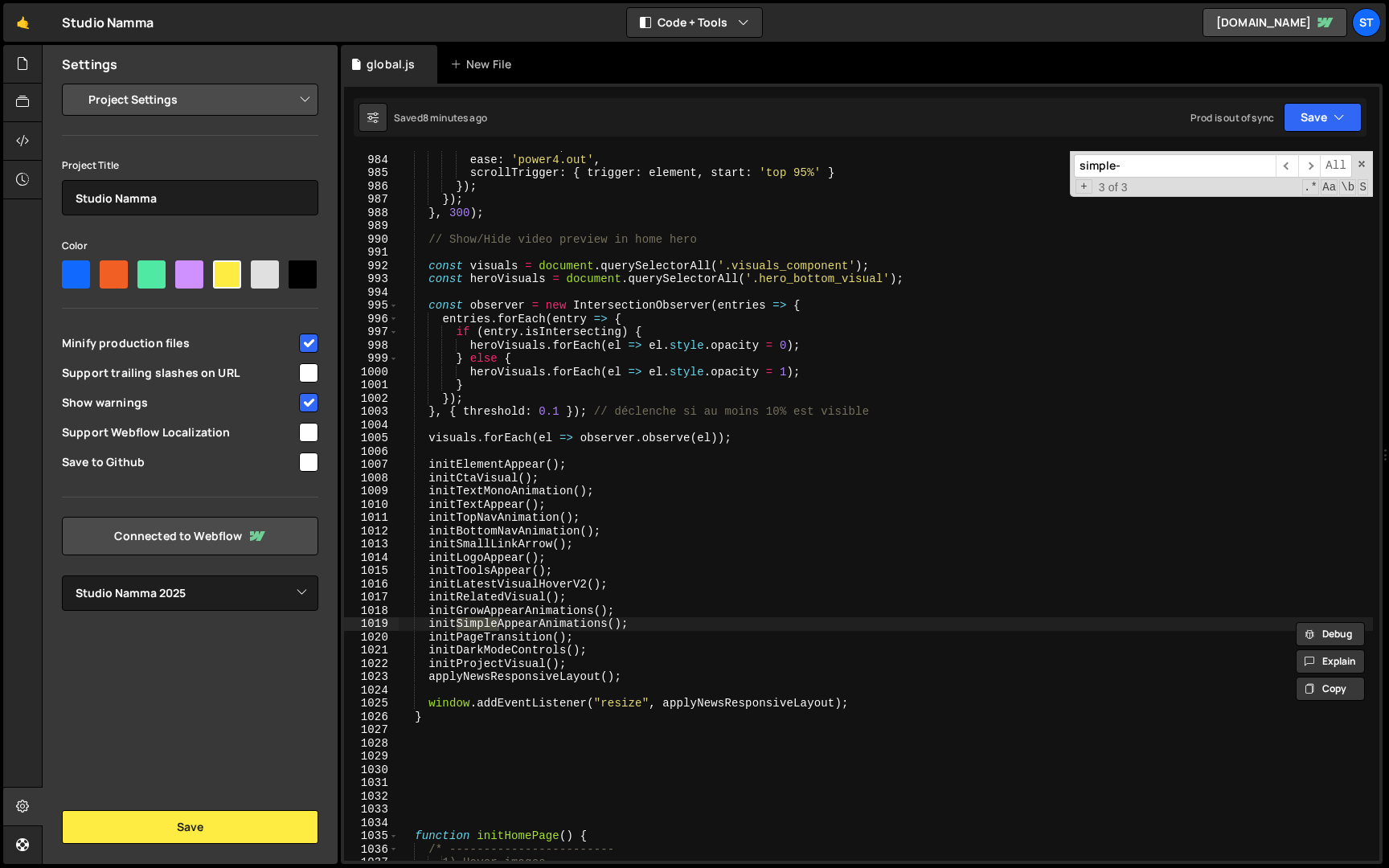
scroll to position [8406, 0]
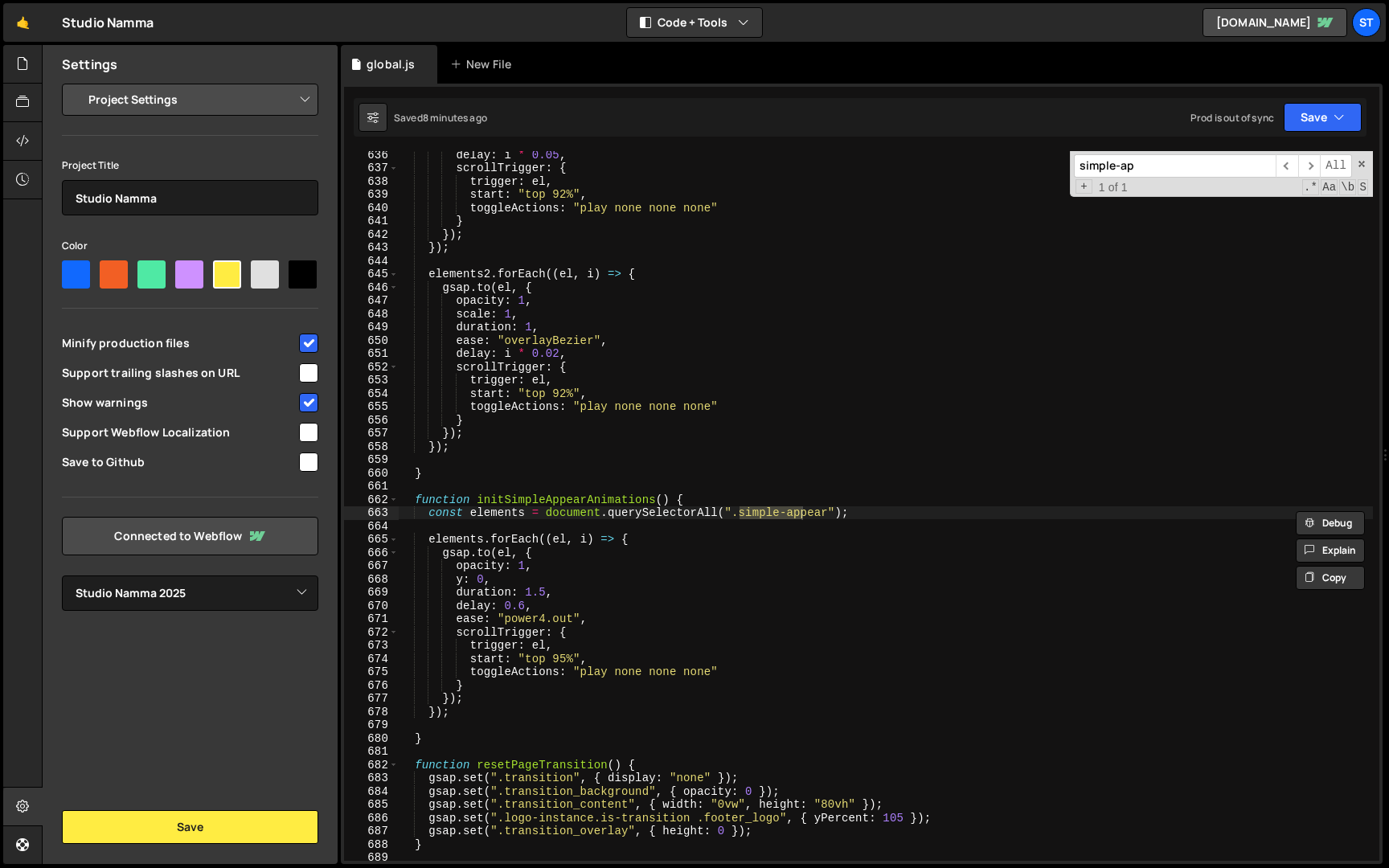
type input "simple-ap"
click at [891, 508] on div "delay : i * 0.05 , scrollTrigger : { trigger : el , start : "top 92%" , toggleA…" at bounding box center [885, 516] width 975 height 736
click at [431, 514] on div "delay : i * 0.05 , scrollTrigger : { trigger : el , start : "top 92%" , toggleA…" at bounding box center [885, 516] width 975 height 736
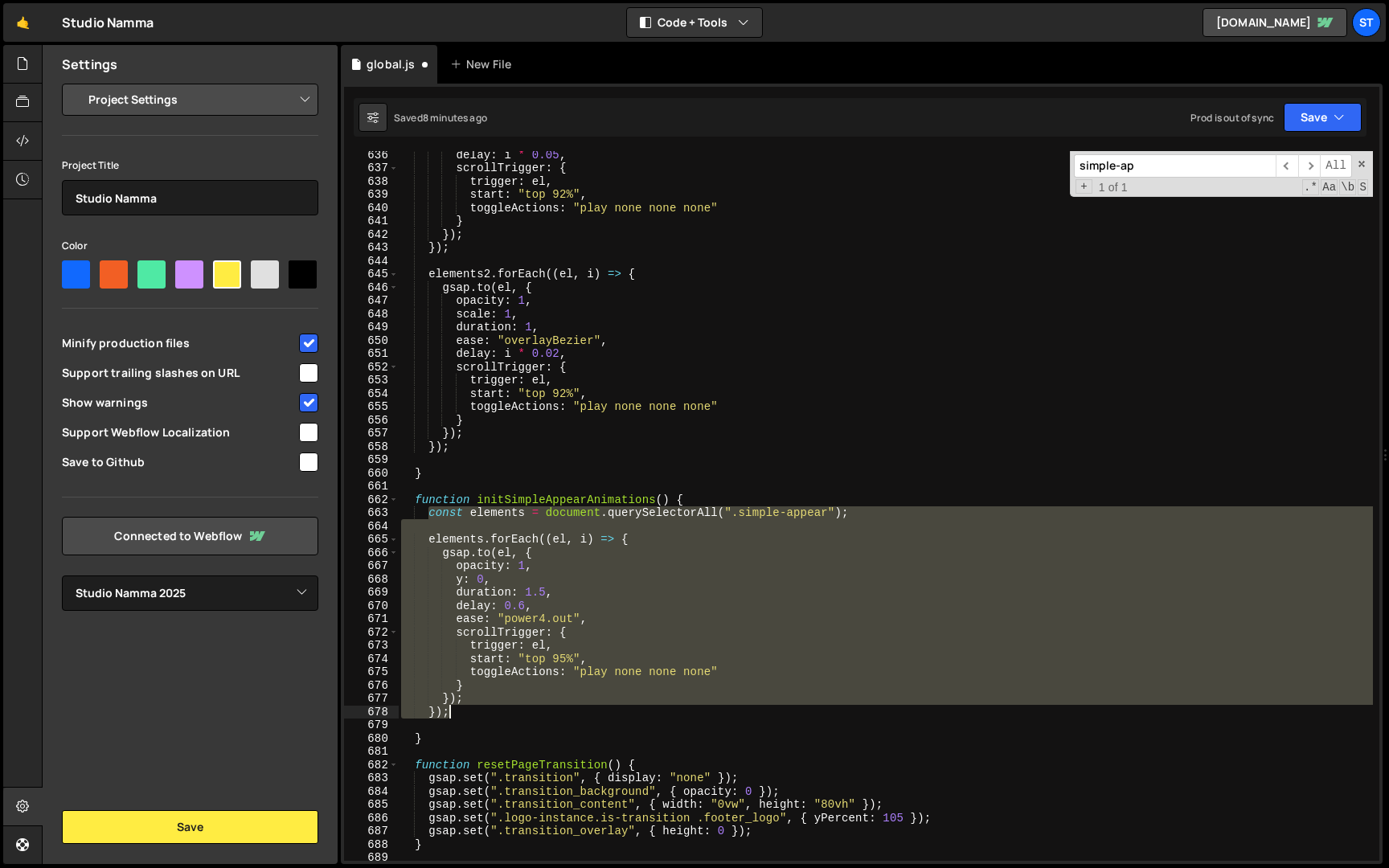
click at [486, 709] on div "delay : i * 0.05 , scrollTrigger : { trigger : el , start : "top 92%" , toggleA…" at bounding box center [885, 516] width 975 height 736
type textarea "}); });"
click at [473, 719] on div "delay : i * 0.05 , scrollTrigger : { trigger : el , start : "top 92%" , toggleA…" at bounding box center [885, 516] width 975 height 736
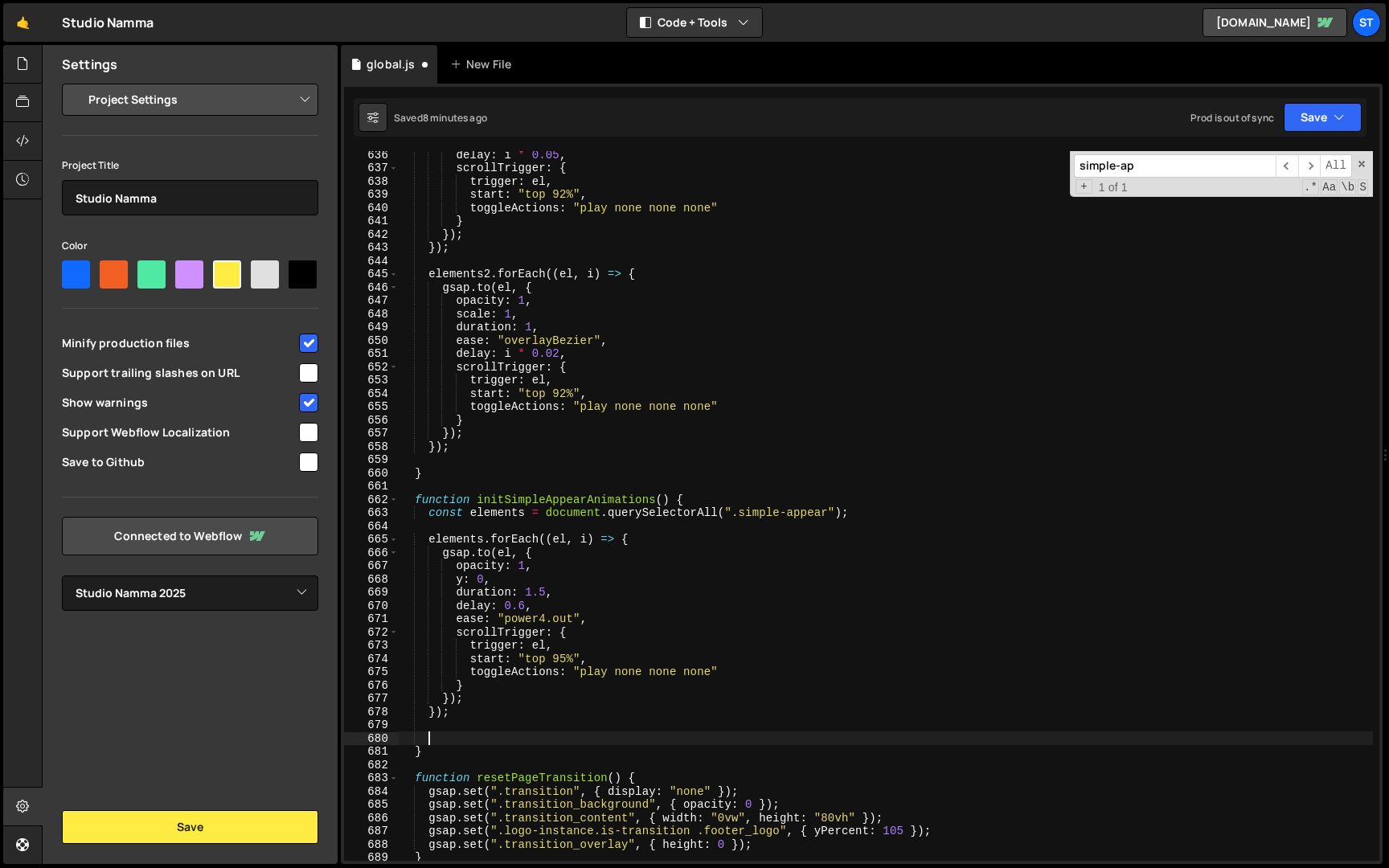
scroll to position [0, 1]
paste textarea "});"
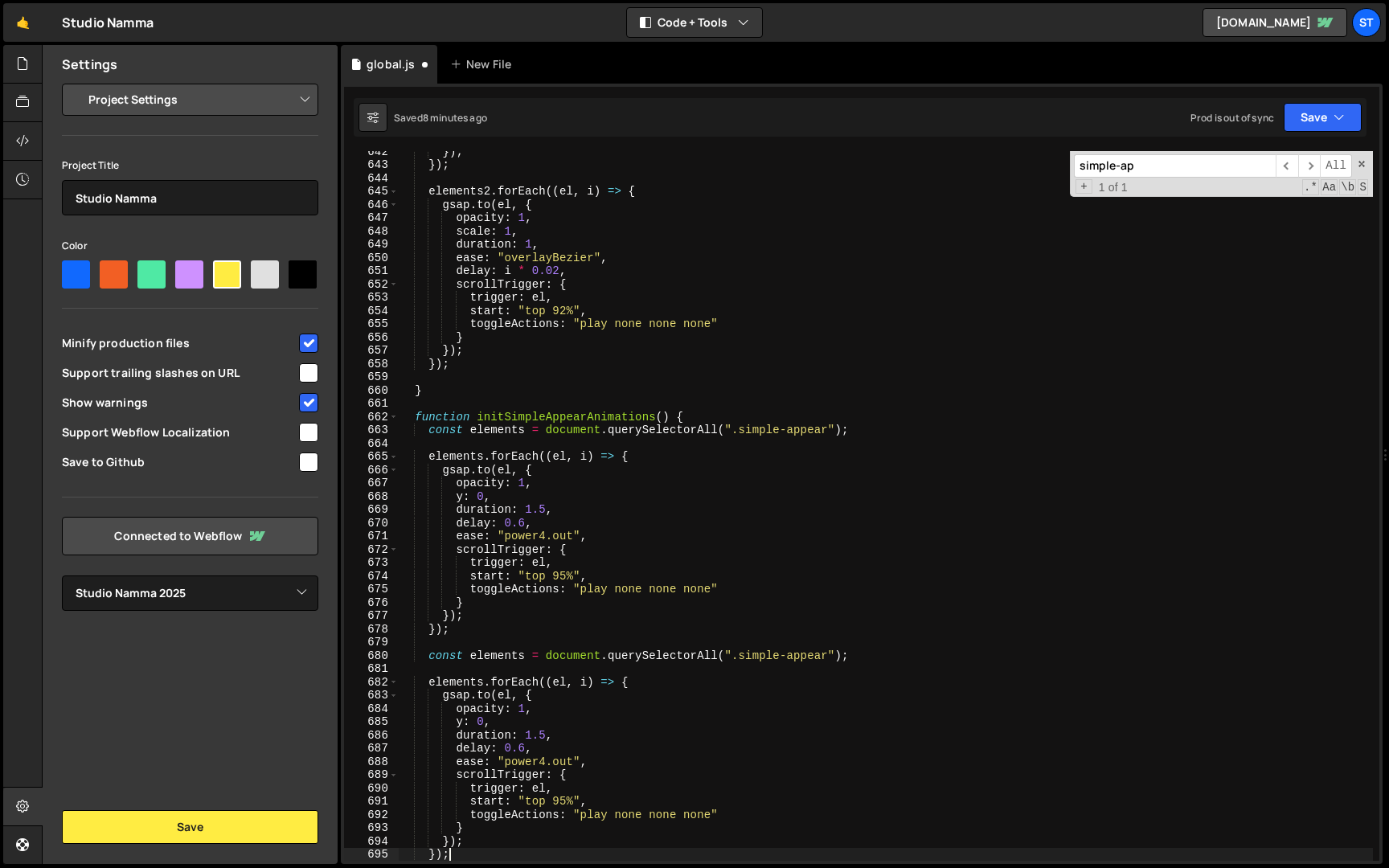
scroll to position [8420, 0]
click at [431, 658] on div "}) ; }) ; elements2 . forEach (( el , i ) => { gsap . to ( el , { opacity : 1 ,…" at bounding box center [885, 512] width 975 height 736
click at [523, 653] on div "}) ; }) ; elements2 . forEach (( el , i ) => { gsap . to ( el , { opacity : 1 ,…" at bounding box center [885, 512] width 975 height 736
click at [482, 685] on div "}) ; }) ; elements2 . forEach (( el , i ) => { gsap . to ( el , { opacity : 1 ,…" at bounding box center [885, 512] width 975 height 736
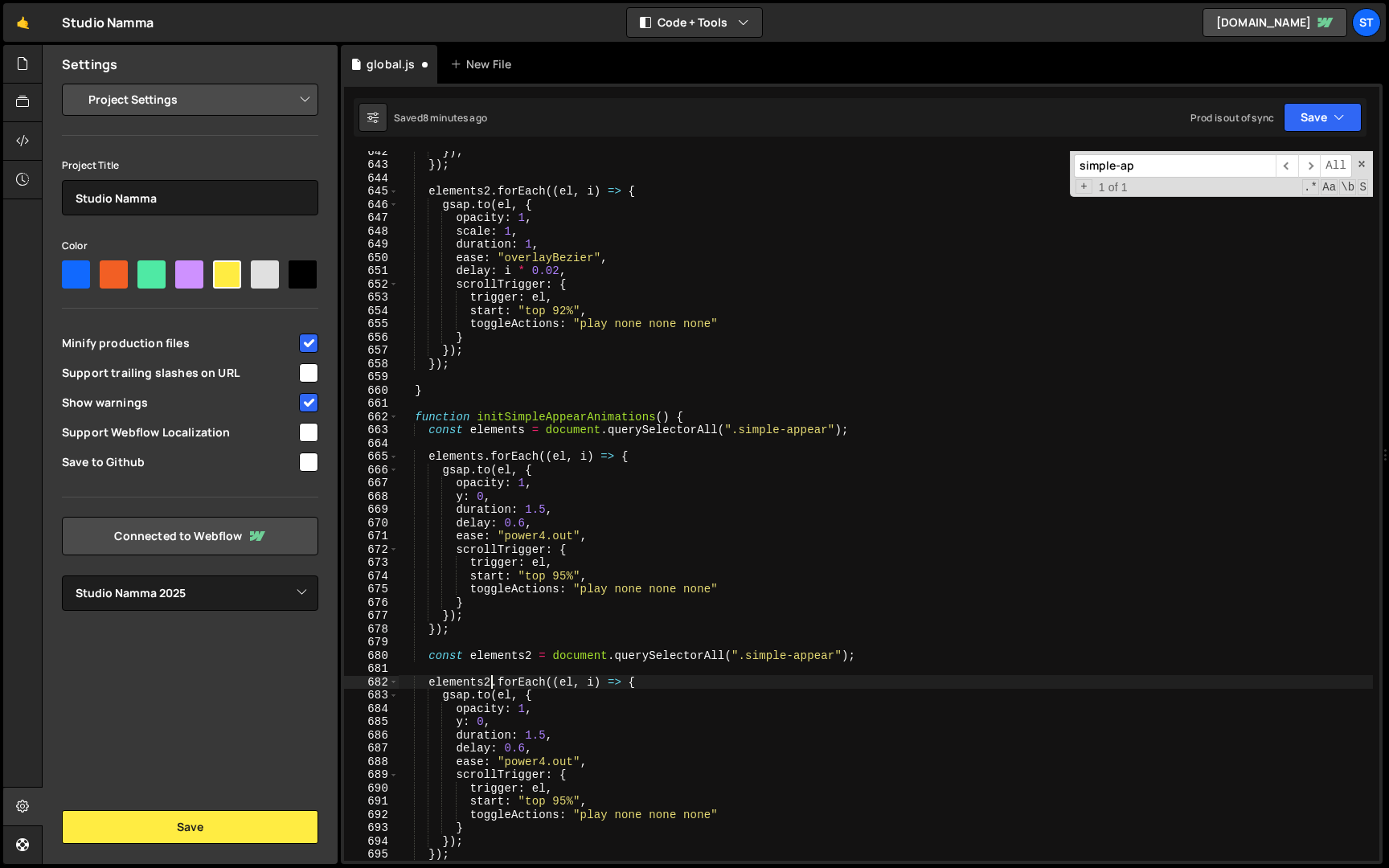
scroll to position [8425, 0]
click at [837, 648] on div "}) ; }) ; elements2 . forEach (( el , i ) => { gsap . to ( el , { opacity : 1 ,…" at bounding box center [885, 508] width 975 height 736
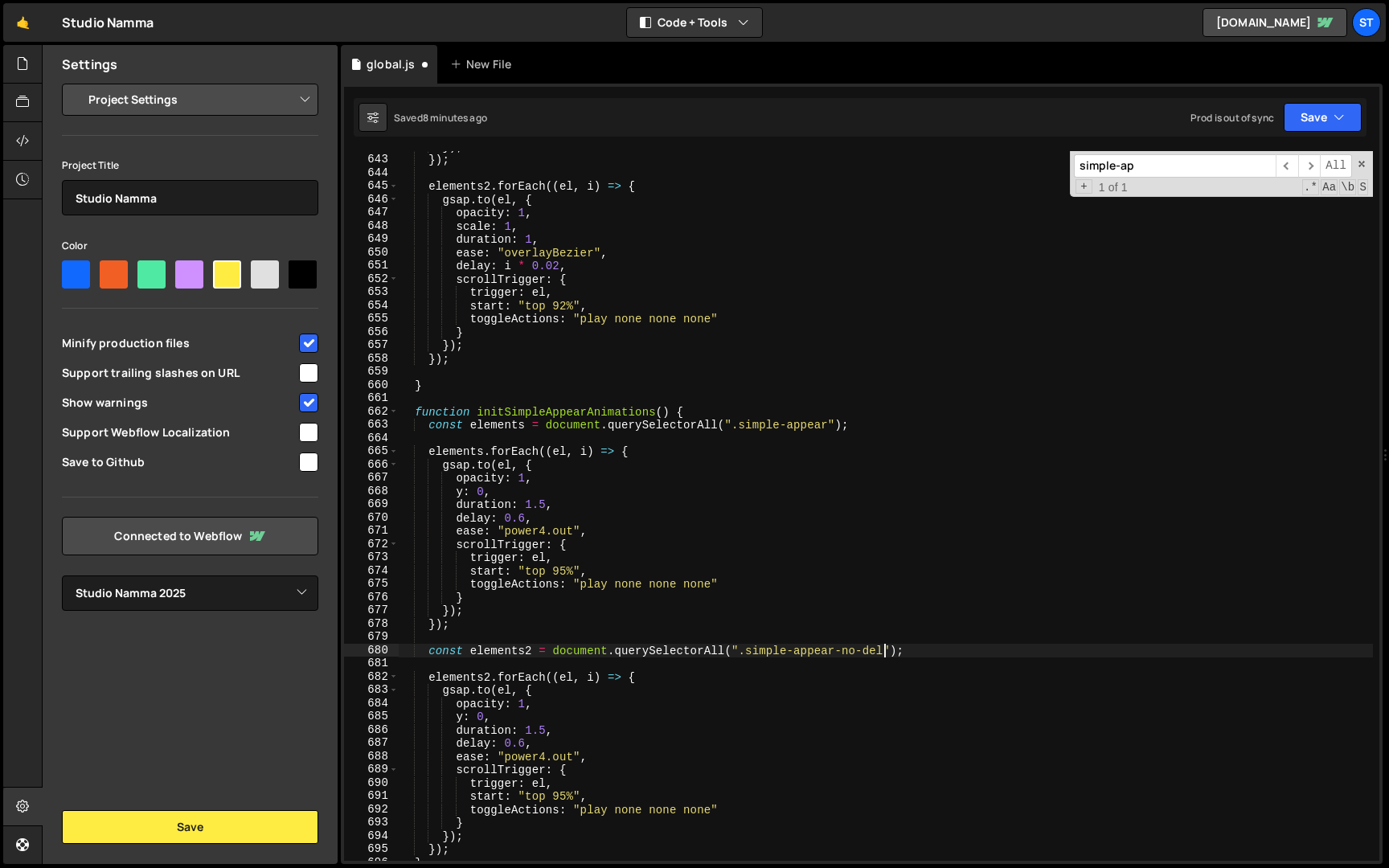
scroll to position [0, 34]
drag, startPoint x: 544, startPoint y: 744, endPoint x: 553, endPoint y: 736, distance: 12.0
click at [553, 736] on div "}) ; }) ; elements2 . forEach (( el , i ) => { gsap . to ( el , { opacity : 1 ,…" at bounding box center [885, 508] width 975 height 736
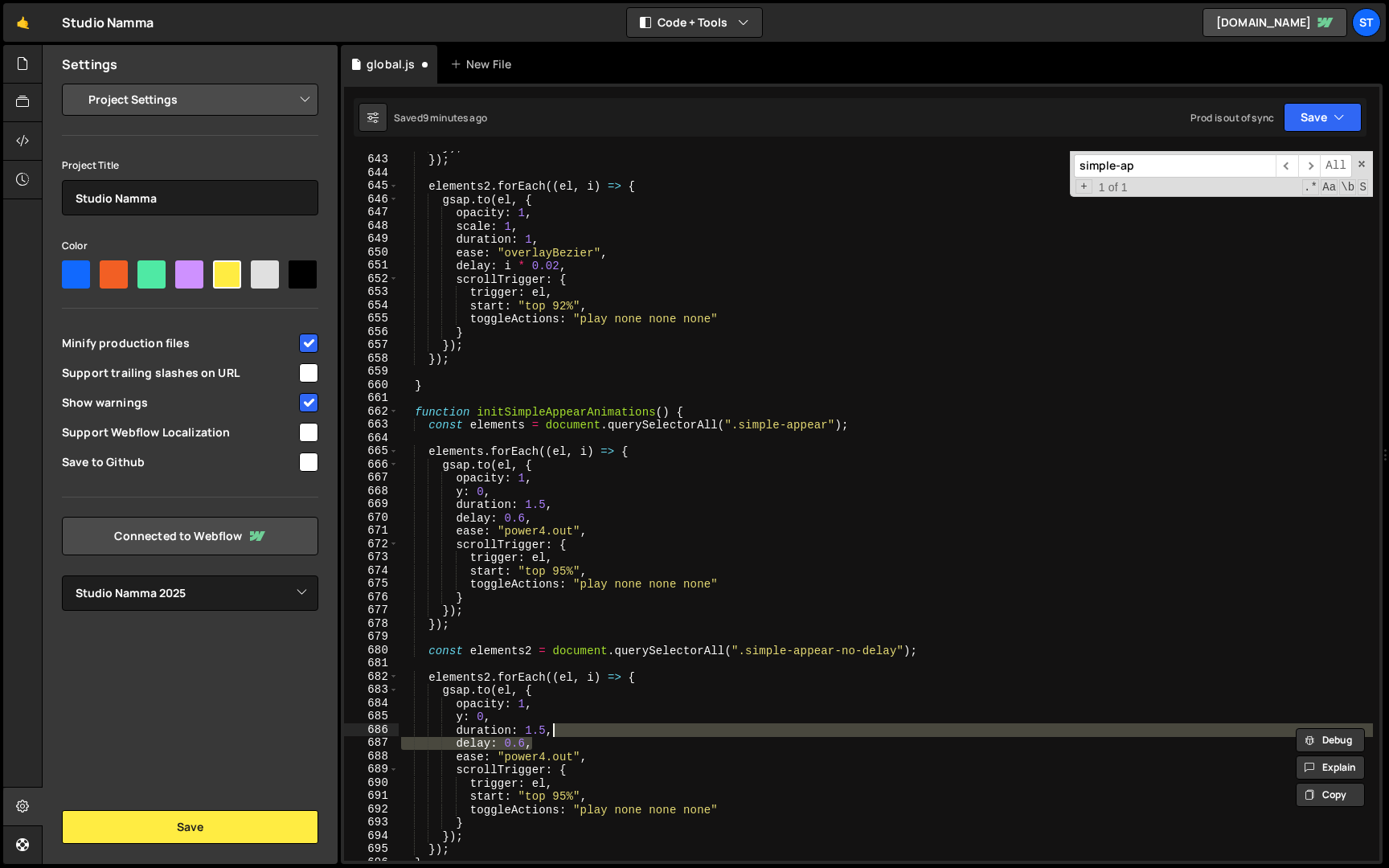
scroll to position [0, 10]
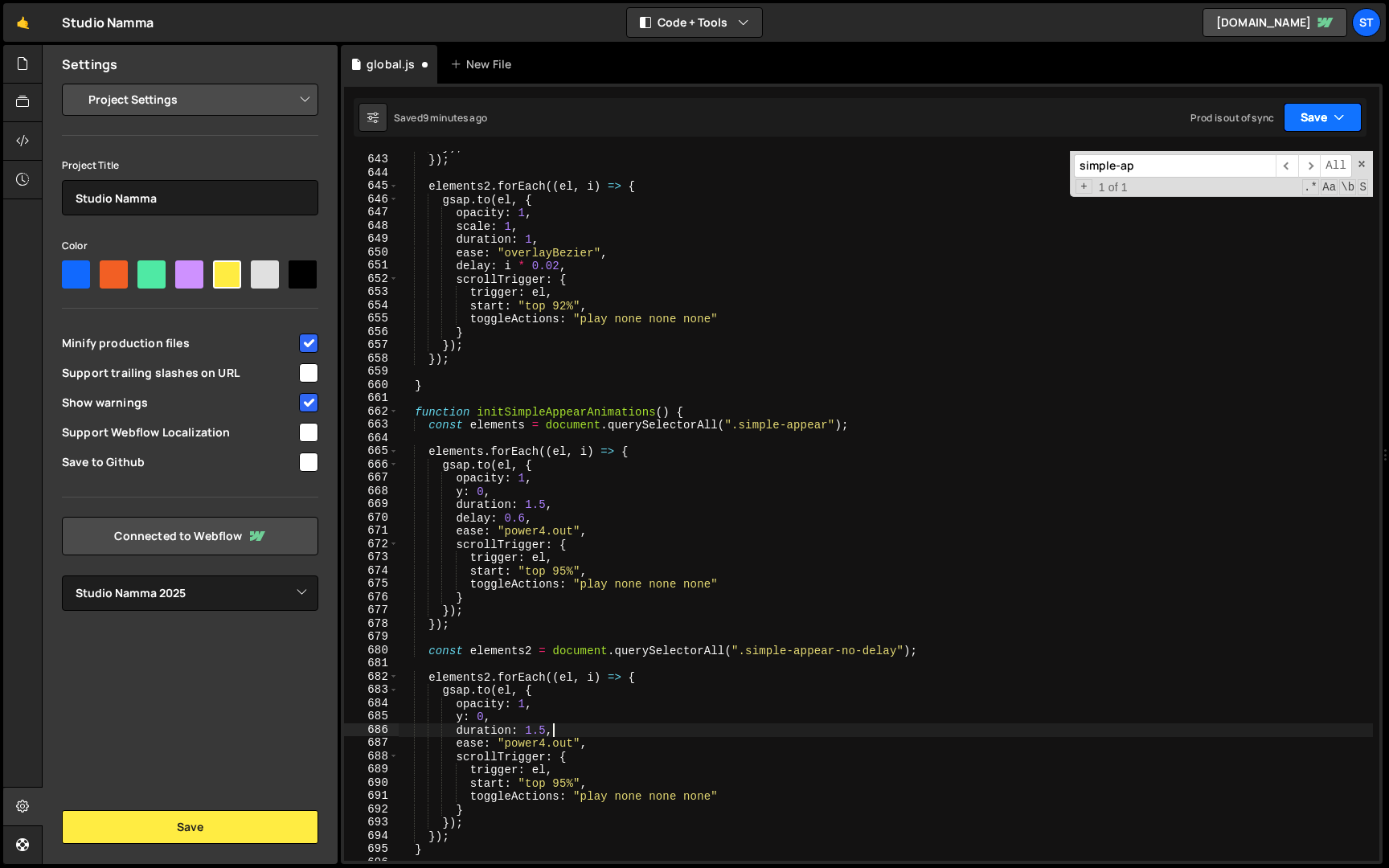
click at [1331, 123] on button "Save" at bounding box center [1322, 118] width 78 height 29
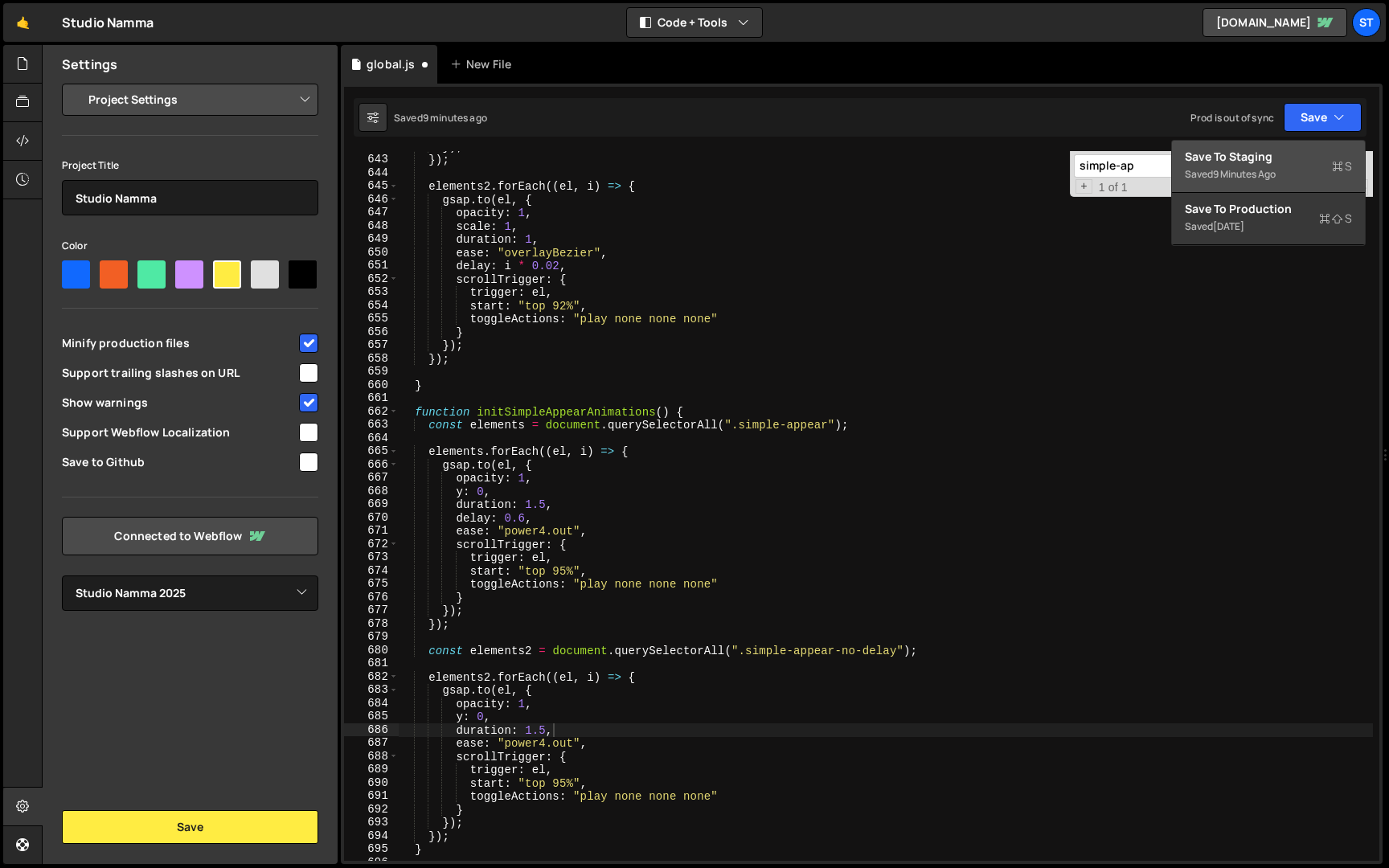
click at [1273, 161] on div "Save to Staging S" at bounding box center [1268, 157] width 167 height 16
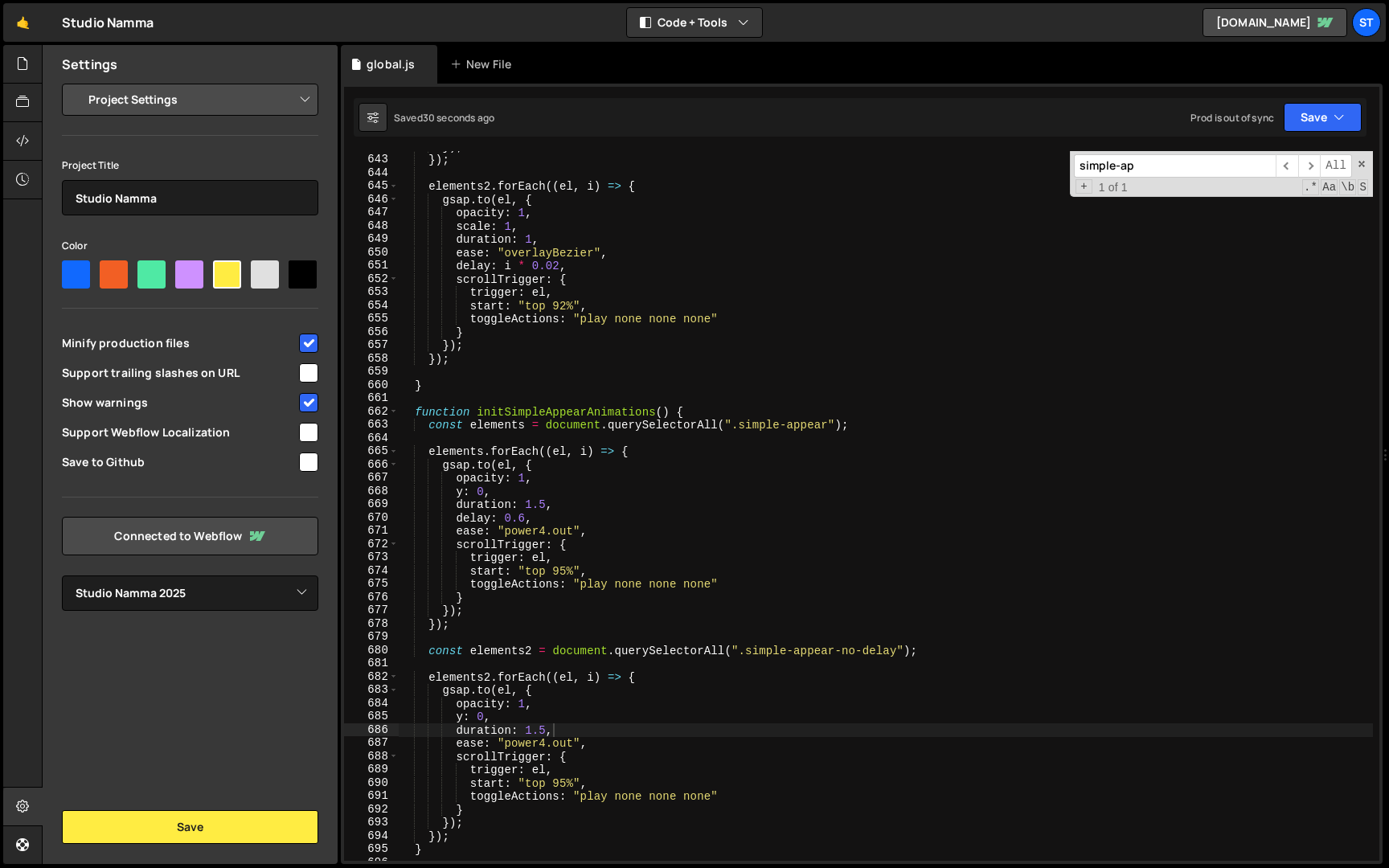
type textarea "const elements2 = document.querySelectorAll(".simple-appear-no-delay");"
click at [900, 653] on div "}) ; }) ; elements2 . forEach (( el , i ) => { gsap . to ( el , { opacity : 1 ,…" at bounding box center [885, 508] width 975 height 736
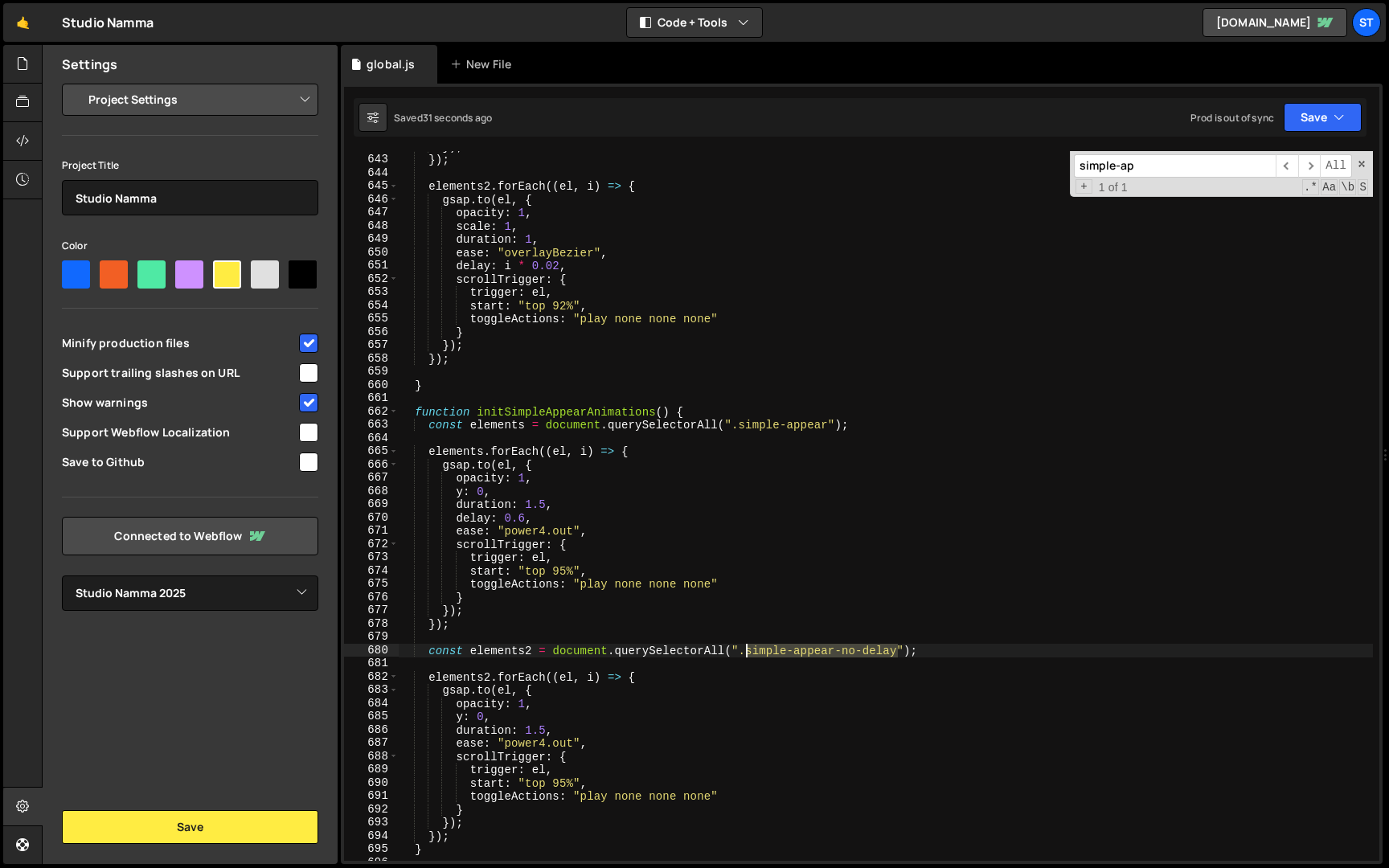
click at [746, 653] on div "}) ; }) ; elements2 . forEach (( el , i ) => { gsap . to ( el , { opacity : 1 ,…" at bounding box center [885, 508] width 975 height 736
paste textarea
click at [857, 631] on div "}) ; }) ; elements2 . forEach (( el , i ) => { gsap . to ( el , { opacity : 1 ,…" at bounding box center [885, 508] width 975 height 736
click at [1179, 163] on input "simple-ap" at bounding box center [1174, 165] width 202 height 23
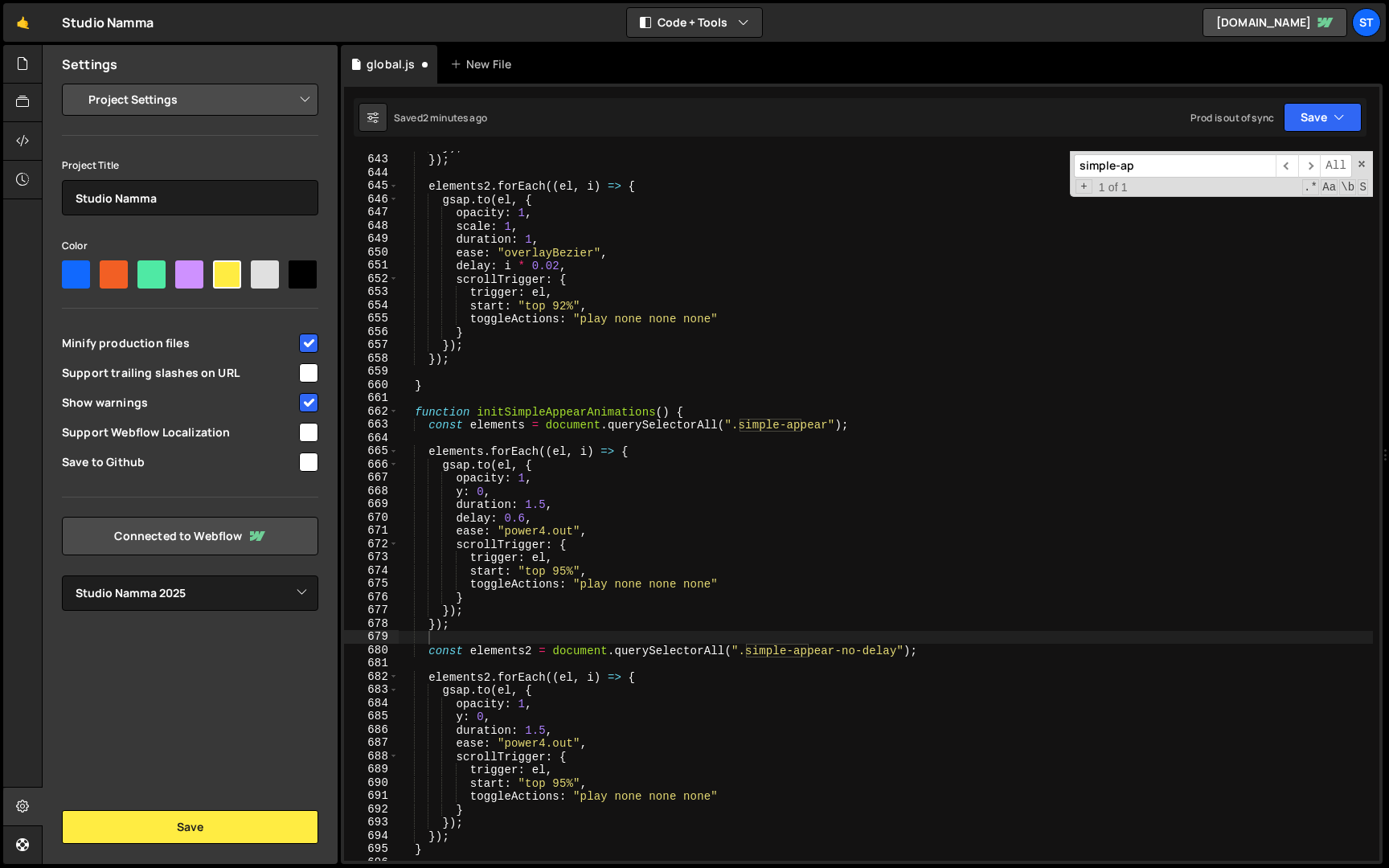
click at [1179, 163] on input "simple-ap" at bounding box center [1174, 165] width 202 height 23
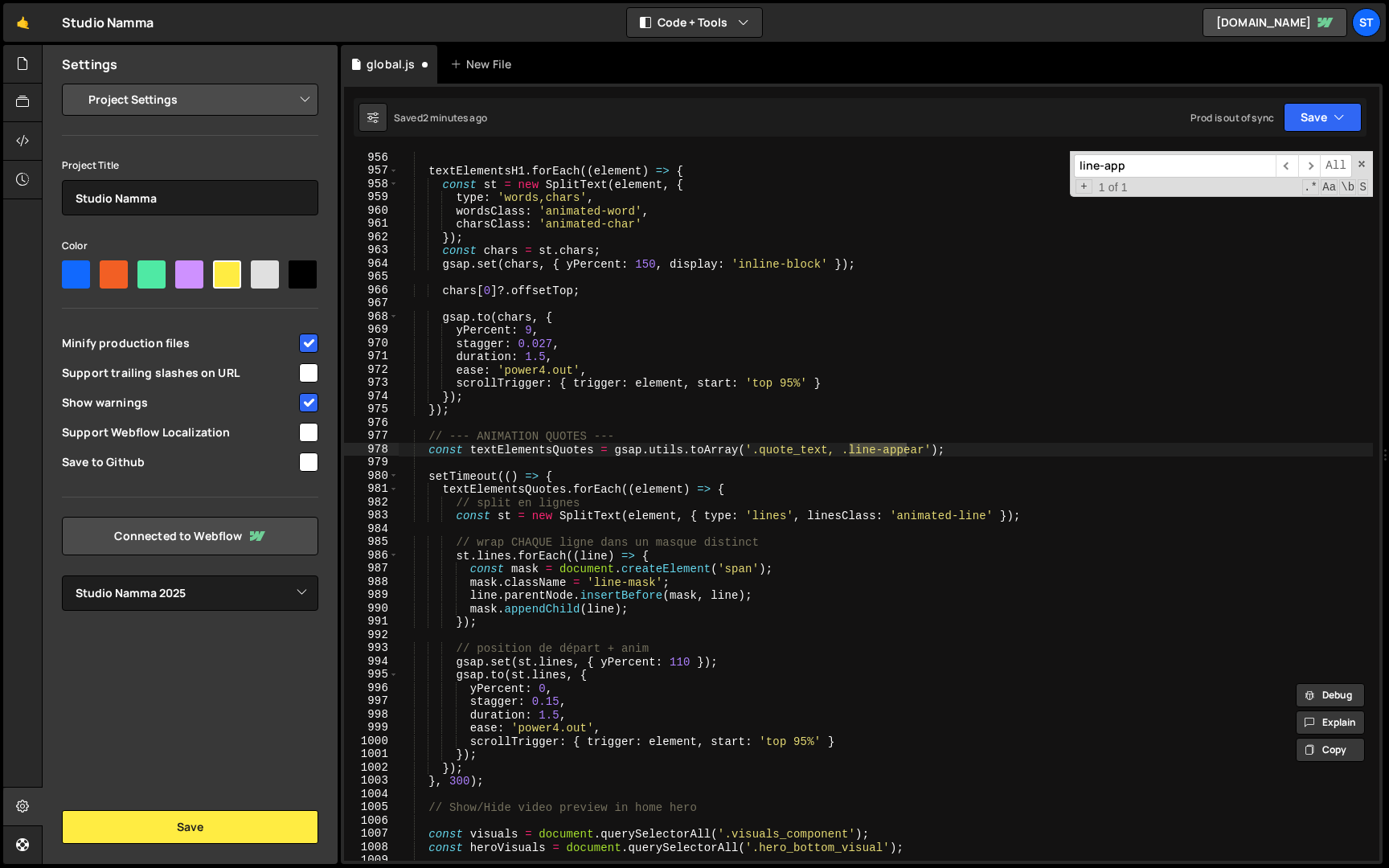
scroll to position [12542, 0]
type input "line-app"
drag, startPoint x: 988, startPoint y: 517, endPoint x: 899, endPoint y: 517, distance: 89.0
click at [899, 517] on div "textElementsH1 . forEach (( element ) => { const st = new SplitText ( element ,…" at bounding box center [885, 518] width 975 height 736
click at [430, 436] on div "textElementsH1 . forEach (( element ) => { const st = new SplitText ( element ,…" at bounding box center [885, 518] width 975 height 736
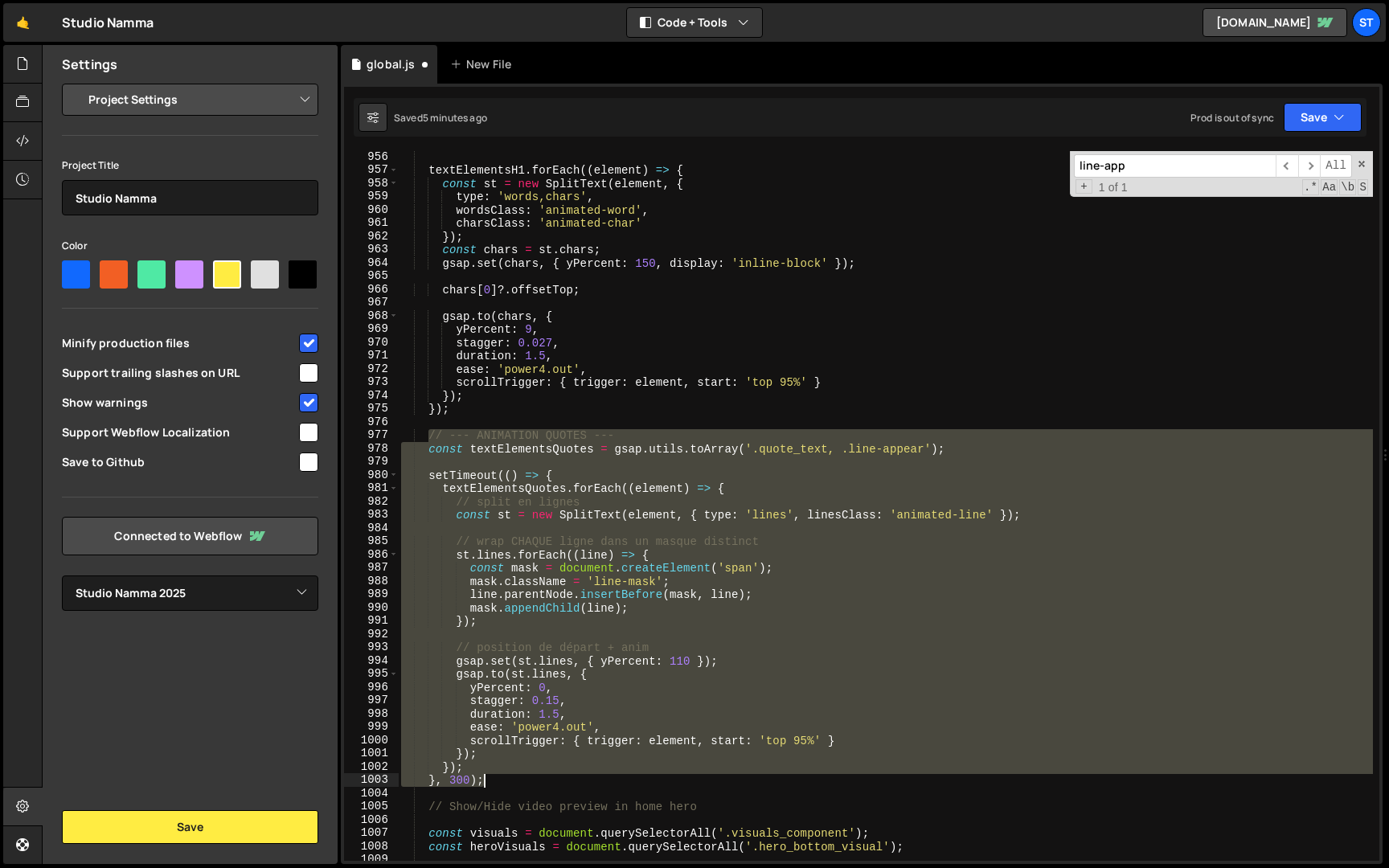
click at [499, 778] on div "textElementsH1 . forEach (( element ) => { const st = new SplitText ( element ,…" at bounding box center [885, 518] width 975 height 736
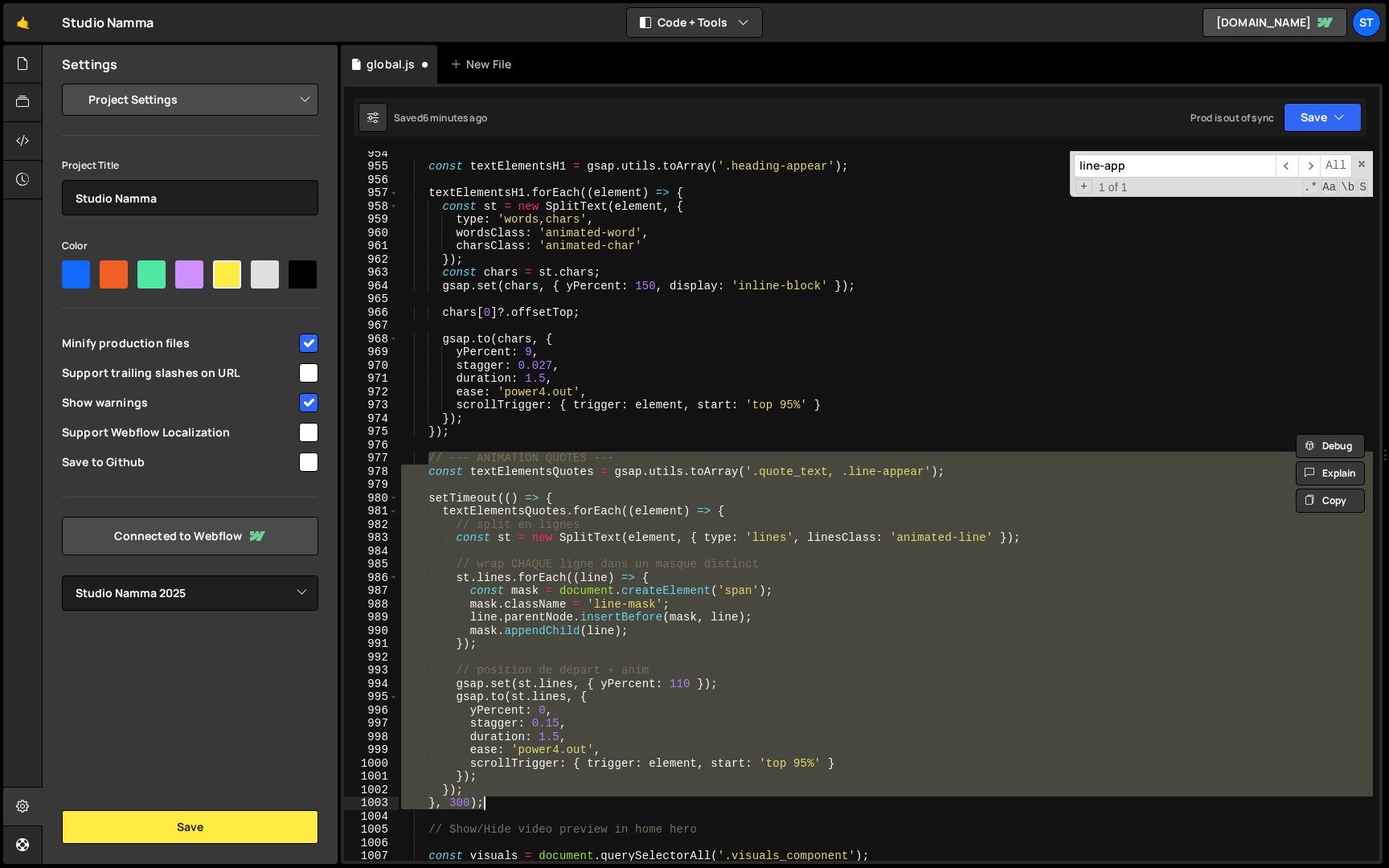
scroll to position [12532, 0]
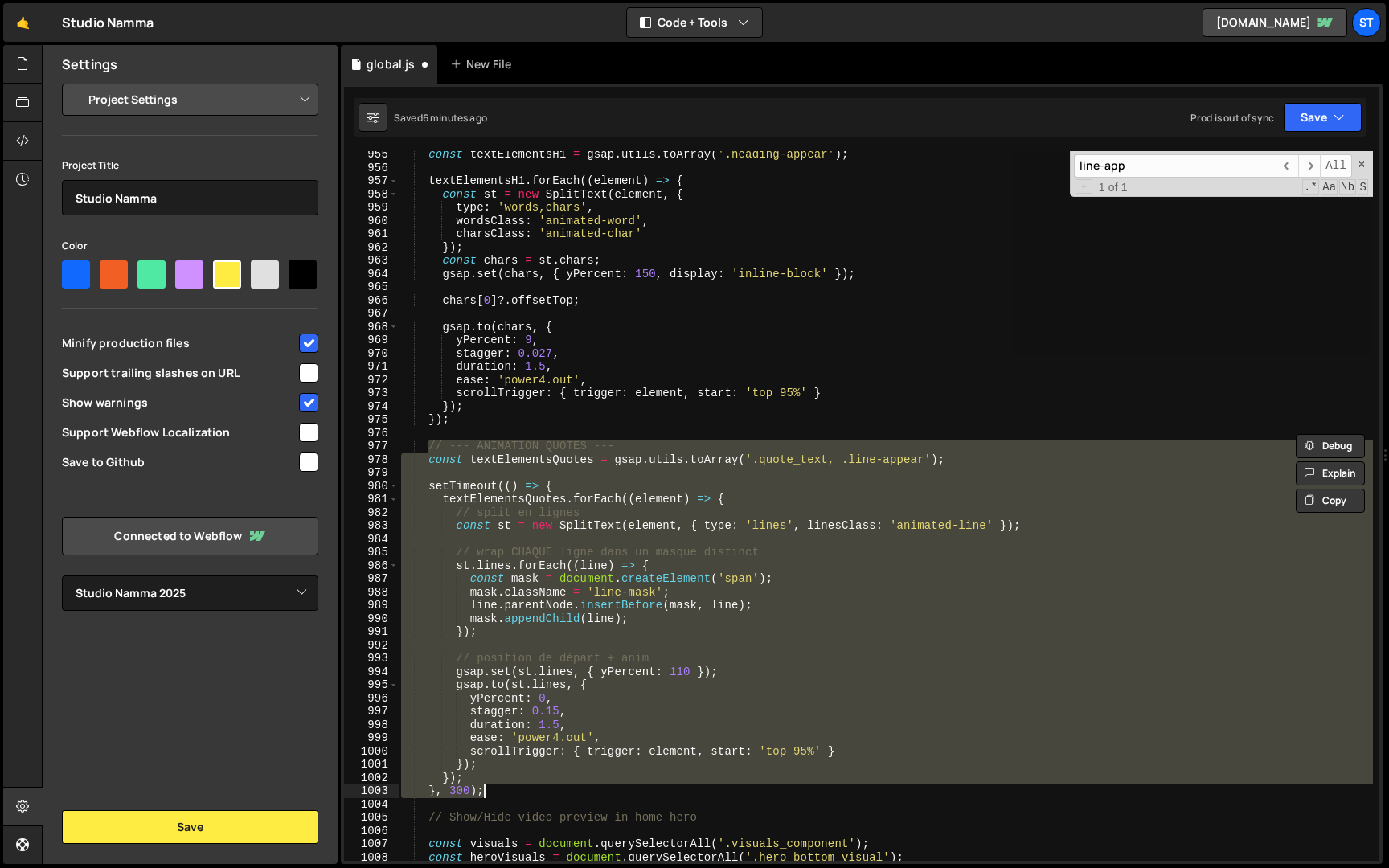
click at [443, 496] on div "const textElementsH1 = gsap . utils . toArray ( '.heading-appear' ) ; textEleme…" at bounding box center [885, 506] width 975 height 709
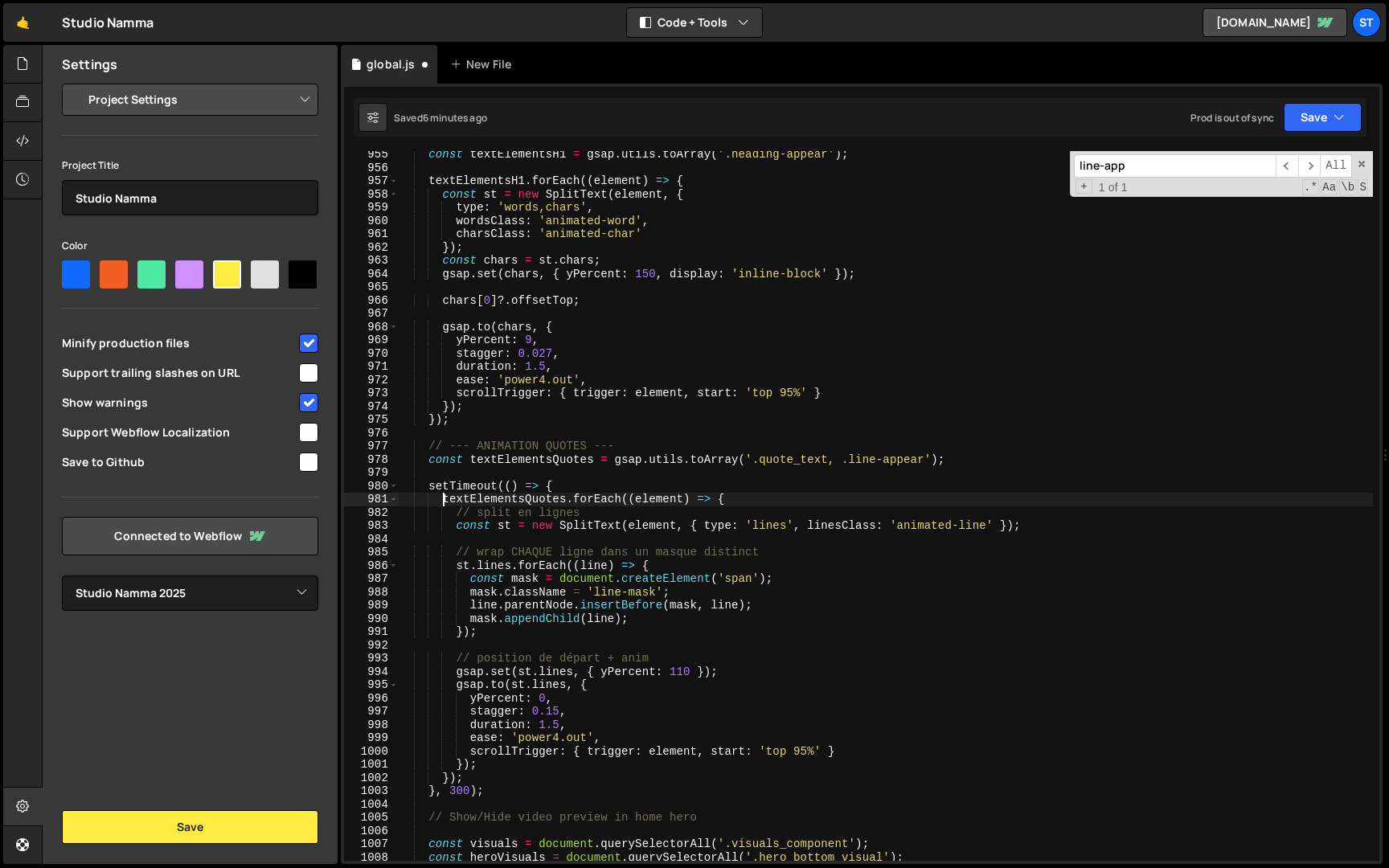
click at [482, 776] on div "const textElementsH1 = gsap . utils . toArray ( '.heading-appear' ) ; textEleme…" at bounding box center [885, 516] width 975 height 736
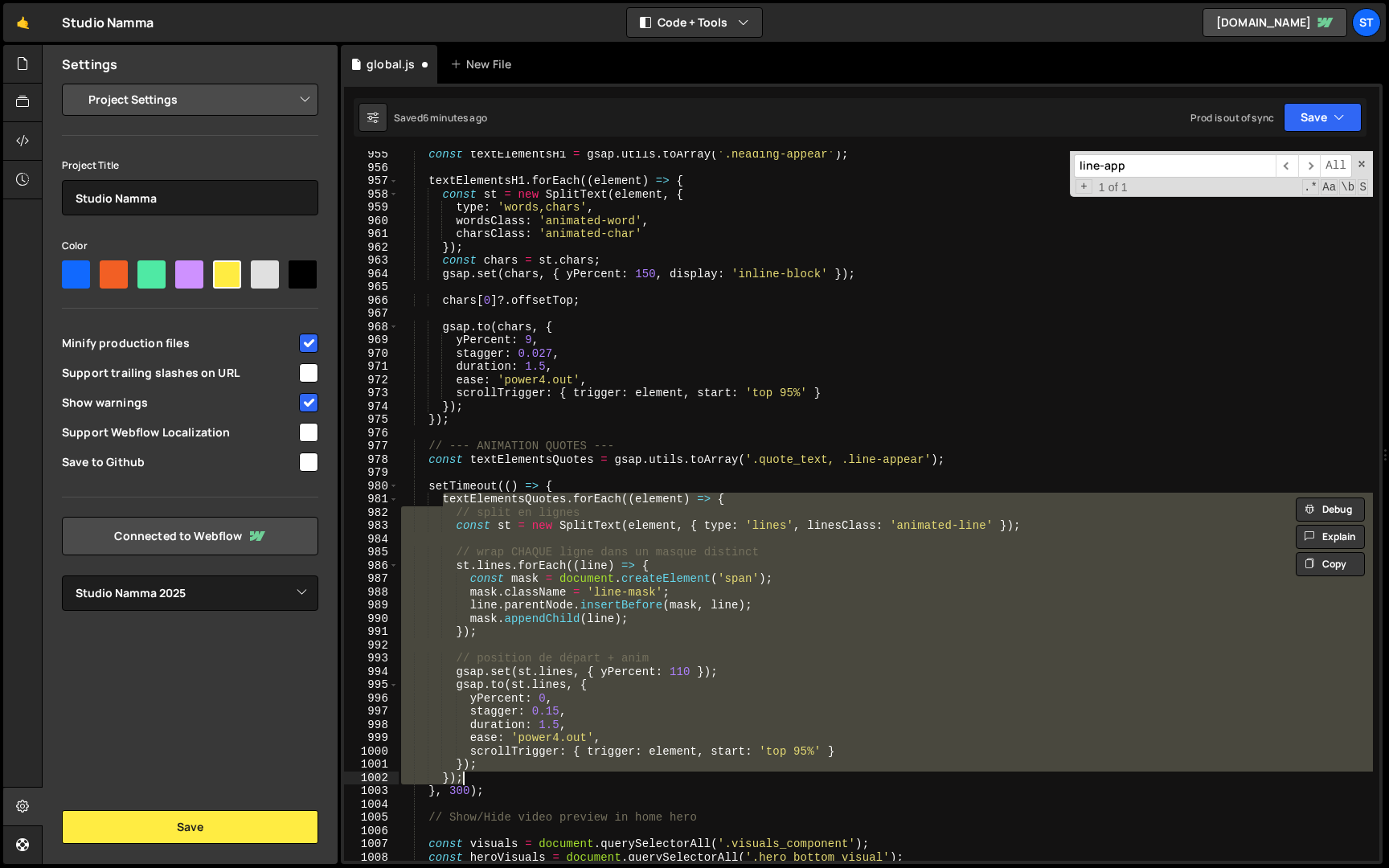
click at [961, 462] on div "const textElementsH1 = gsap . utils . toArray ( '.heading-appear' ) ; textEleme…" at bounding box center [885, 516] width 975 height 736
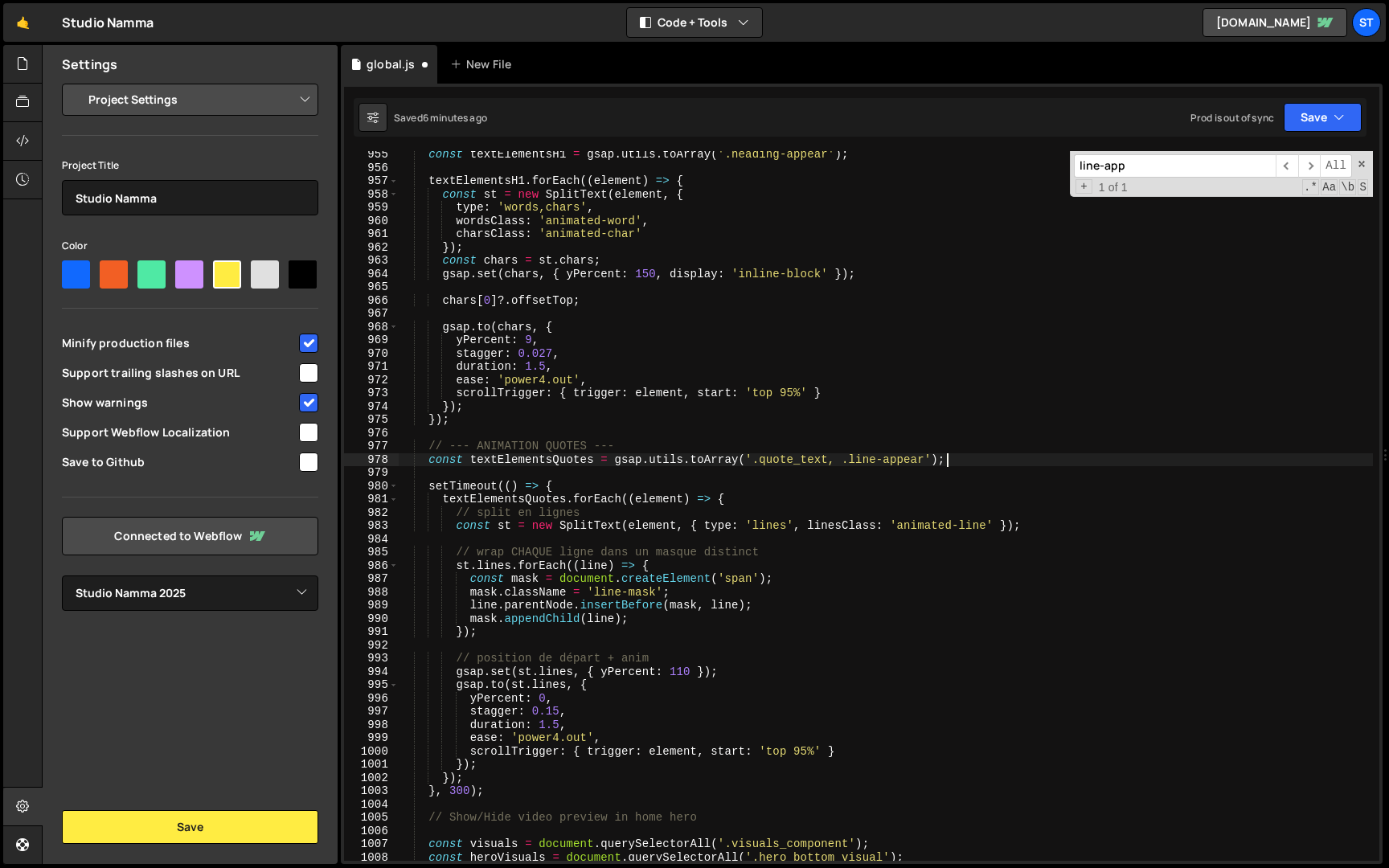
type textarea "const textElementsQuotes = gsap.utils.toArray('.quote_text, .line-appear');"
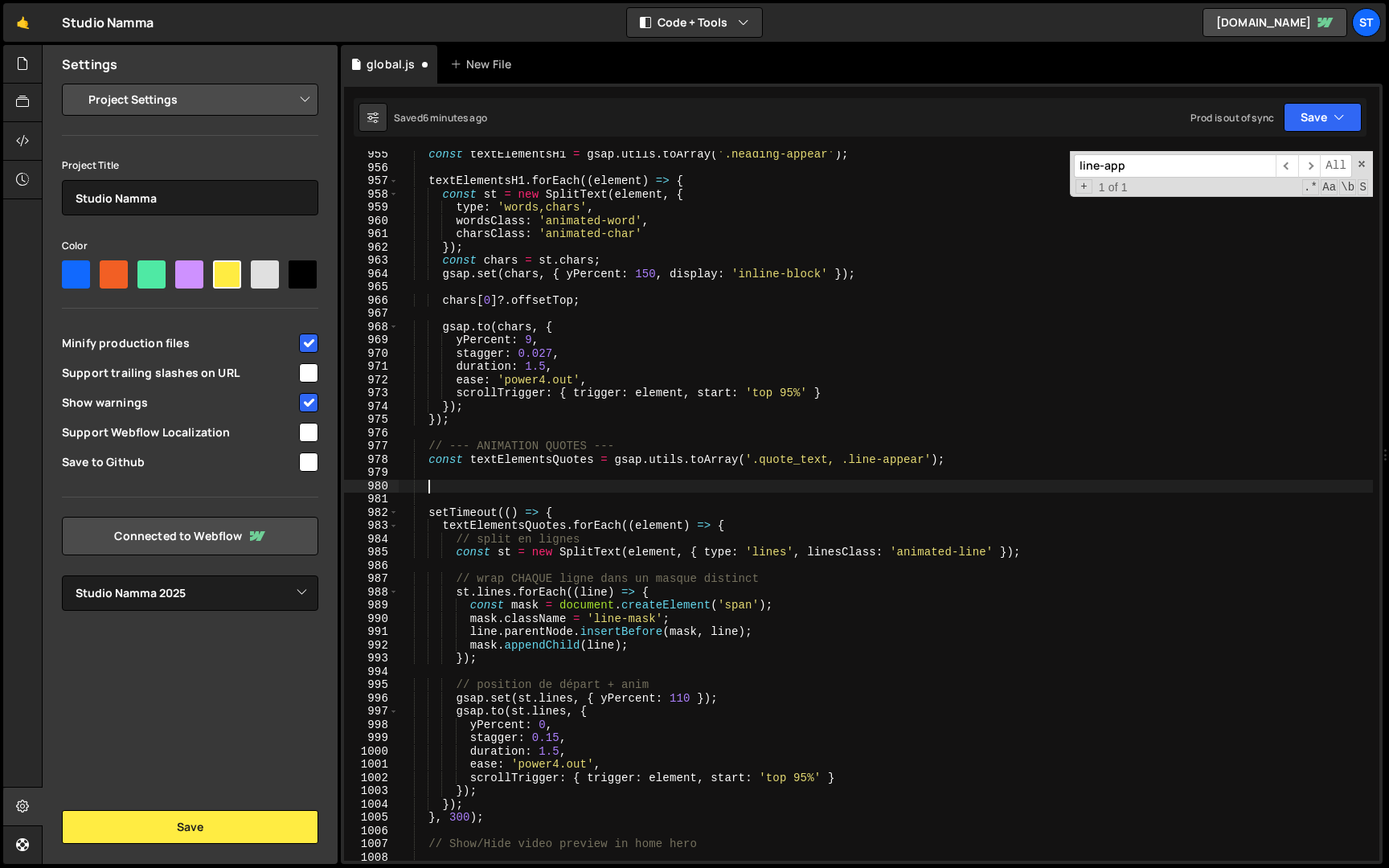
paste textarea "});"
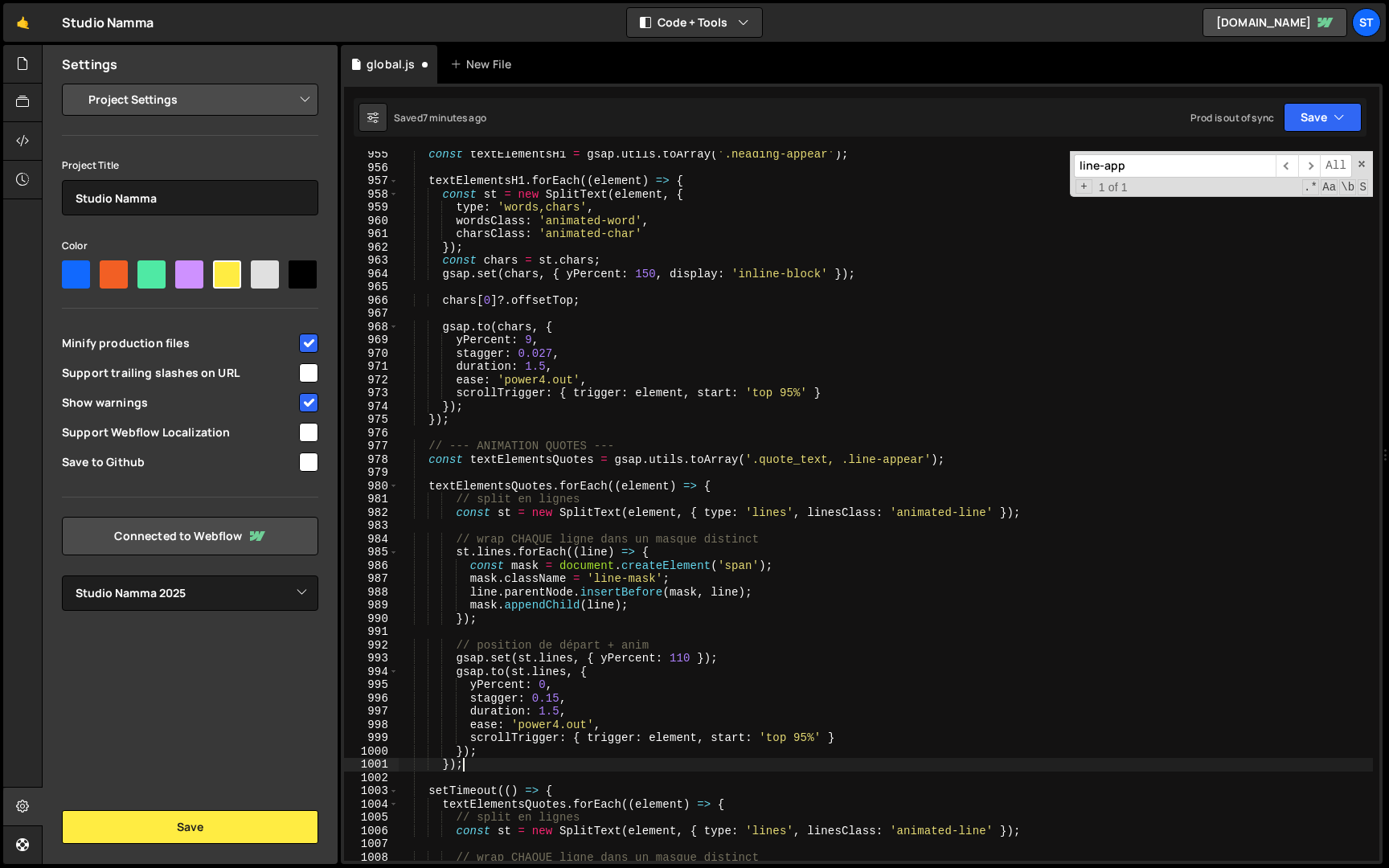
click at [430, 490] on div "const textElementsH1 = gsap . utils . toArray ( '.heading-appear' ) ; textEleme…" at bounding box center [885, 516] width 975 height 736
type textarea "textElementsQuotes.forEach((element) => { // split en lignes"
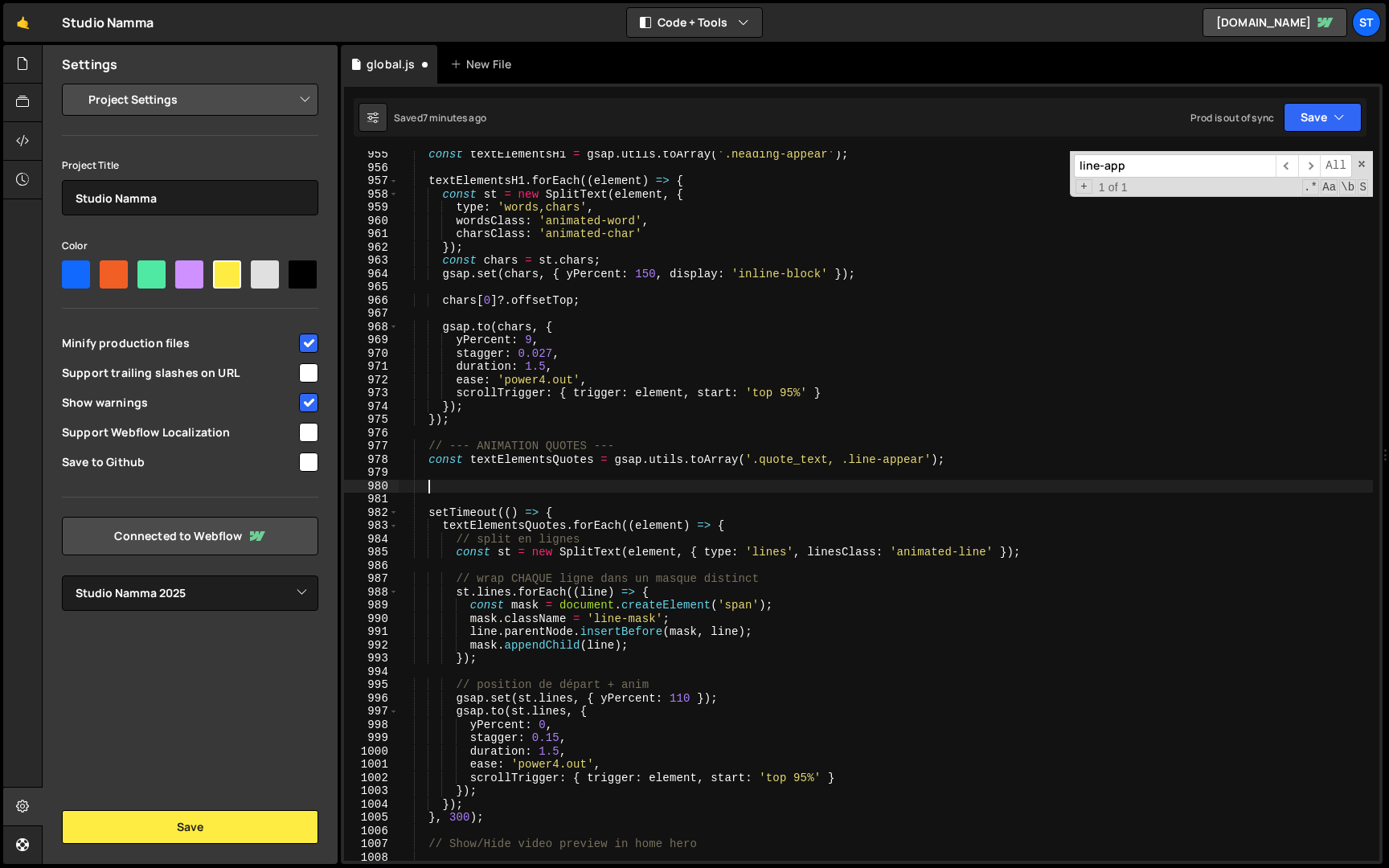
scroll to position [0, 0]
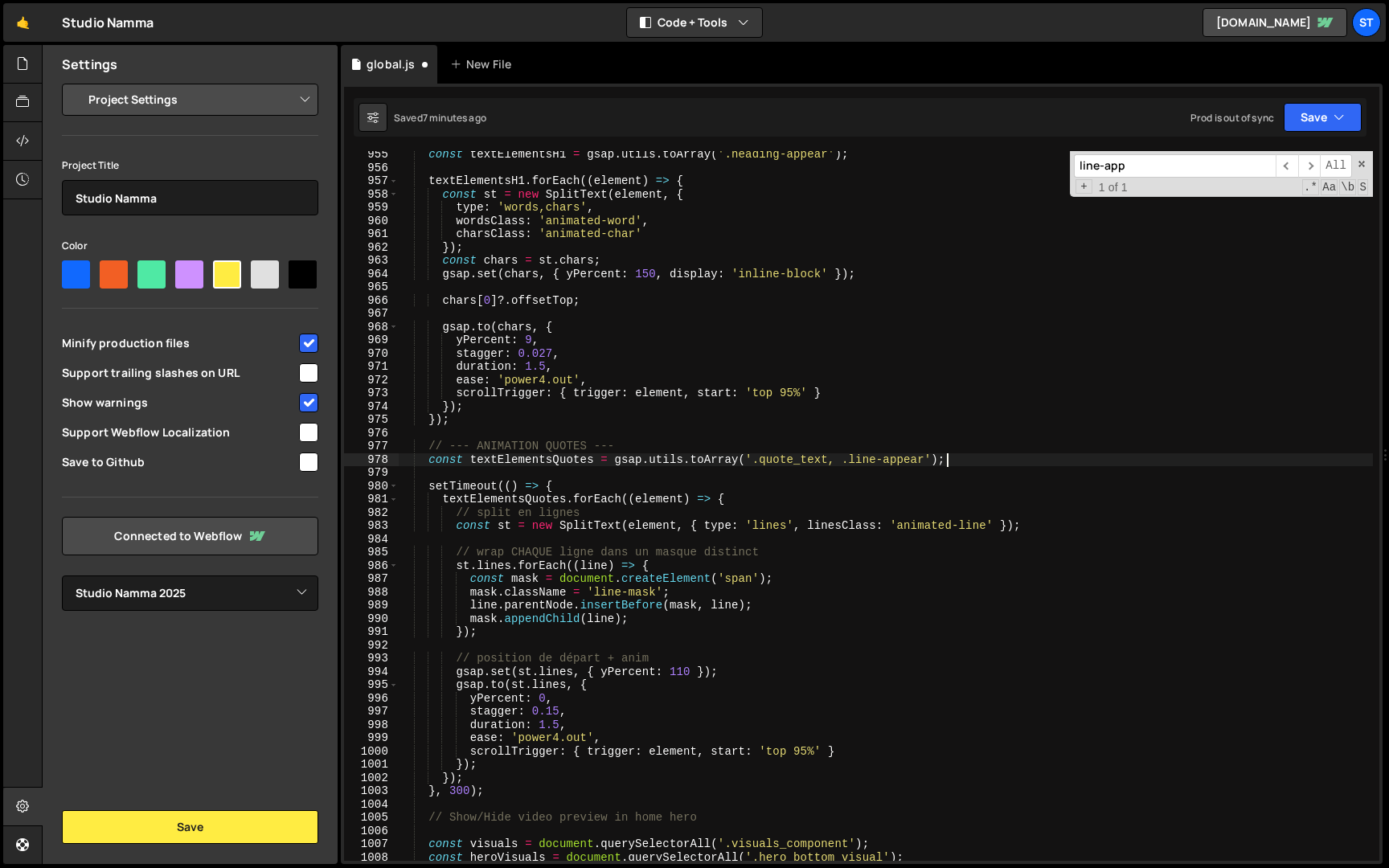
click at [430, 446] on div "const textElementsH1 = gsap . utils . toArray ( '.heading-appear' ) ; textEleme…" at bounding box center [885, 516] width 975 height 736
click at [492, 790] on div "const textElementsH1 = gsap . utils . toArray ( '.heading-appear' ) ; textEleme…" at bounding box center [885, 516] width 975 height 736
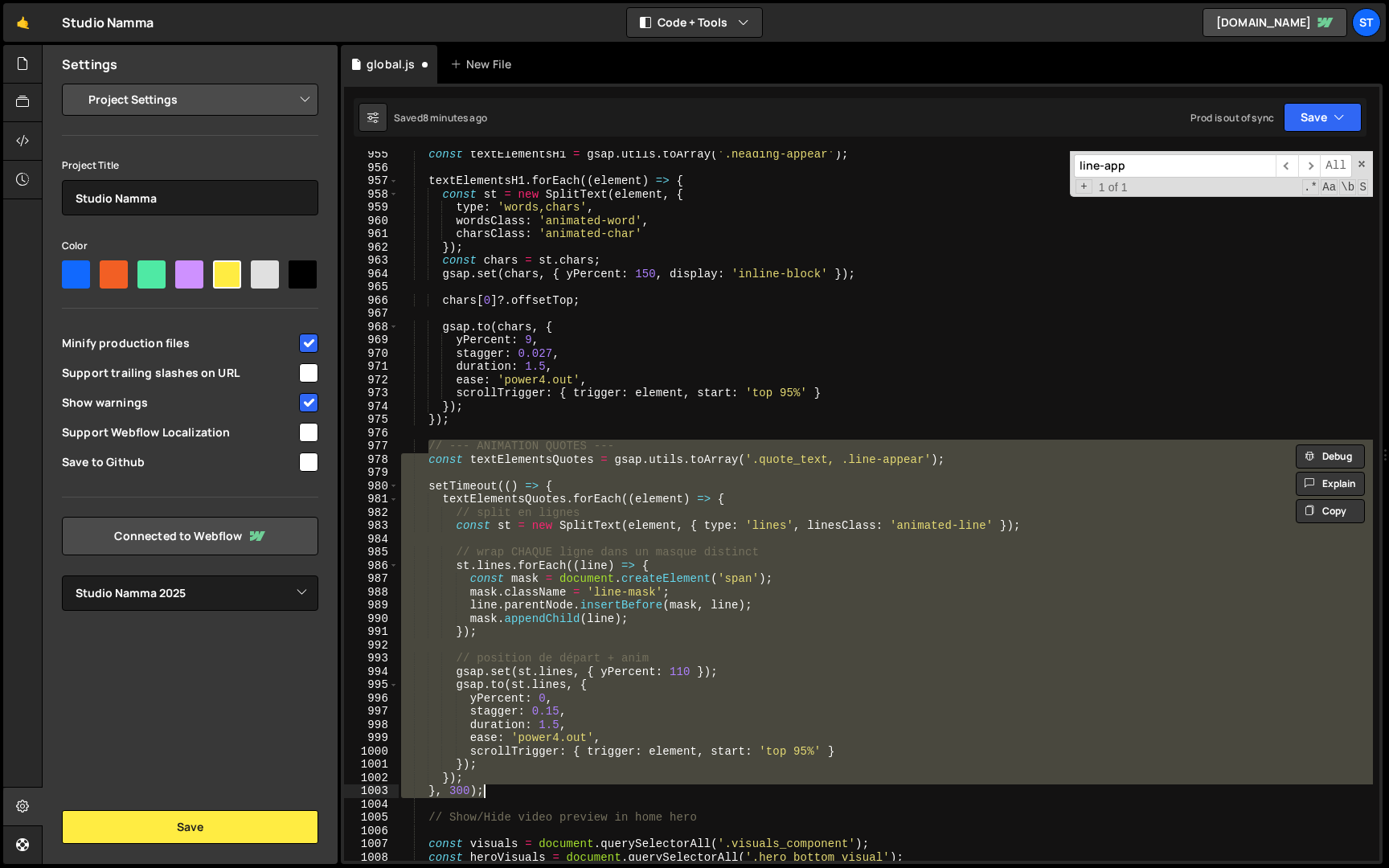
click at [978, 460] on div "const textElementsH1 = gsap . utils . toArray ( '.heading-appear' ) ; textEleme…" at bounding box center [885, 506] width 975 height 709
type textarea "const textElementsQuotes = gsap.utils.toArray('.quote_text, .line-appear');"
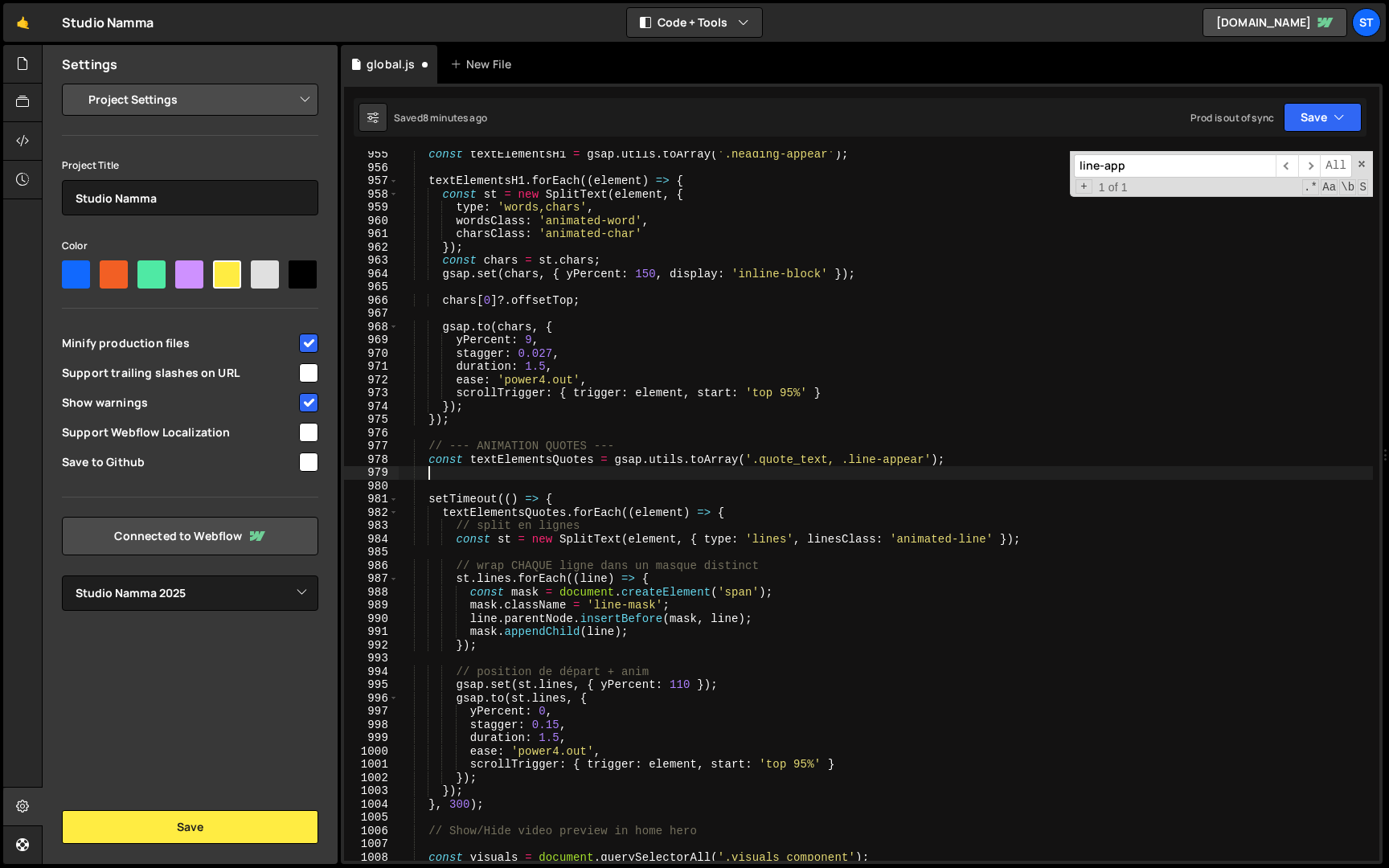
scroll to position [0, 1]
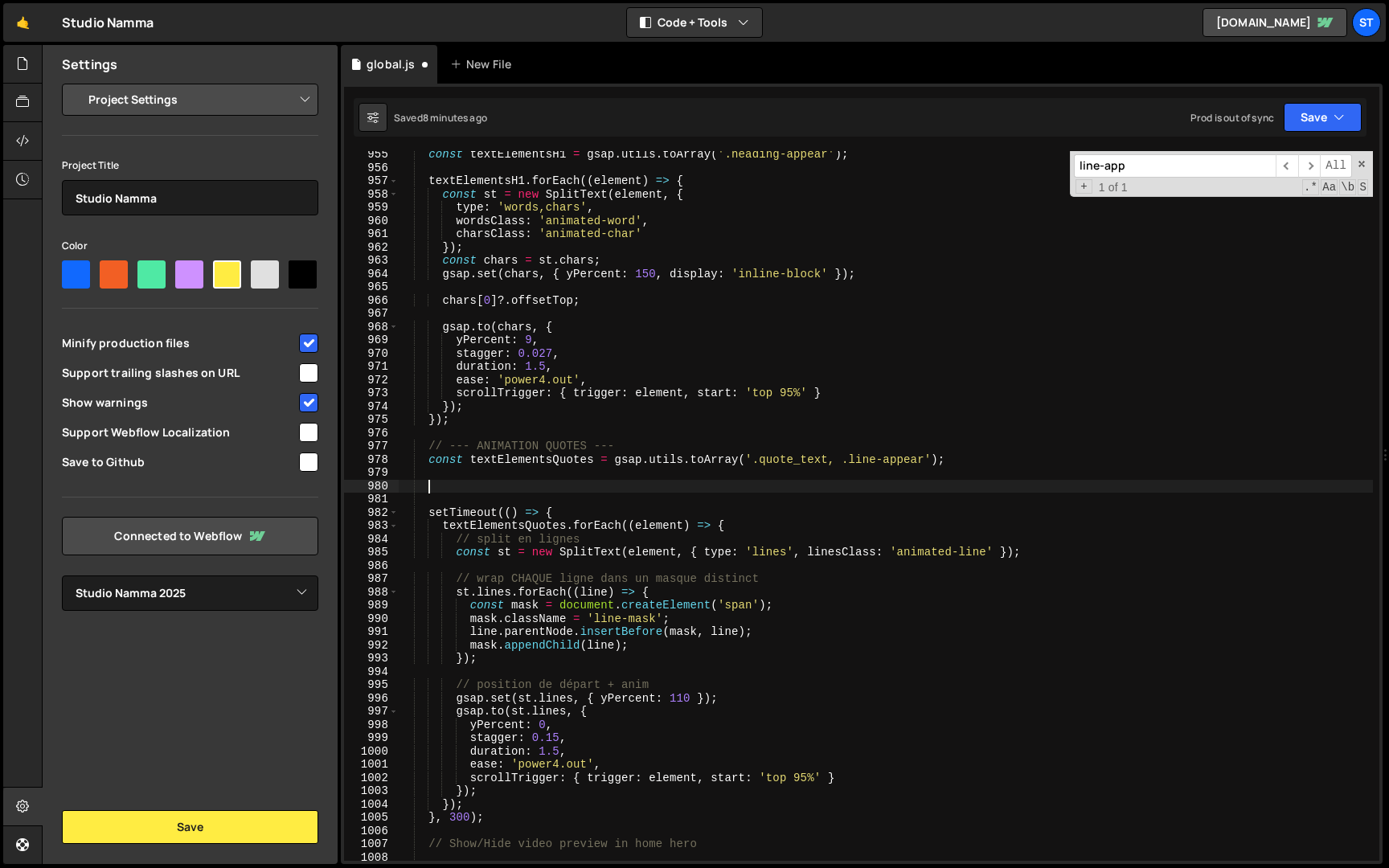
paste textarea "});"
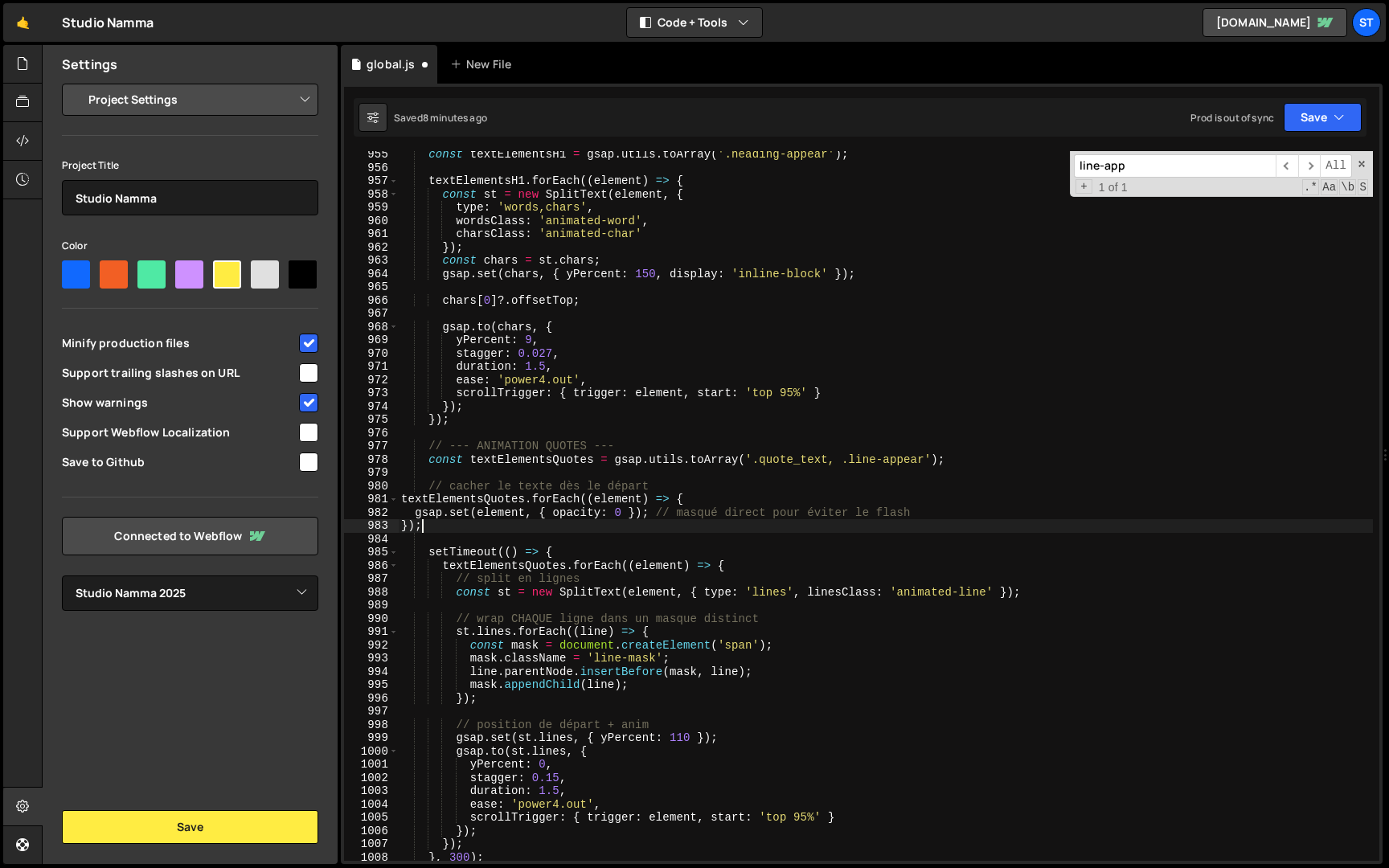
click at [402, 495] on div "const textElementsH1 = gsap . utils . toArray ( '.heading-appear' ) ; textEleme…" at bounding box center [885, 516] width 975 height 736
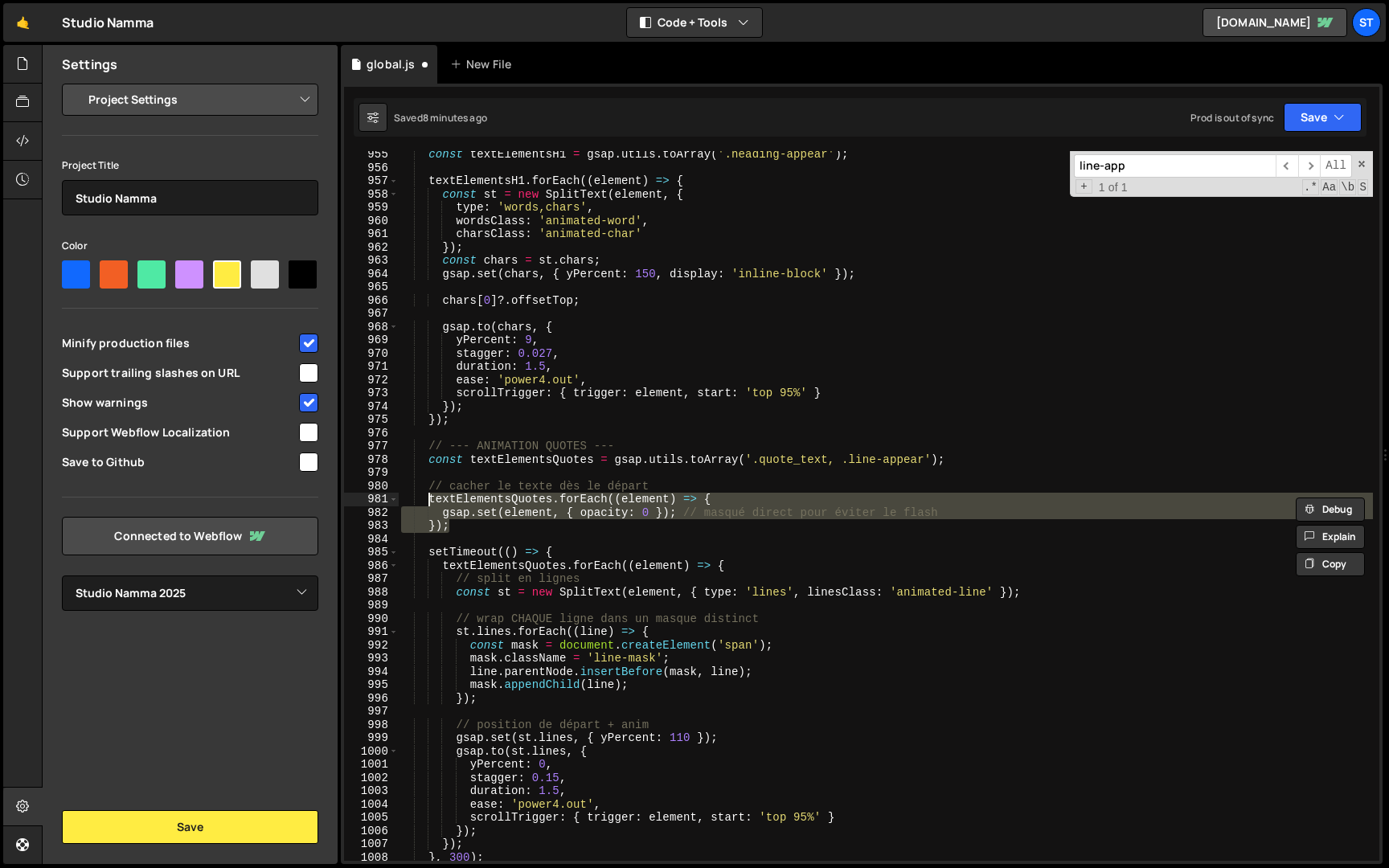
click at [428, 553] on div "const textElementsH1 = gsap . utils . toArray ( '.heading-appear' ) ; textEleme…" at bounding box center [885, 516] width 975 height 736
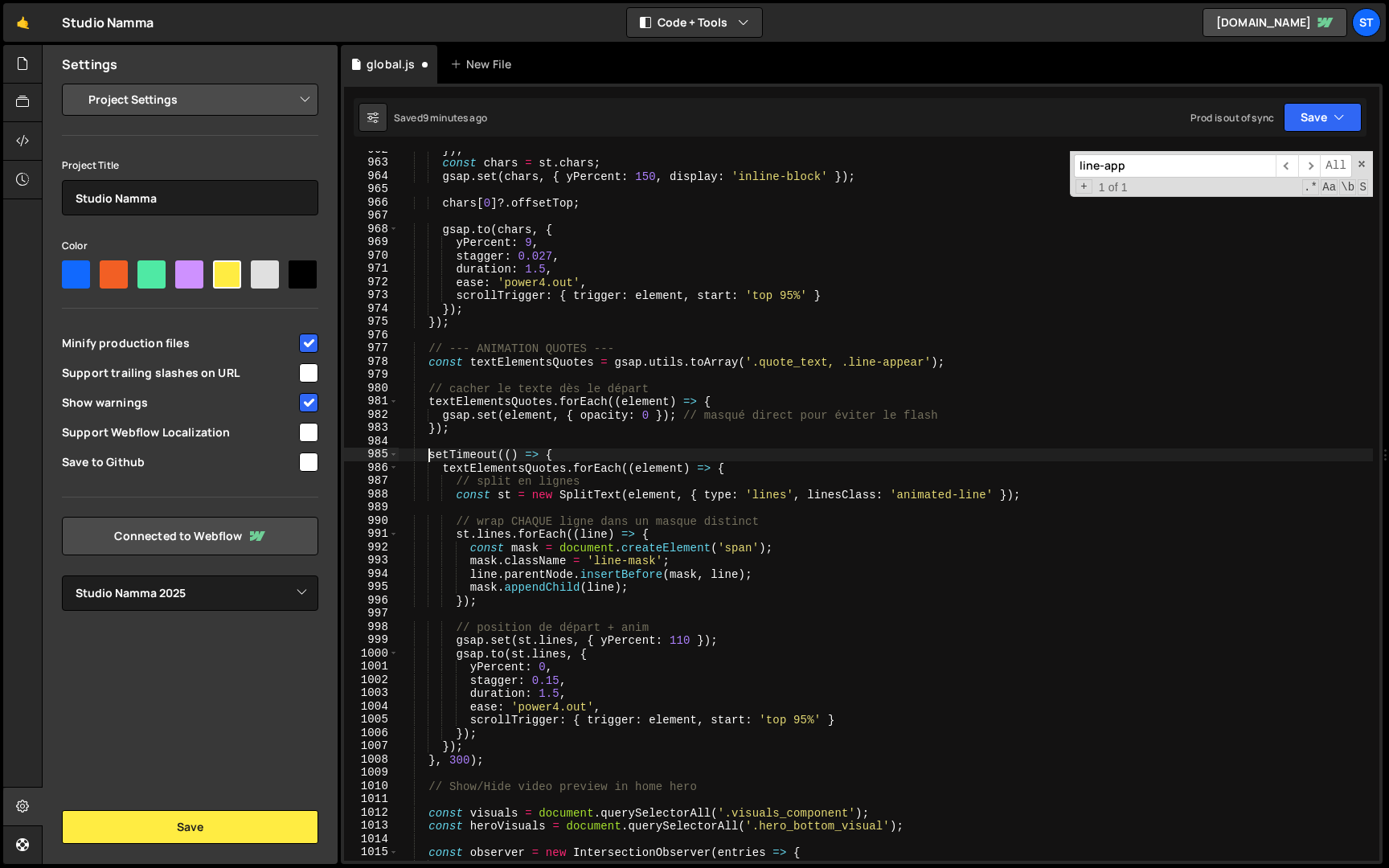
scroll to position [12597, 0]
click at [506, 764] on div "}) ; const chars = st . chars ; gsap . set ( chars , { yPercent : 150 , display…" at bounding box center [885, 511] width 975 height 736
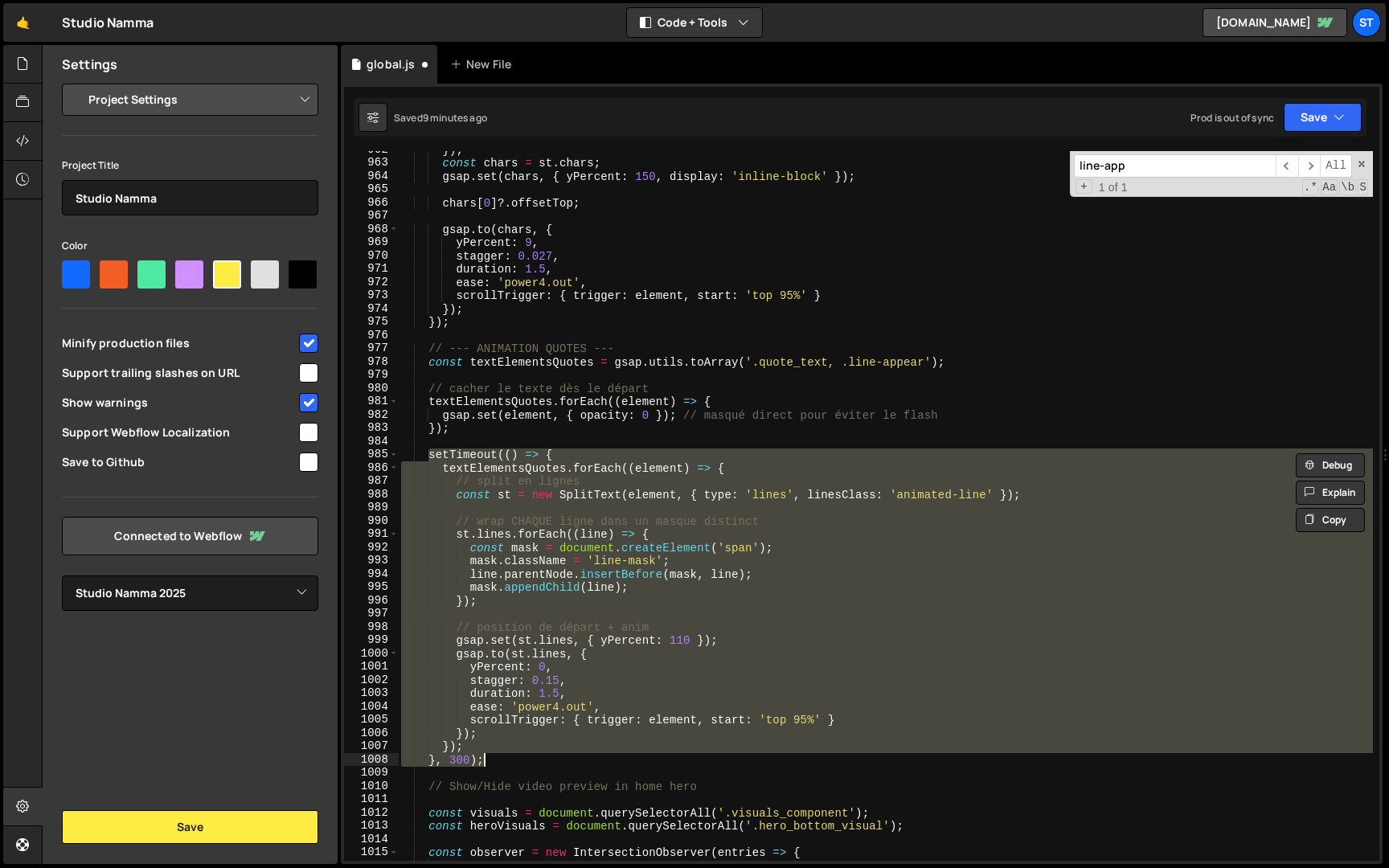
paste textarea
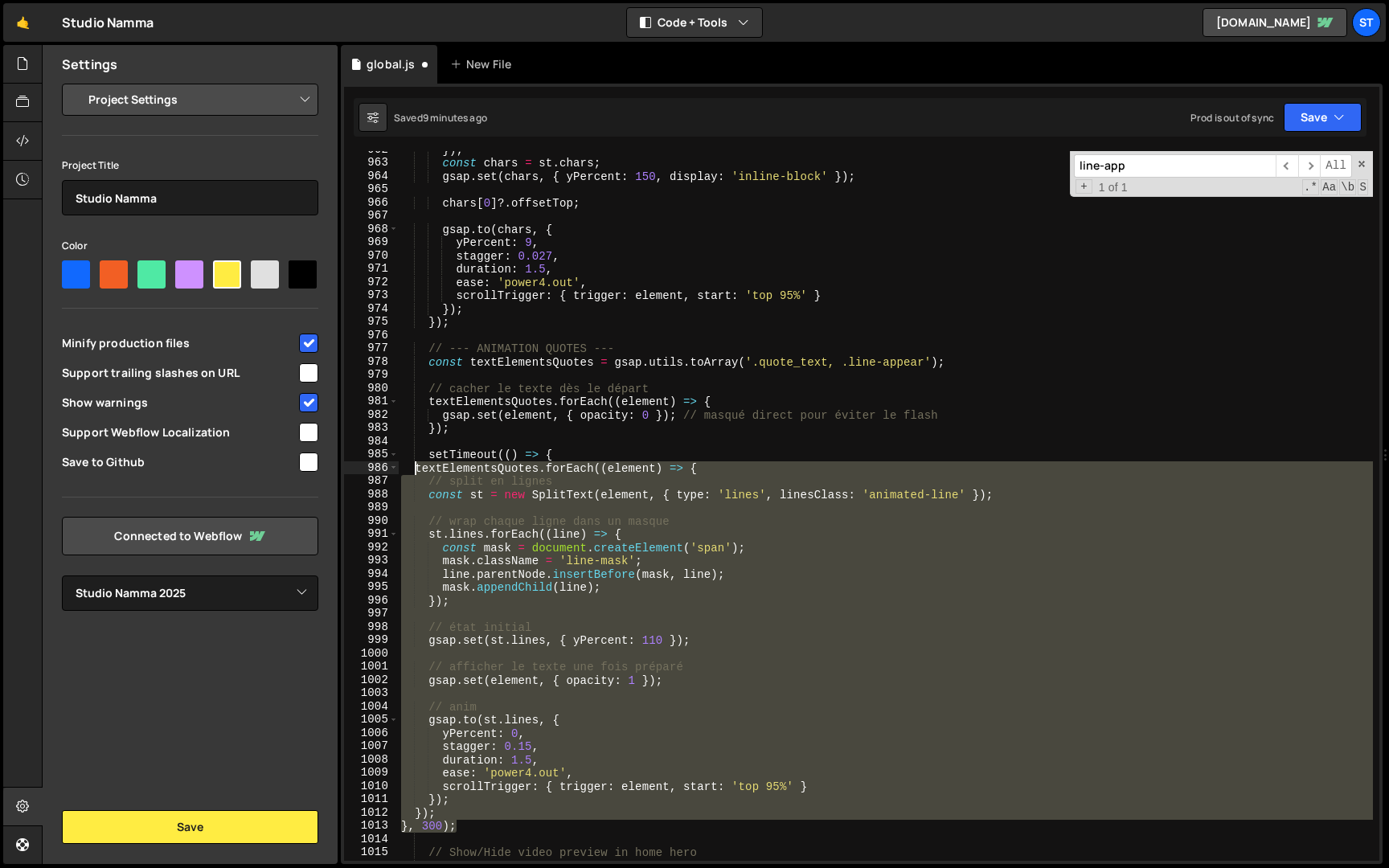
click at [417, 469] on div "}) ; const chars = st . chars ; gsap . set ( chars , { yPercent : 150 , display…" at bounding box center [885, 511] width 975 height 736
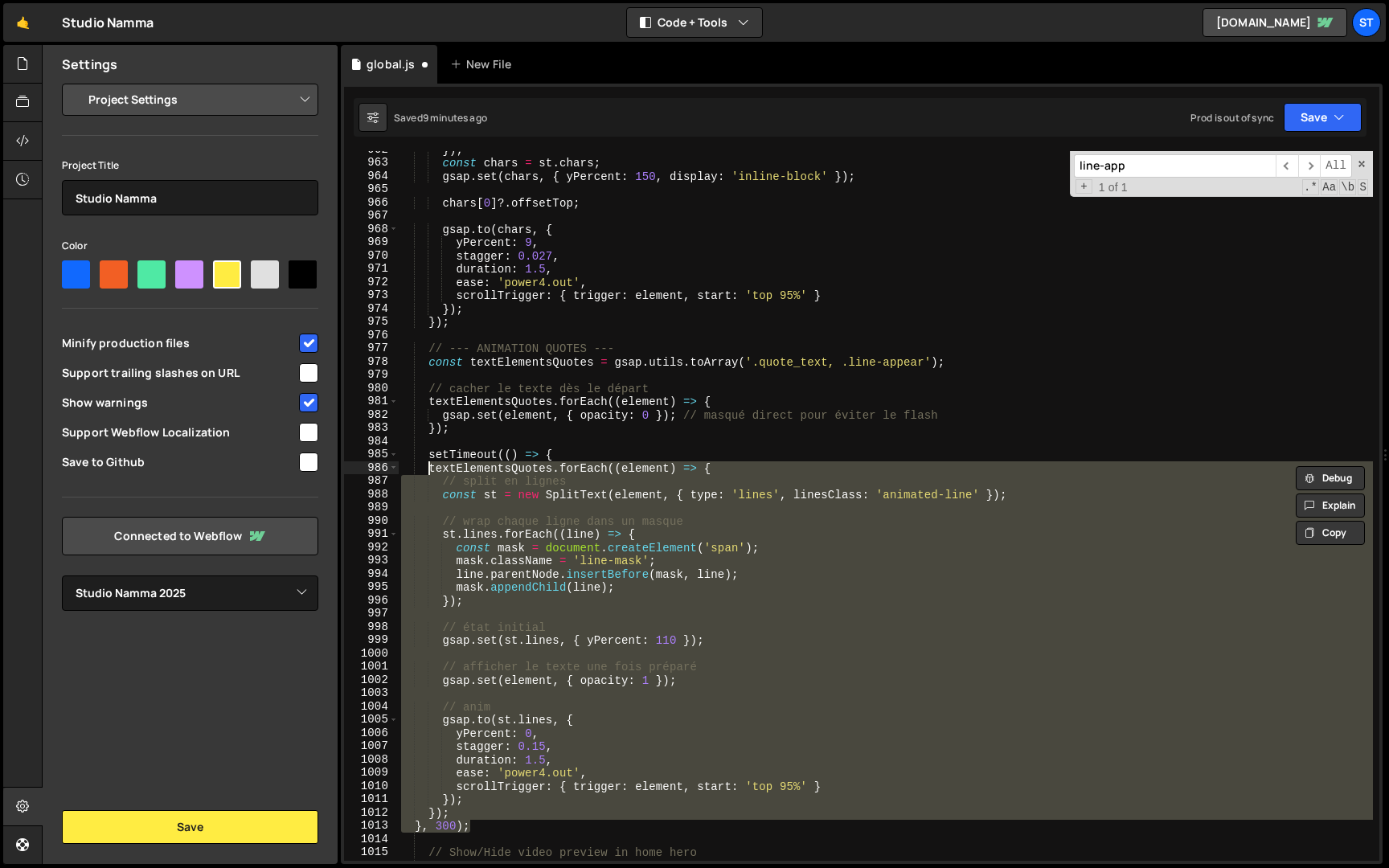
type textarea "textElementsQuotes.forEach((element) => { // split en lignes"
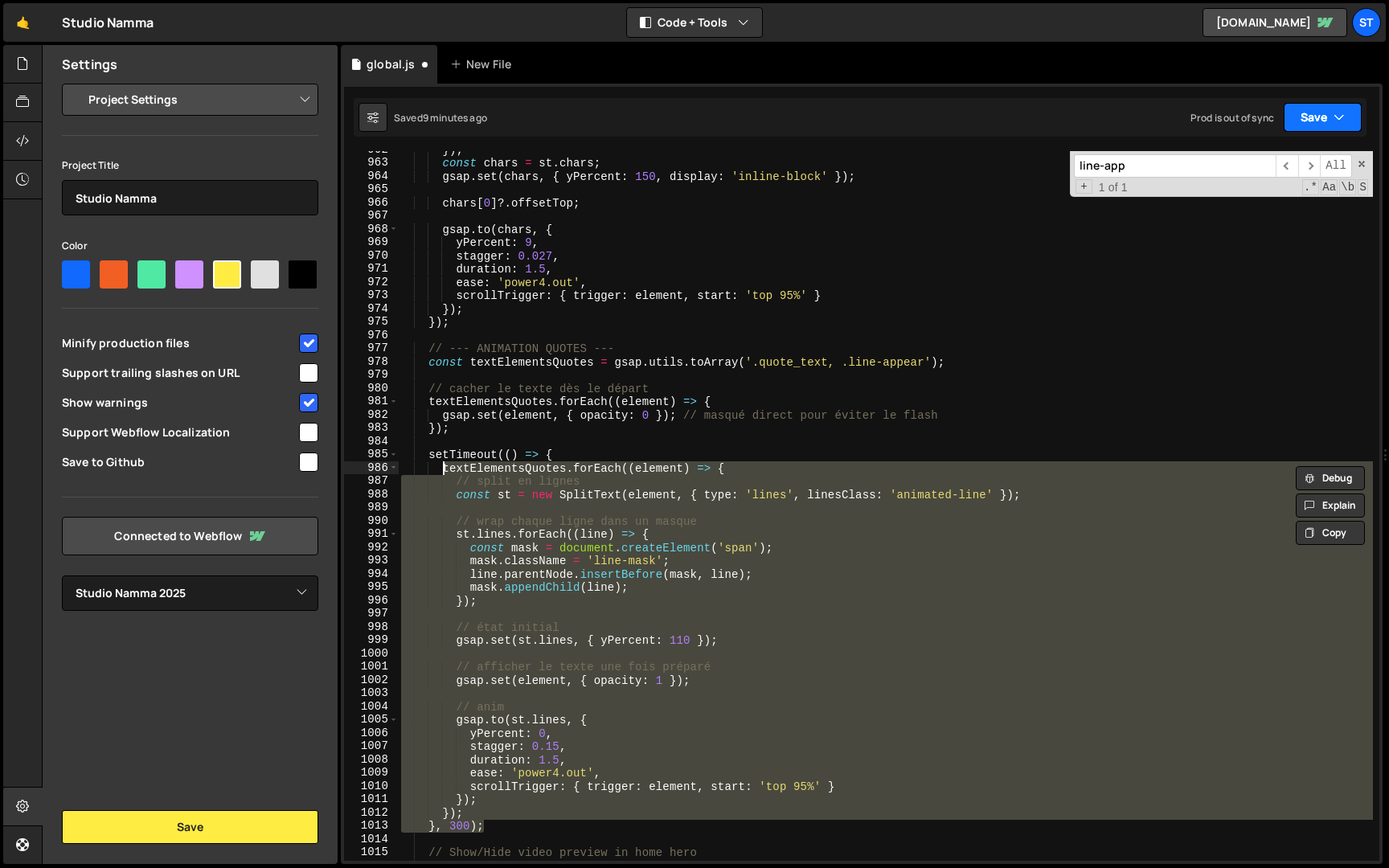
click at [1335, 110] on icon "button" at bounding box center [1339, 117] width 11 height 16
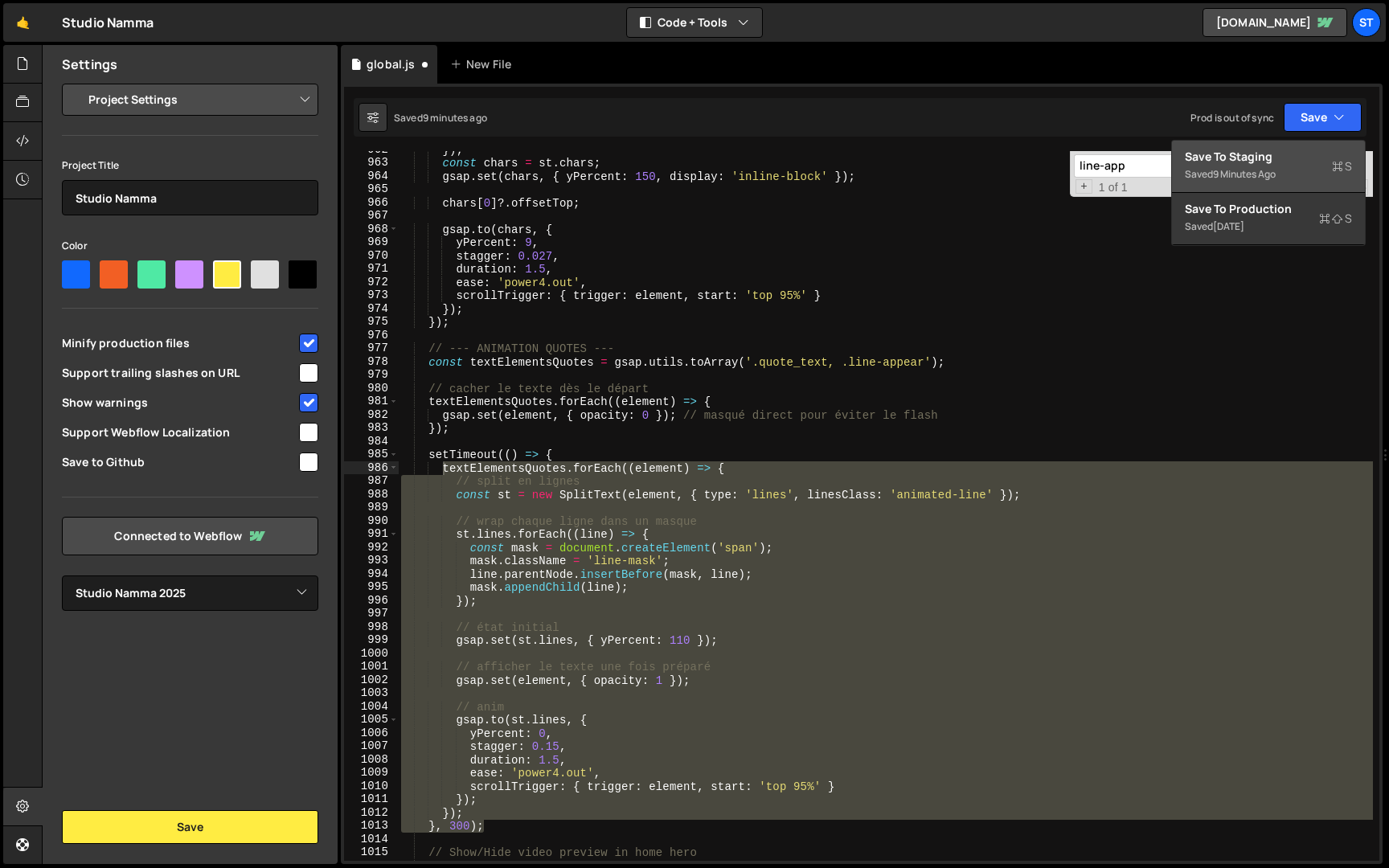
click at [1288, 164] on div "Saved 9 minutes ago" at bounding box center [1268, 174] width 167 height 19
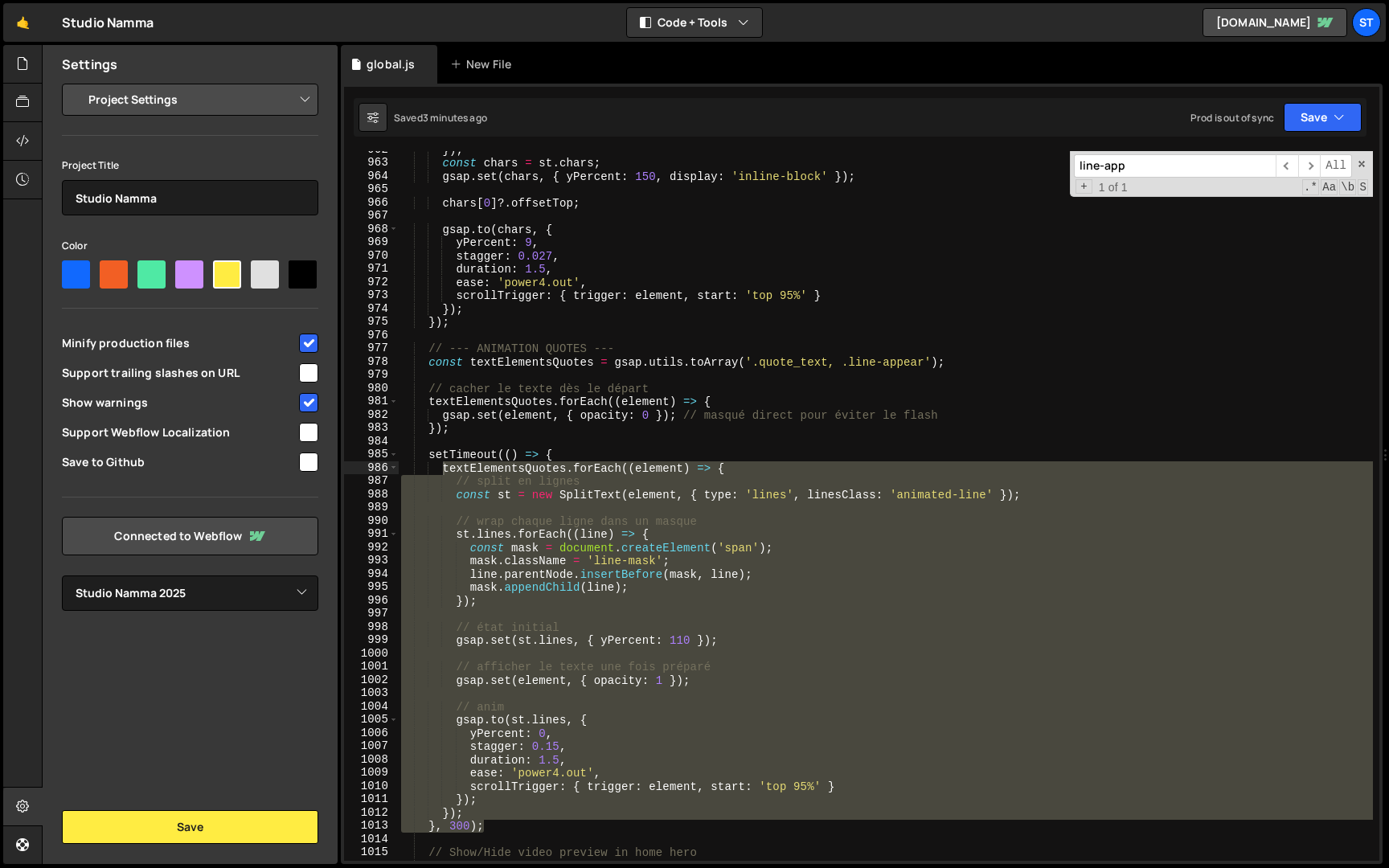
click at [1162, 162] on input "line-app" at bounding box center [1174, 165] width 202 height 23
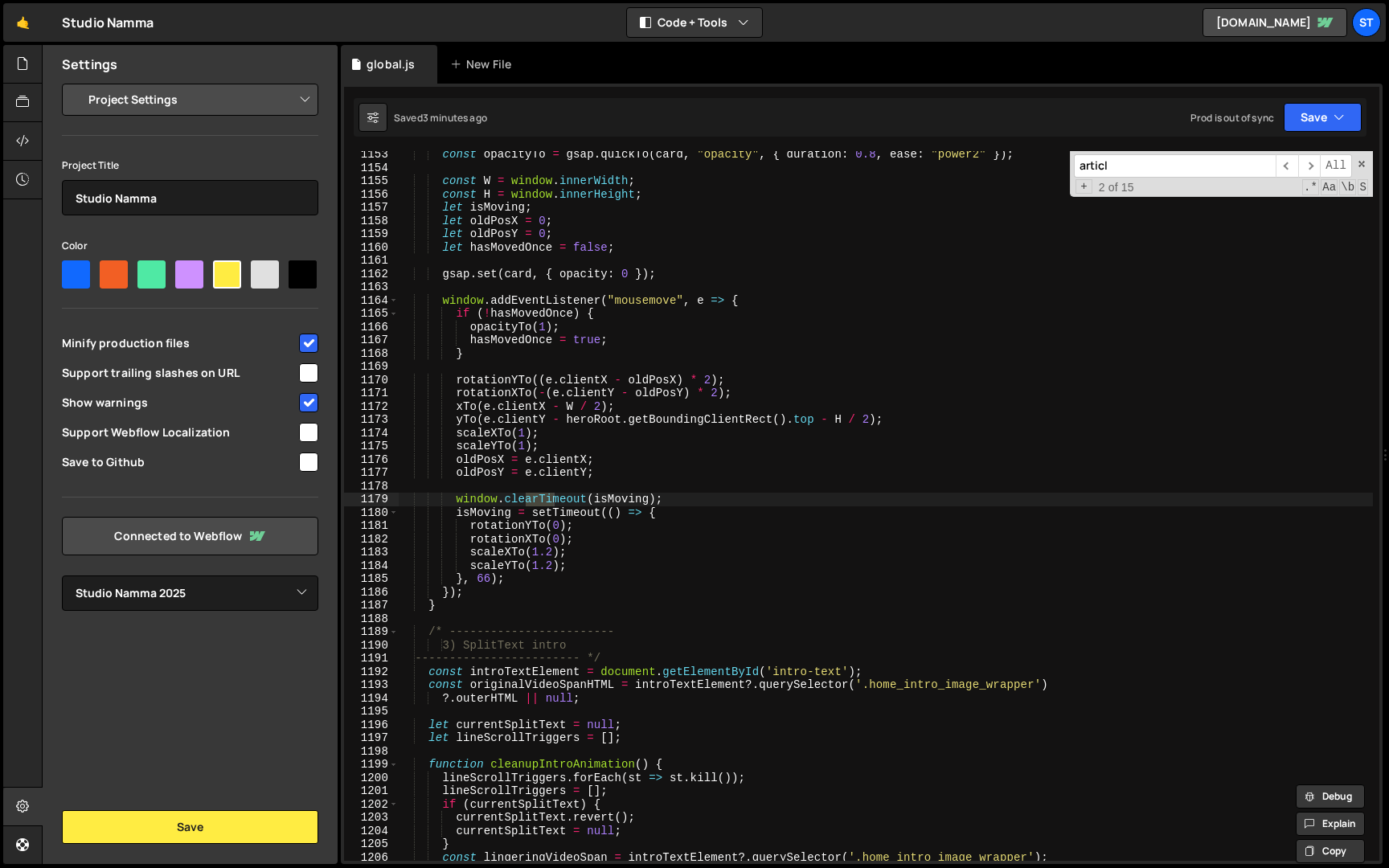
scroll to position [23290, 0]
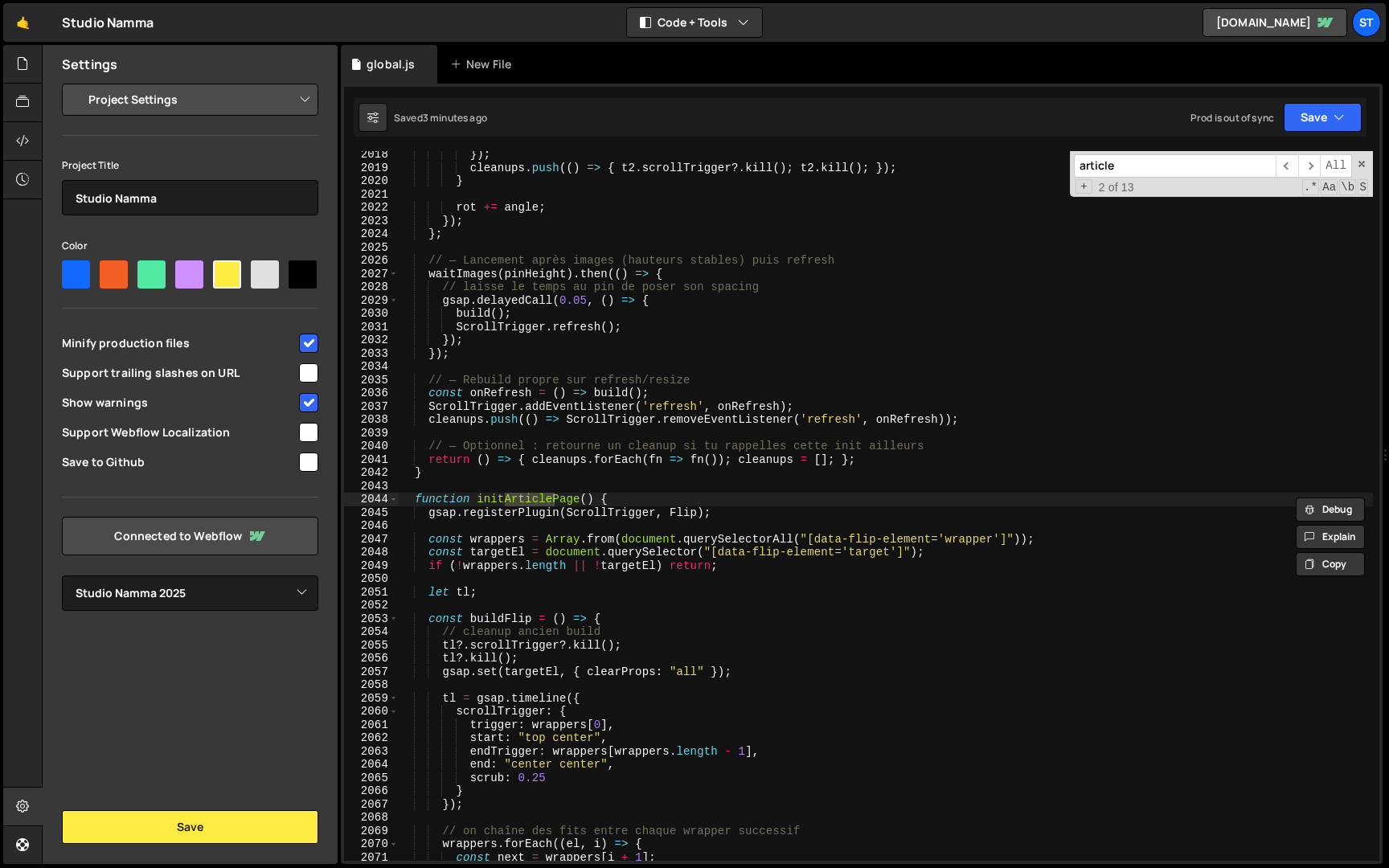
type input "article"
click at [415, 499] on div "}) ; cleanups . push (( ) => { t2 . scrollTrigger ?. kill ( ) ; t2 . kill ( ) ;…" at bounding box center [885, 516] width 975 height 736
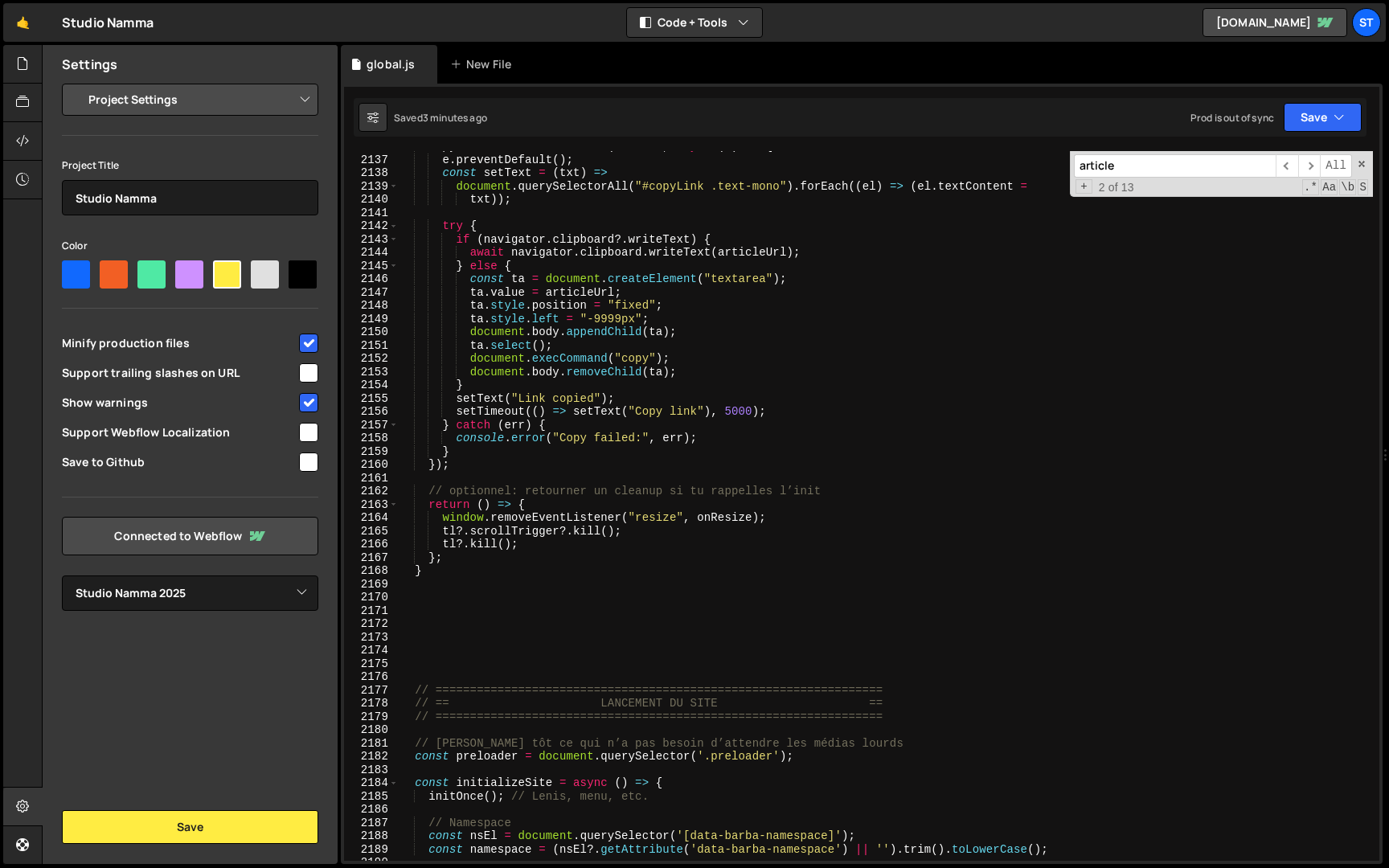
scroll to position [24843, 0]
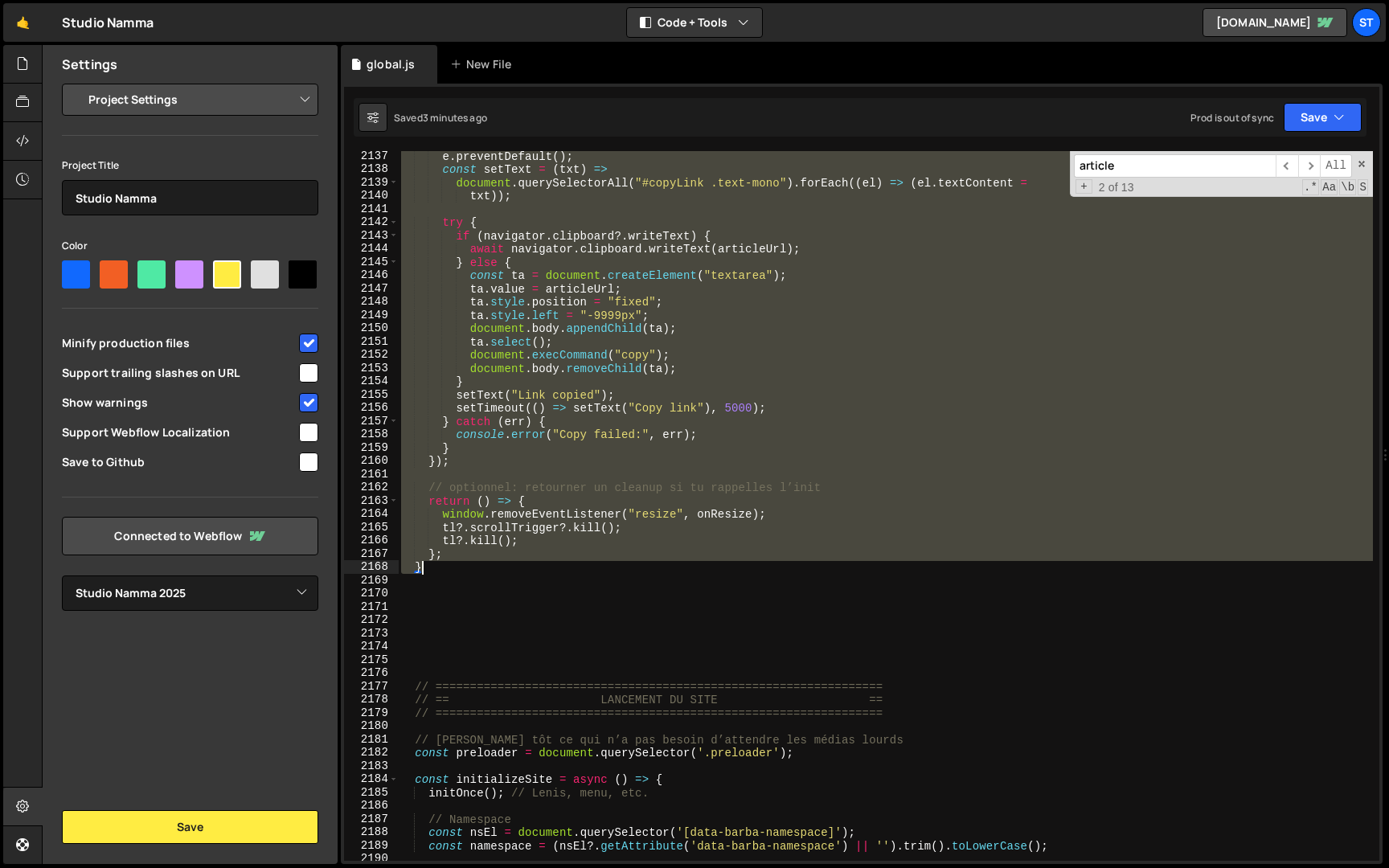
click at [431, 573] on div "e . preventDefault ( ) ; const setText = ( txt ) => document . querySelectorAll…" at bounding box center [885, 517] width 975 height 736
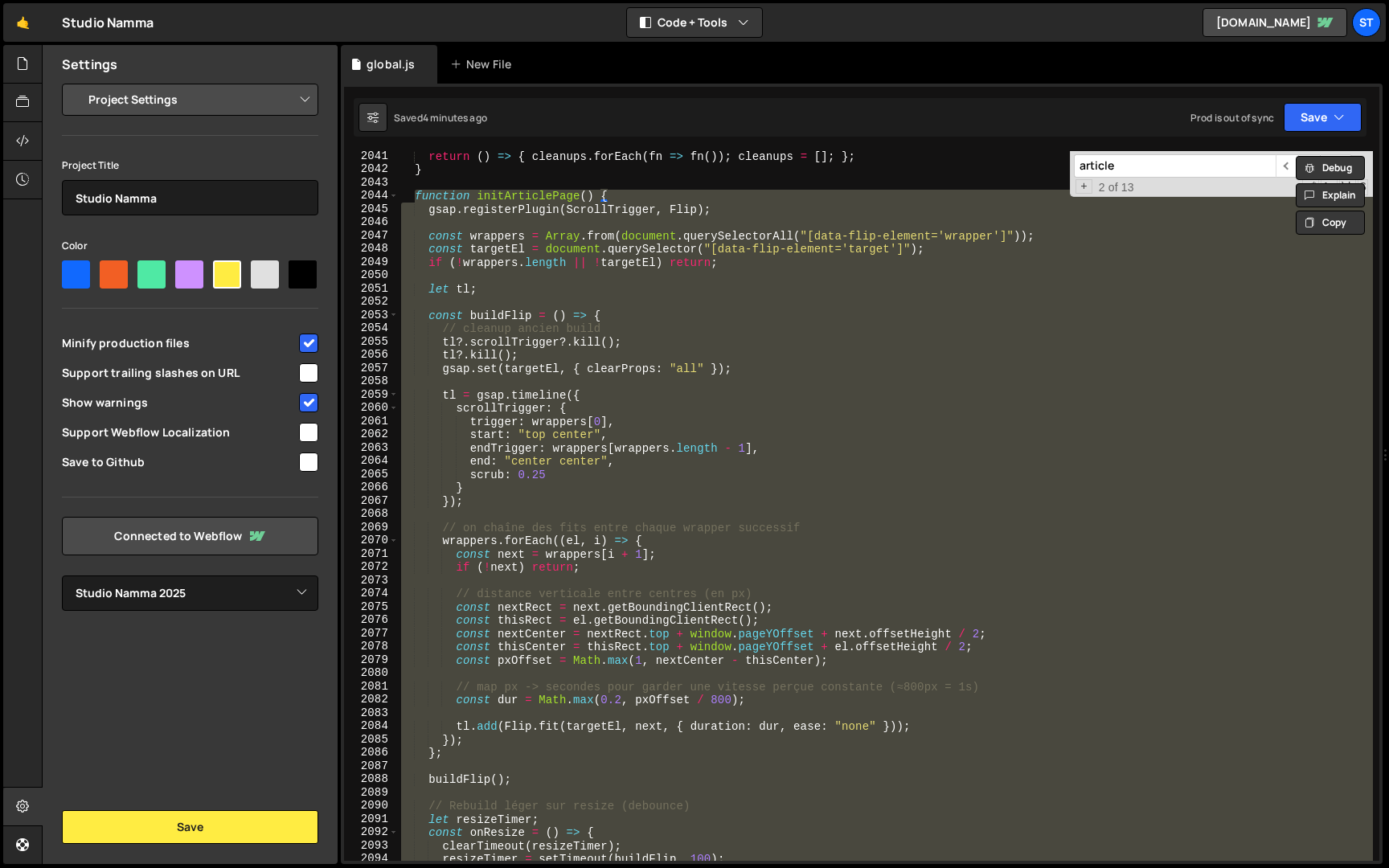
scroll to position [23589, 0]
click at [573, 362] on div "return ( ) => { cleanups . forEach ( fn => fn ( )) ; cleanups = [ ] ; } ; } fun…" at bounding box center [885, 506] width 975 height 709
type textarea "gsap.set(targetEl, { clearProps: "all" });"
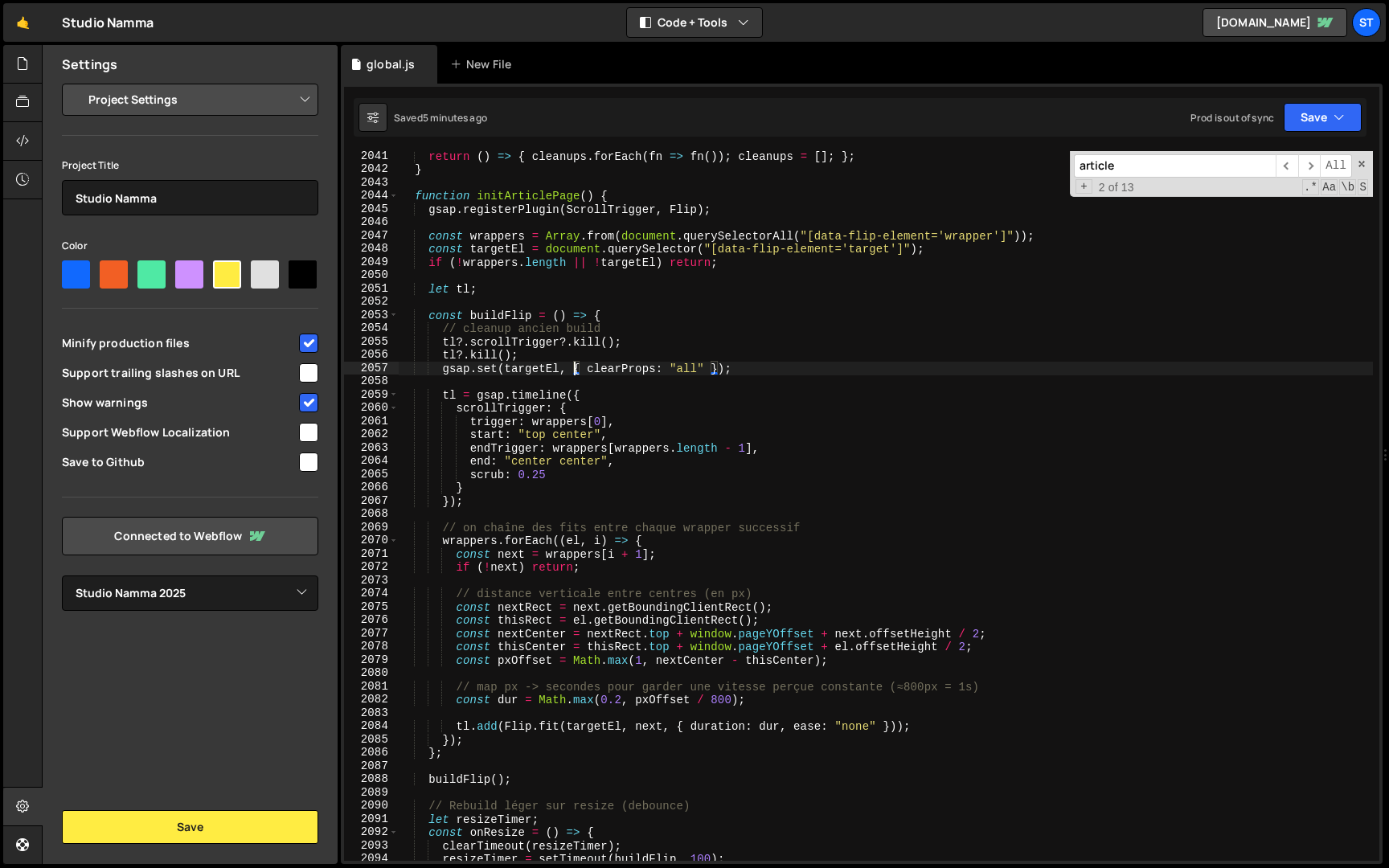
click at [1207, 167] on input "article" at bounding box center [1174, 165] width 202 height 23
paste input "pplyNewsResponsiveLayout()"
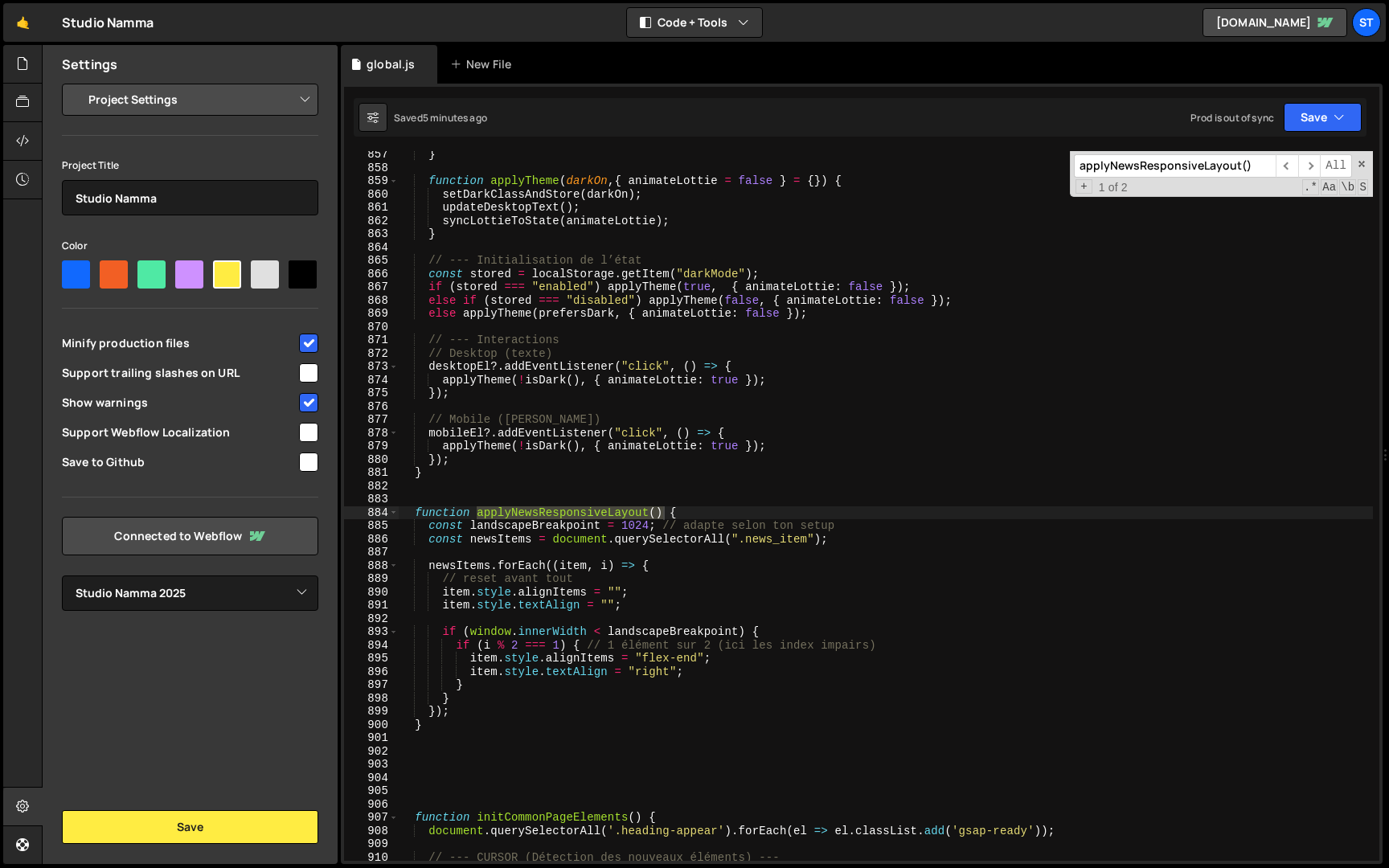
scroll to position [11188, 0]
type input "applyNewsResponsiveLayout()"
type textarea "const landscapeBreakpoint = 1024; // adapte selon ton setup"
drag, startPoint x: 600, startPoint y: 528, endPoint x: 471, endPoint y: 527, distance: 129.0
click at [471, 527] on div "} function applyTheme ( darkOn , { animateLottie = false } = { }) { setDarkClas…" at bounding box center [885, 516] width 975 height 736
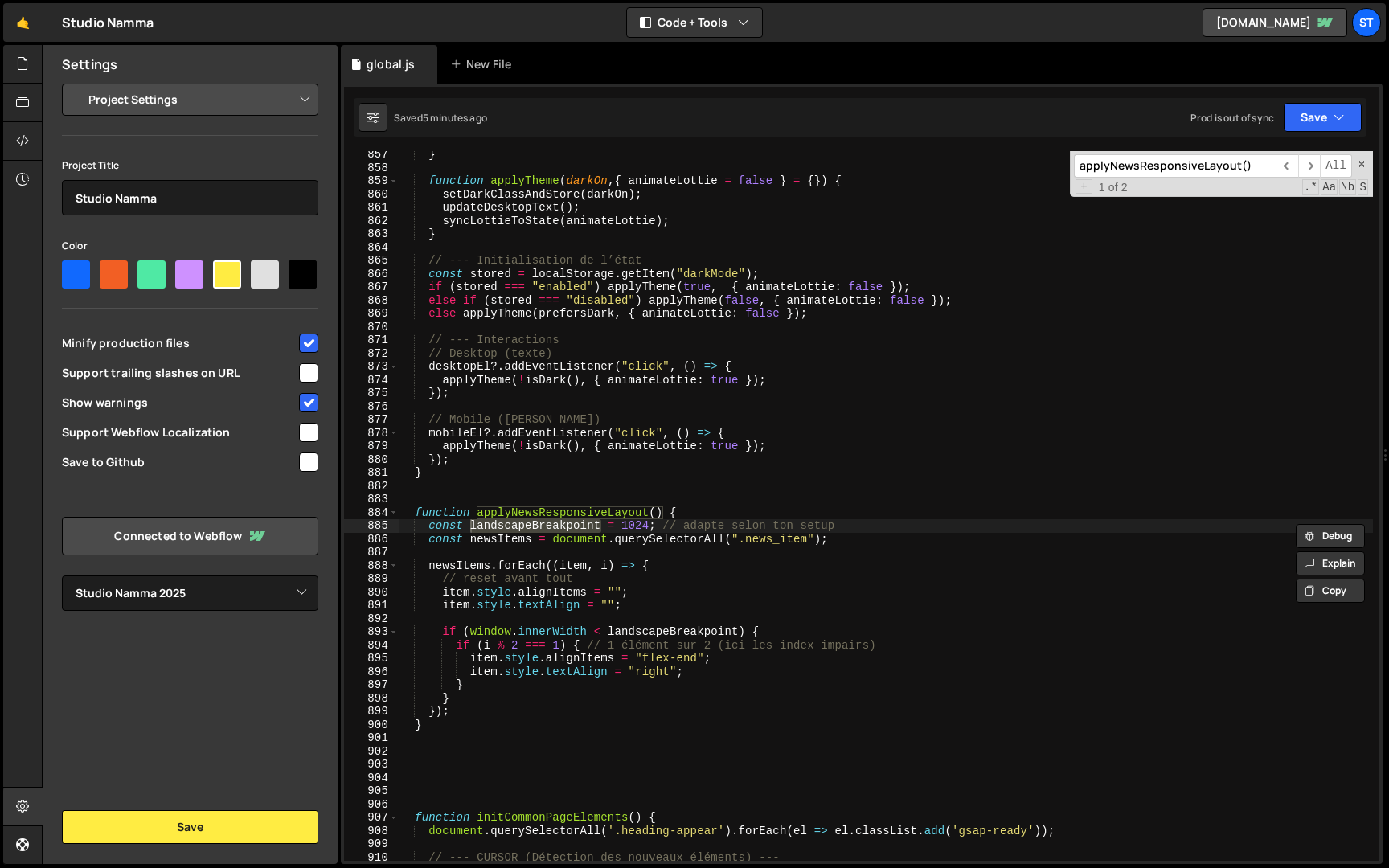
click at [1198, 168] on input "applyNewsResponsiveLayout()" at bounding box center [1174, 165] width 202 height 23
paste input "landscapeBreakpoint"
type input "landscapeBreakpoint"
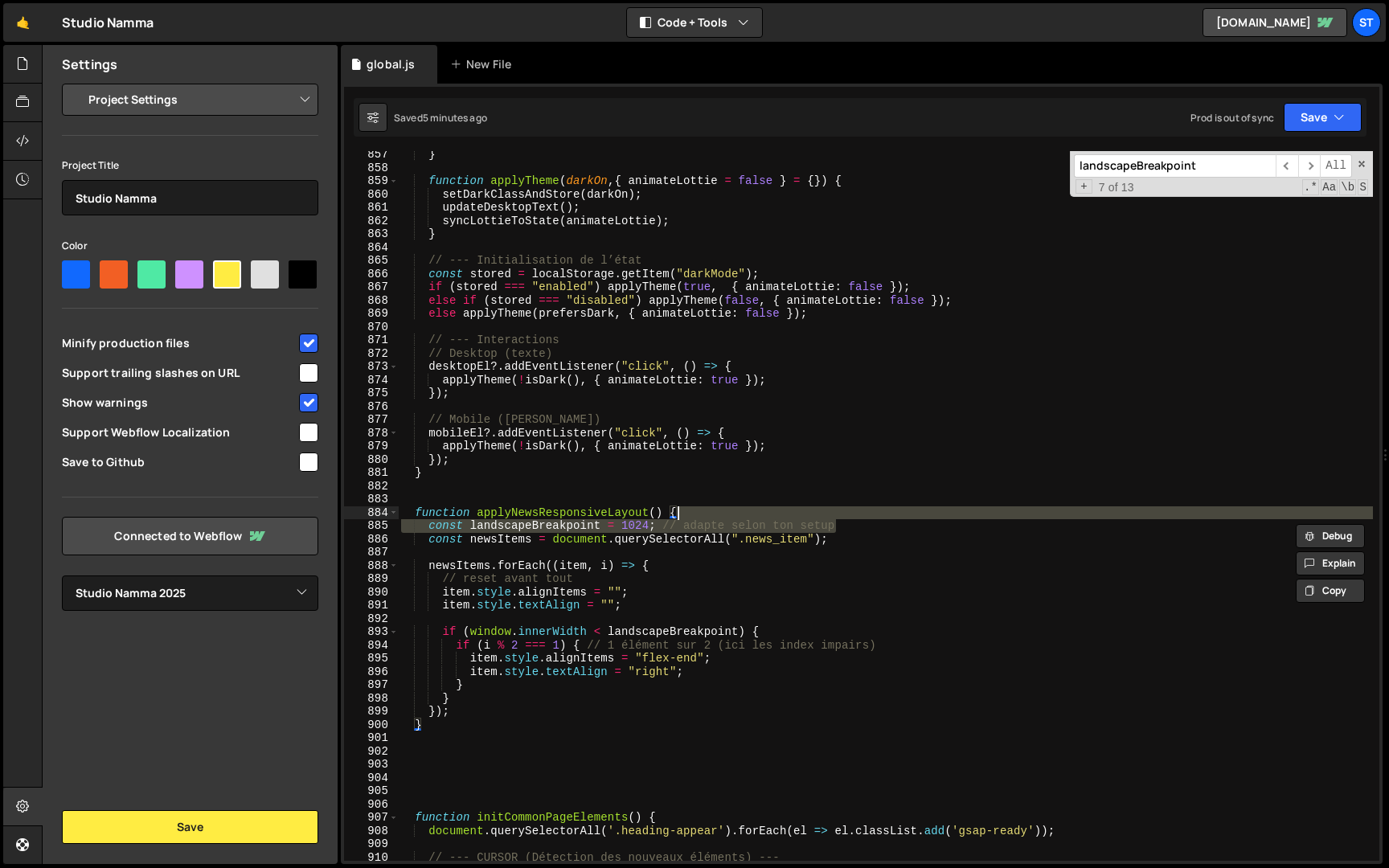
drag, startPoint x: 850, startPoint y: 527, endPoint x: 844, endPoint y: 515, distance: 13.4
click at [844, 515] on div "} function applyTheme ( darkOn , { animateLottie = false } = { }) { setDarkClas…" at bounding box center [885, 516] width 975 height 736
type textarea "function applyNewsResponsiveLayout() {"
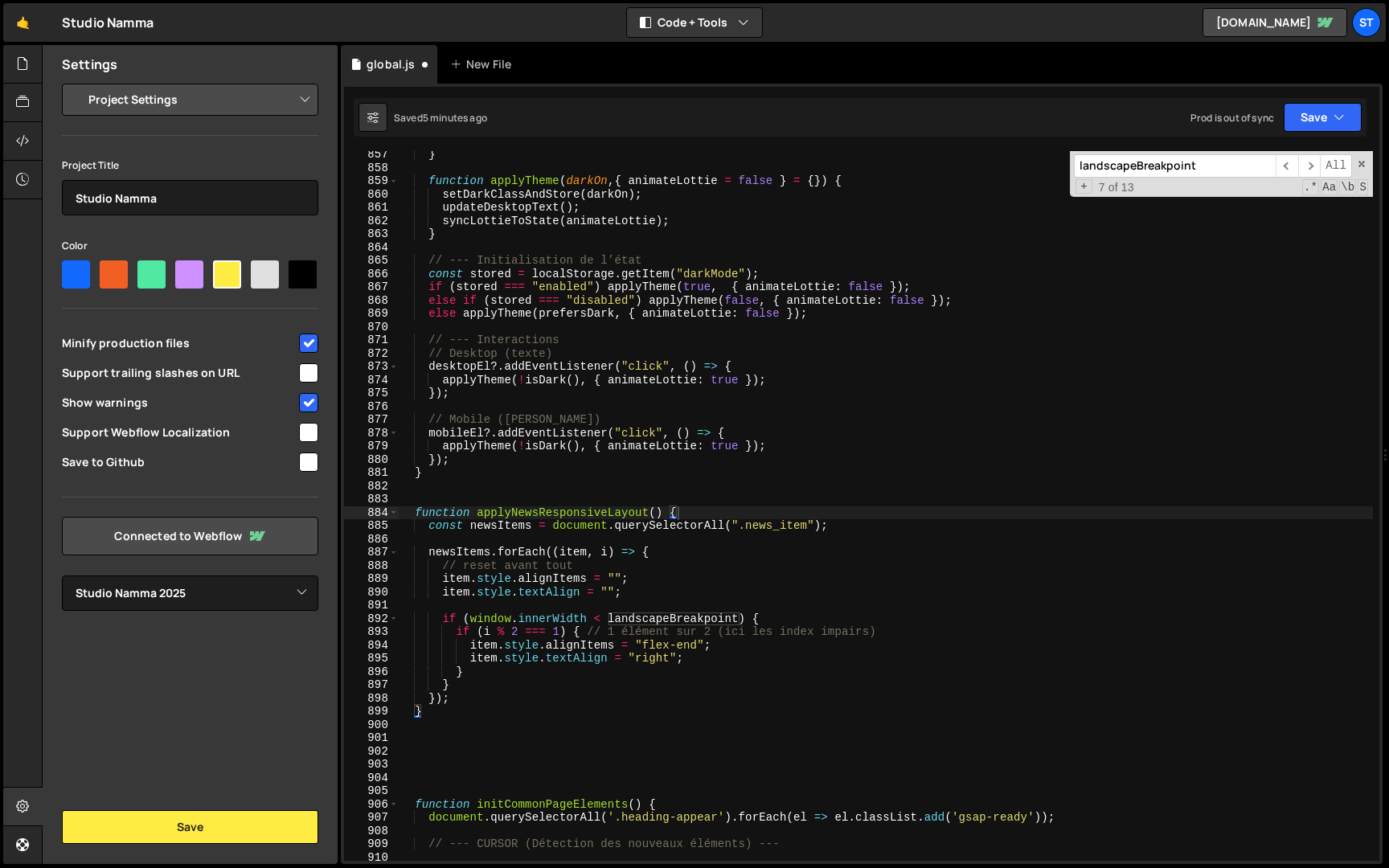
click at [1246, 169] on input "landscapeBreakpoint" at bounding box center [1174, 165] width 202 height 23
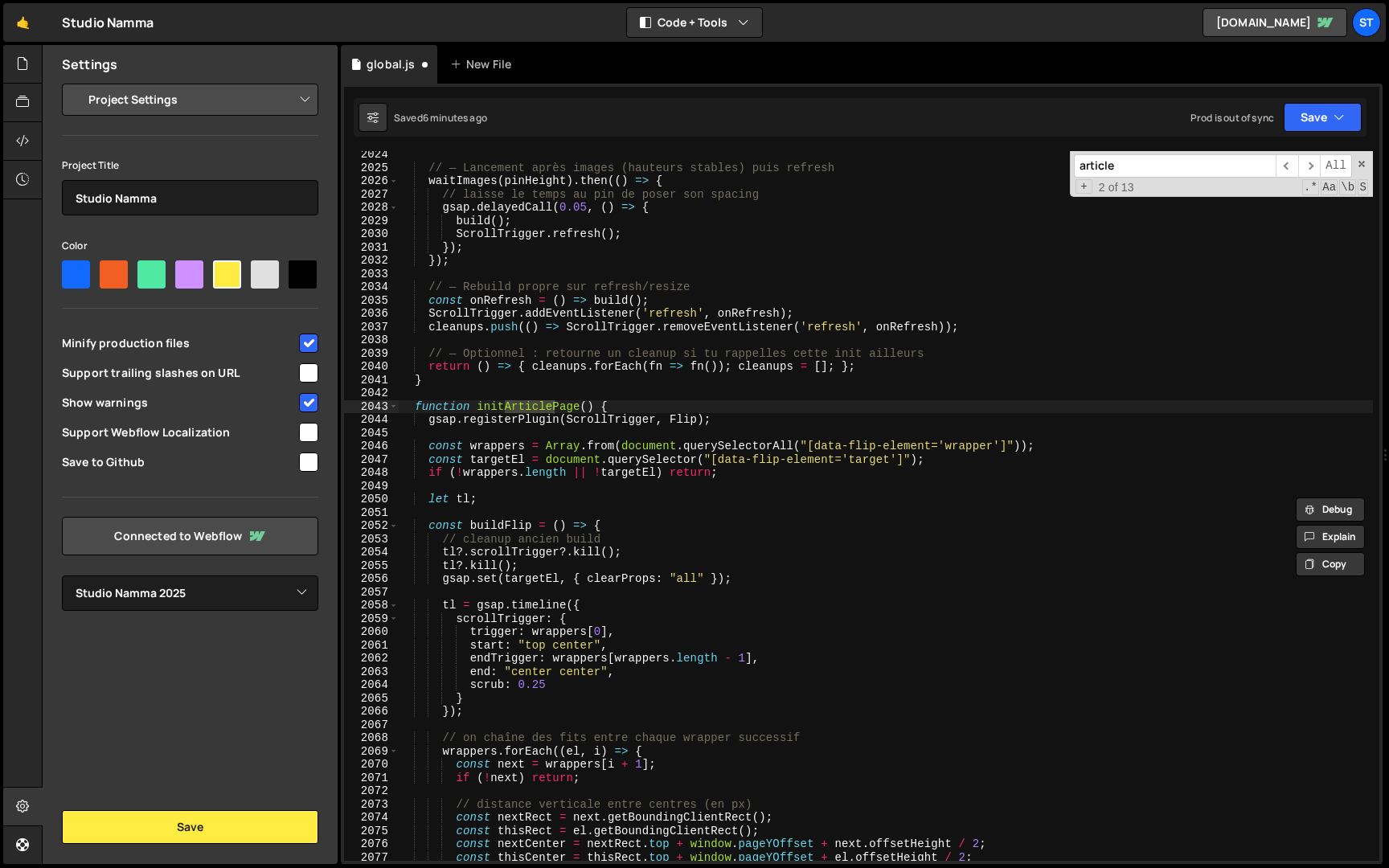
scroll to position [23388, 0]
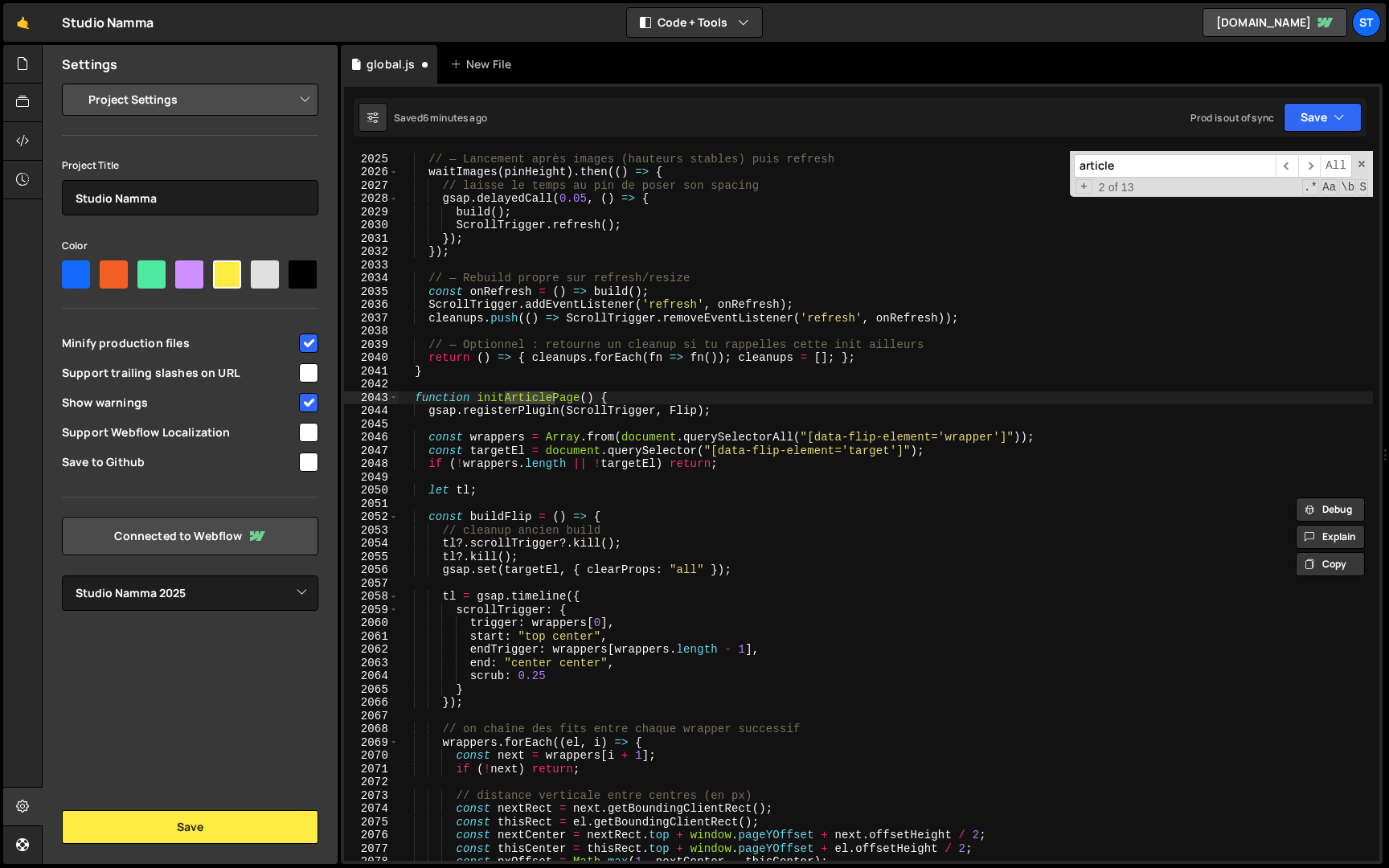
type input "article"
click at [418, 400] on div "// — Lancement après images (hauteurs stables) puis refresh waitImages ( pinHei…" at bounding box center [885, 507] width 975 height 736
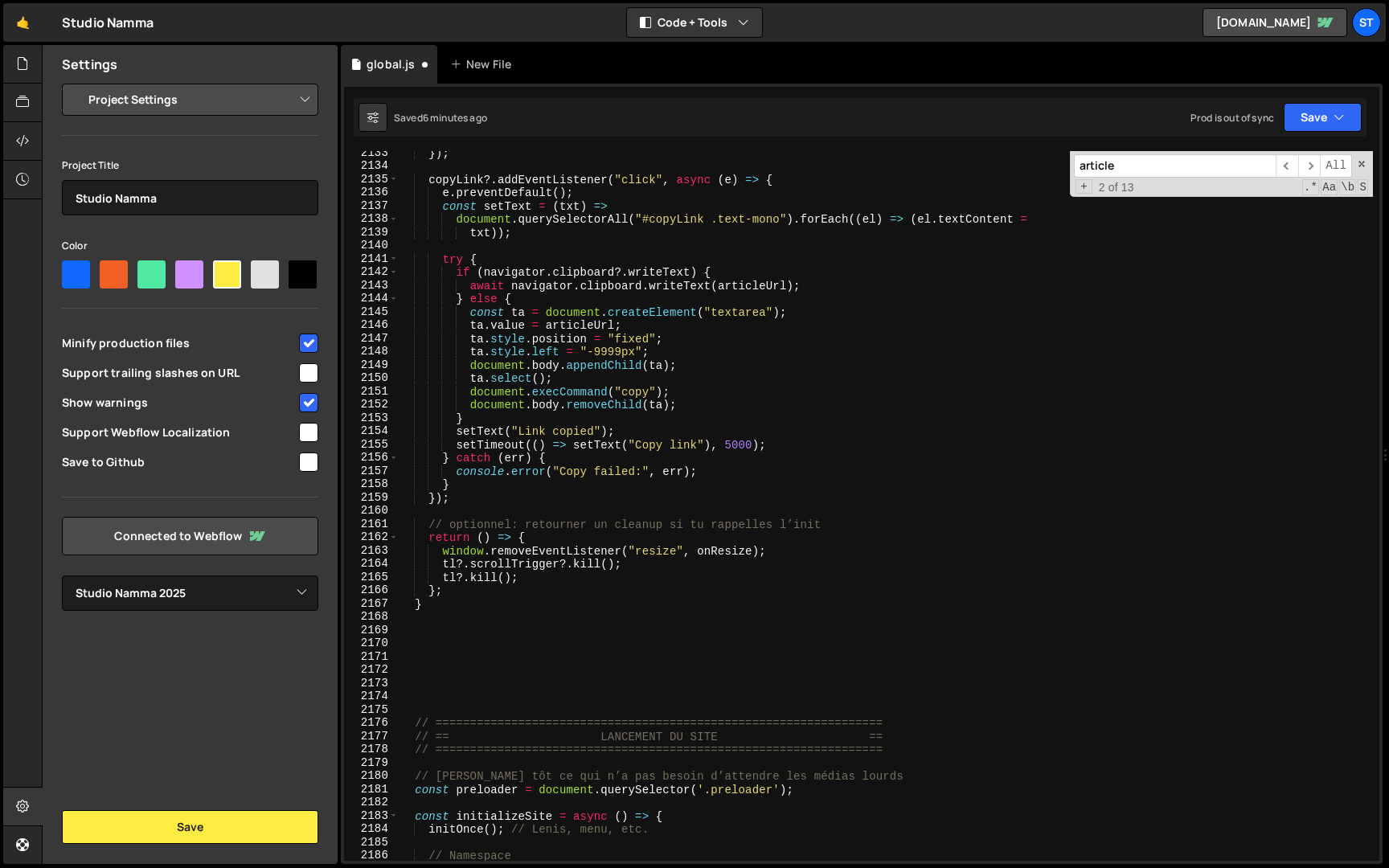
scroll to position [24857, 0]
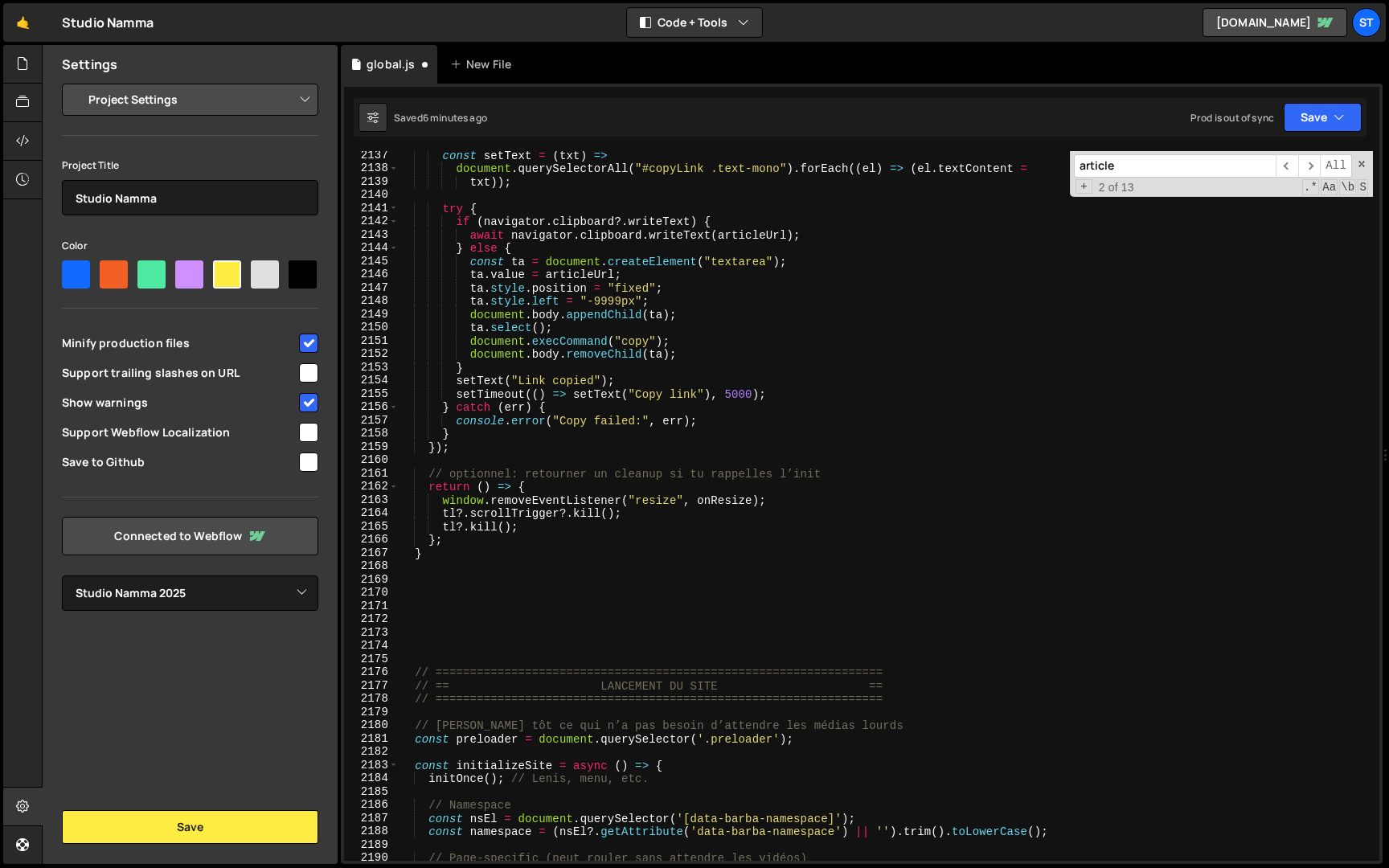
click at [432, 553] on div "const setText = ( txt ) => document . querySelectorAll ( "#copyLink .text-mono"…" at bounding box center [885, 517] width 975 height 736
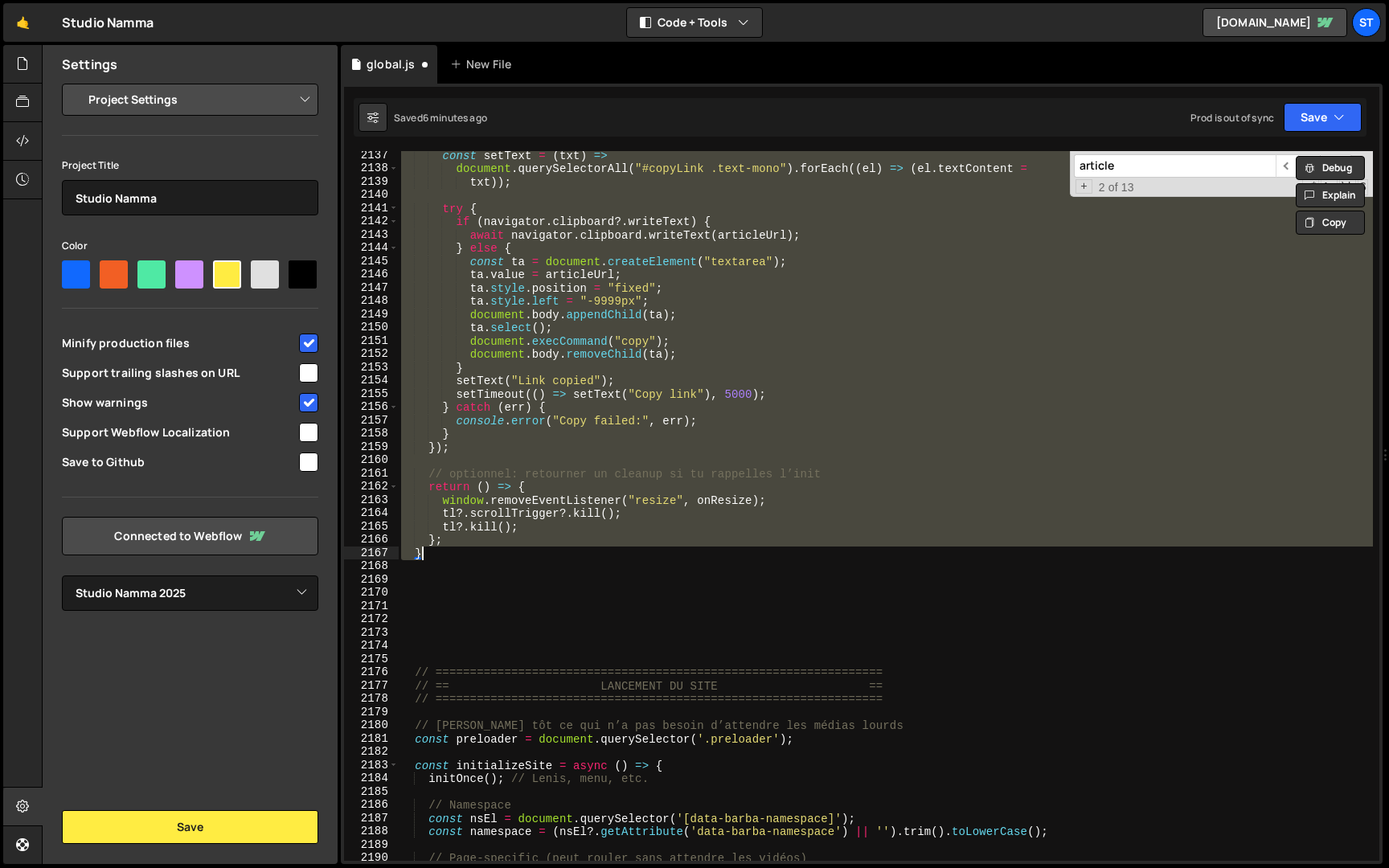
paste textarea
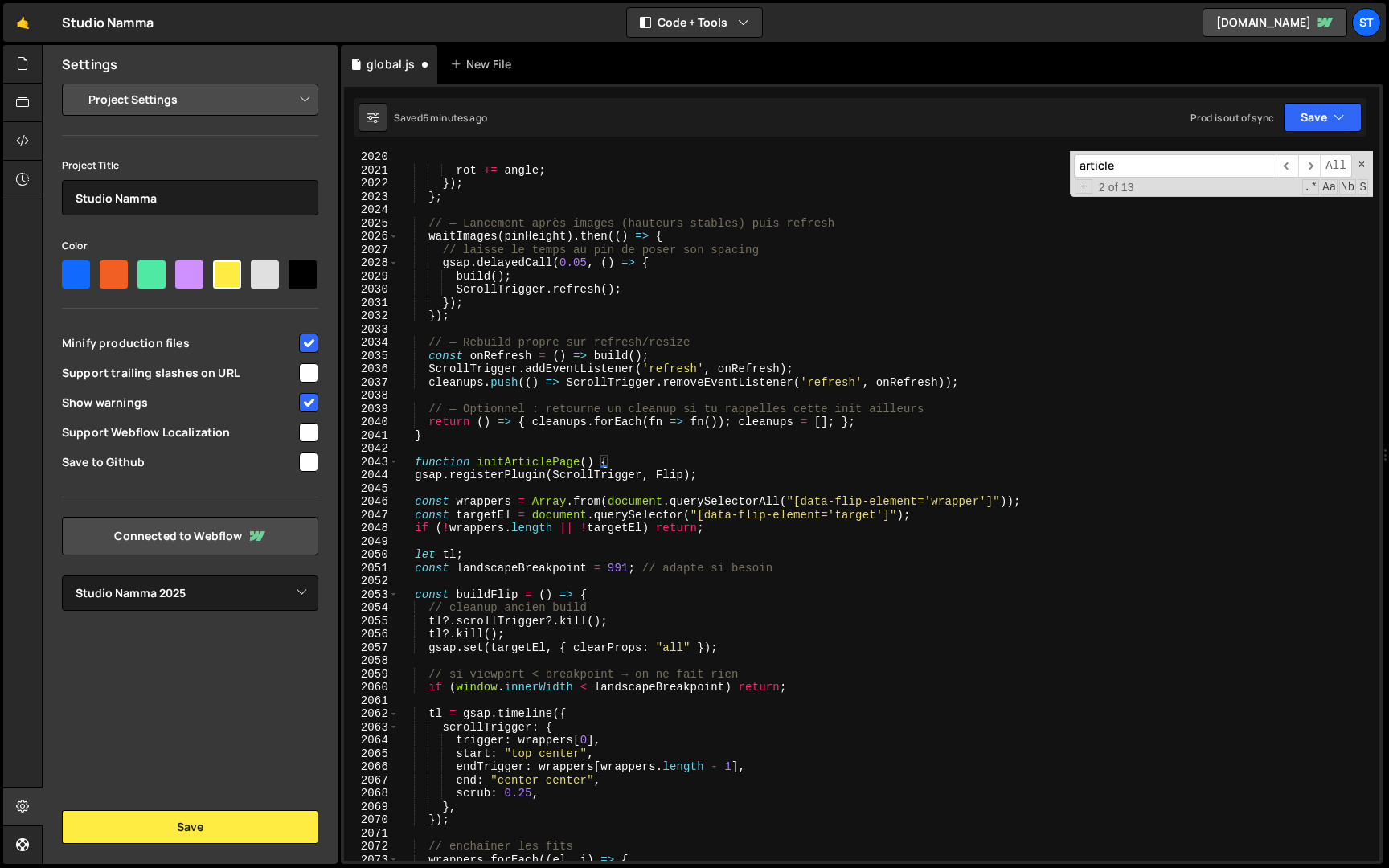
scroll to position [23317, 0]
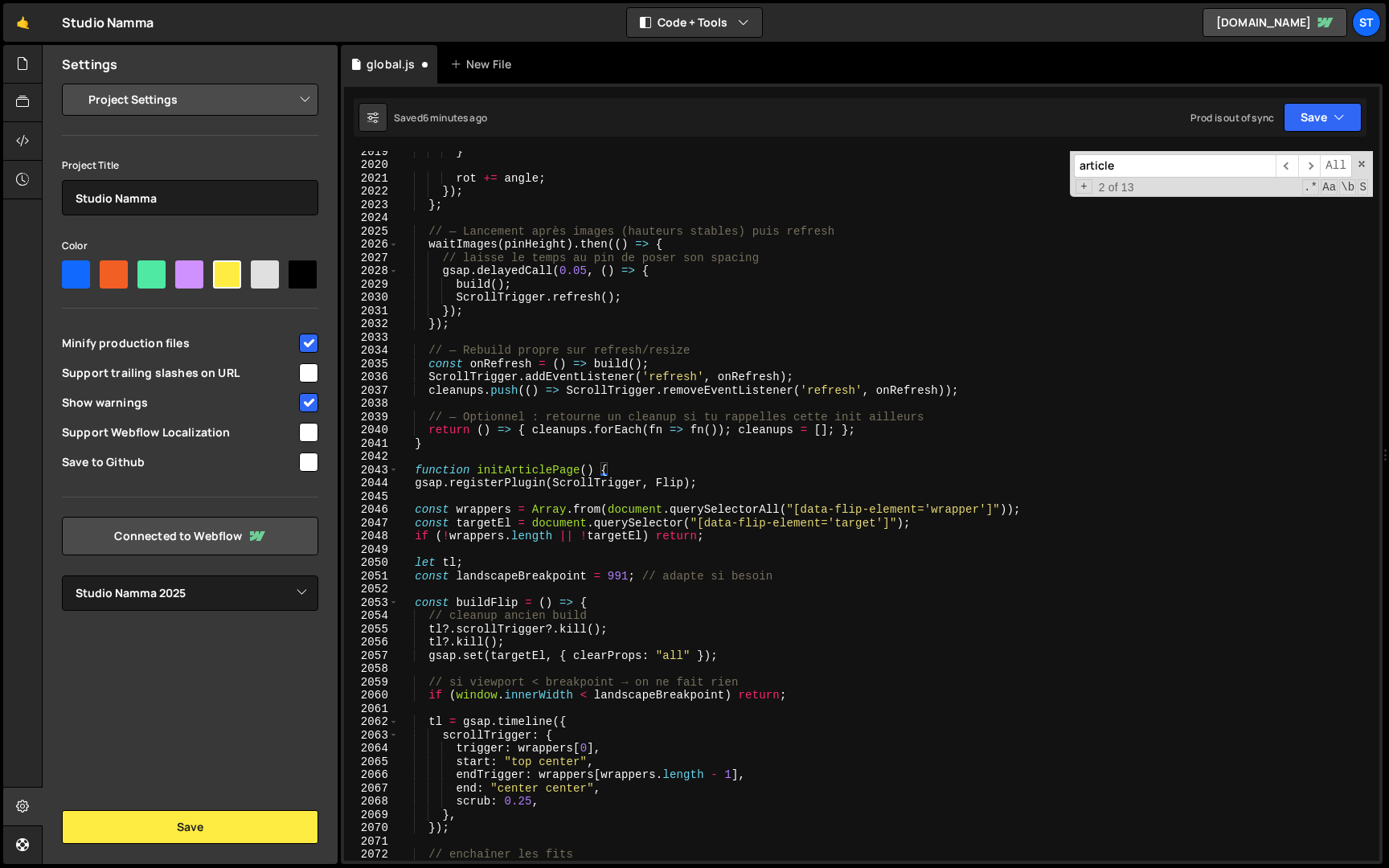
click at [467, 483] on div "} rot += angle ; }) ; } ; // — Lancement après images (hauteurs stables) puis r…" at bounding box center [885, 512] width 975 height 736
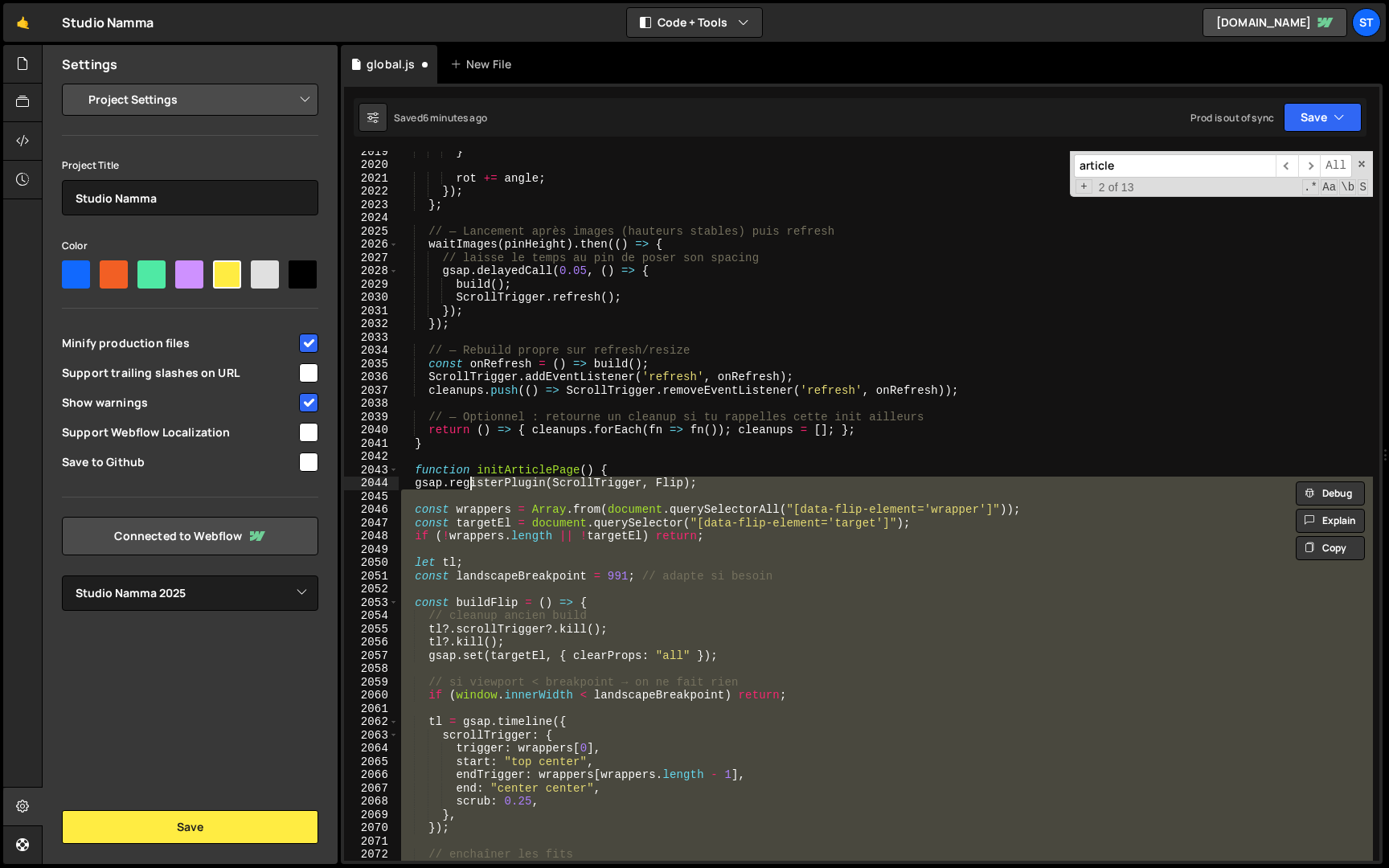
type textarea "gsap.registerPlugin(ScrollTrigger, Flip);"
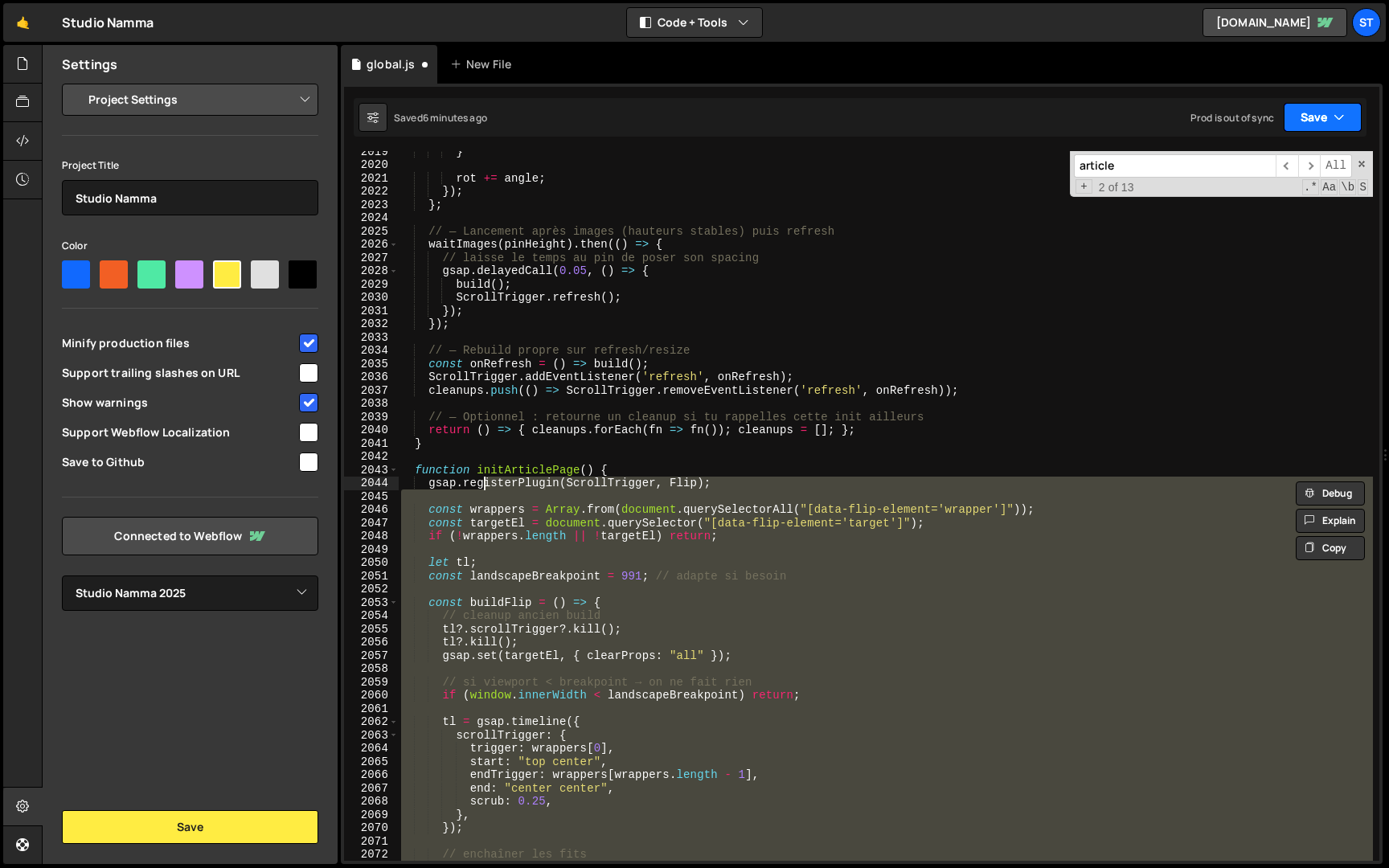
click at [1322, 112] on button "Save" at bounding box center [1322, 118] width 78 height 29
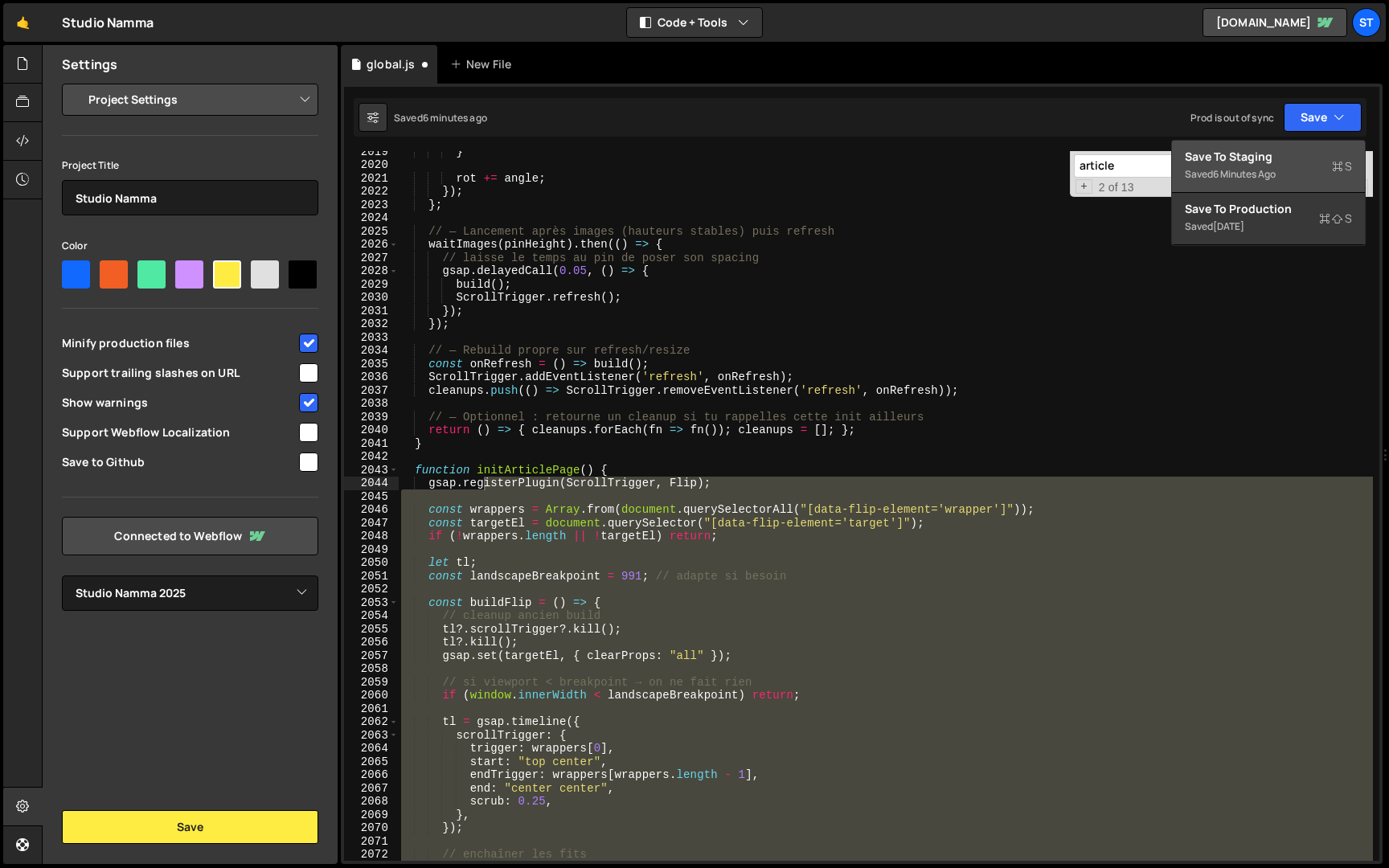
click at [1293, 159] on div "Save to Staging S" at bounding box center [1268, 157] width 167 height 16
